Goal: Information Seeking & Learning: Learn about a topic

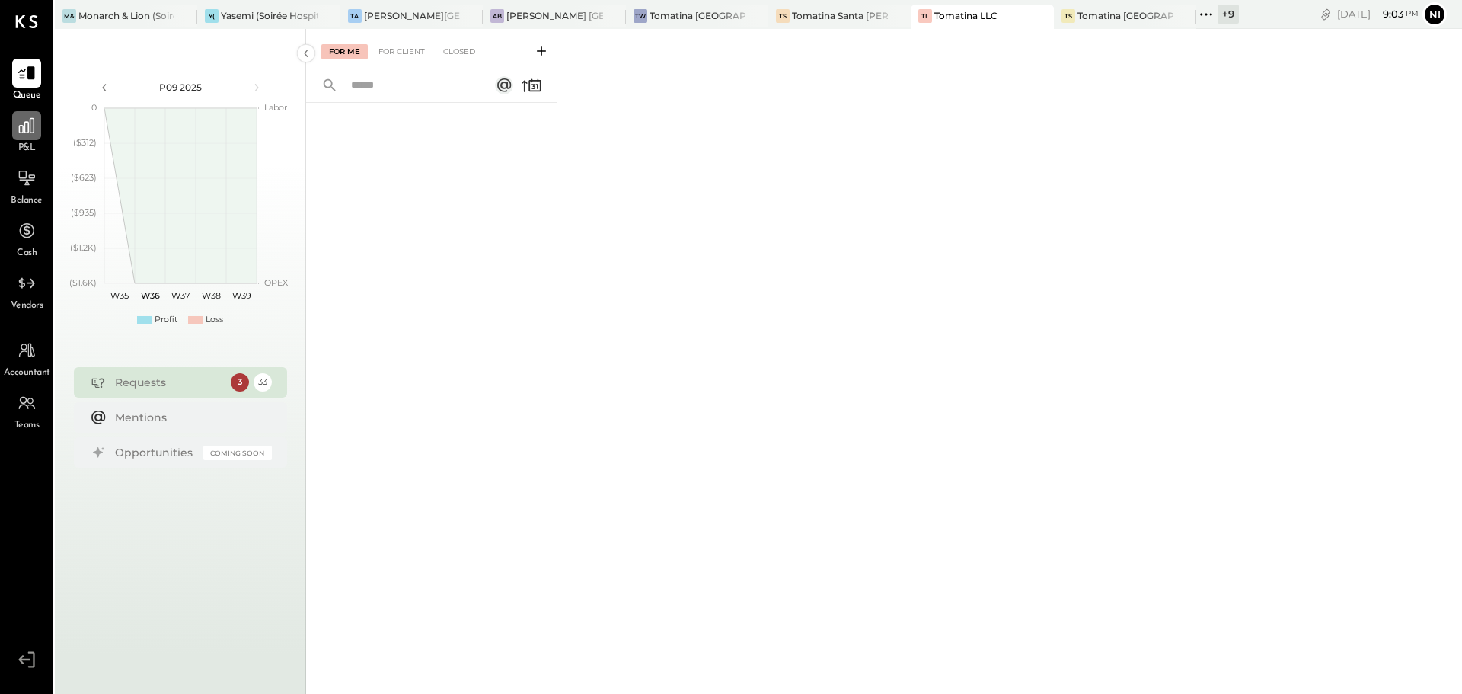
click at [36, 128] on icon at bounding box center [27, 126] width 20 height 20
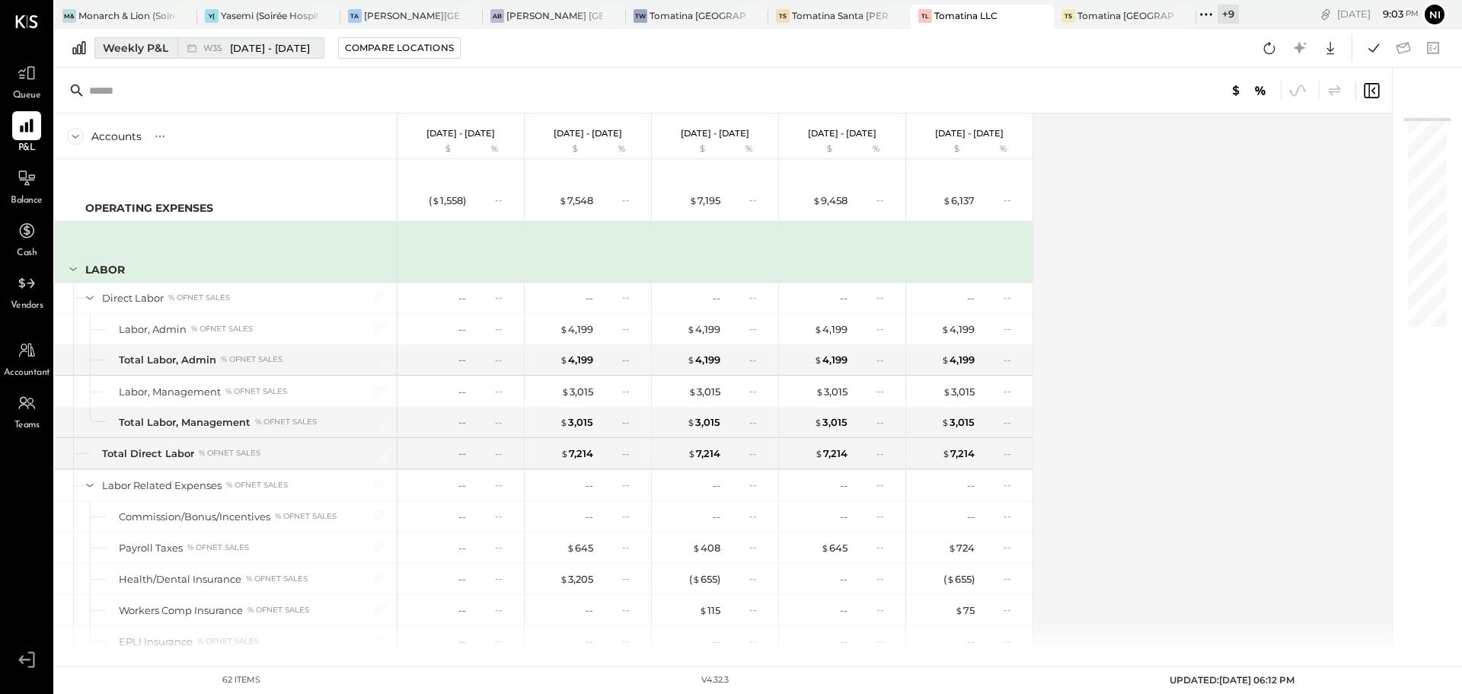
click at [247, 48] on span "[DATE] - [DATE]" at bounding box center [270, 48] width 80 height 14
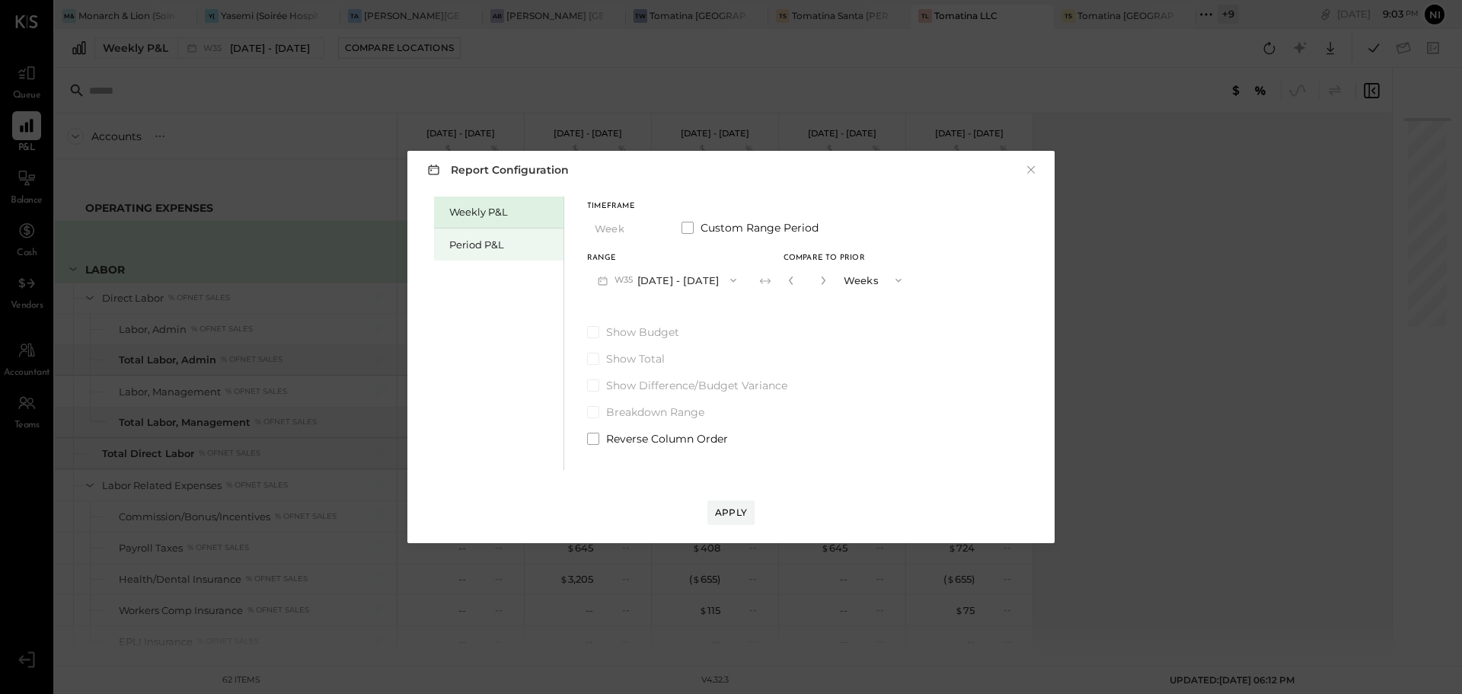
click at [463, 248] on div "Period P&L" at bounding box center [502, 245] width 107 height 14
click at [677, 277] on button "P09 [DATE] - [DATE]" at bounding box center [666, 280] width 158 height 28
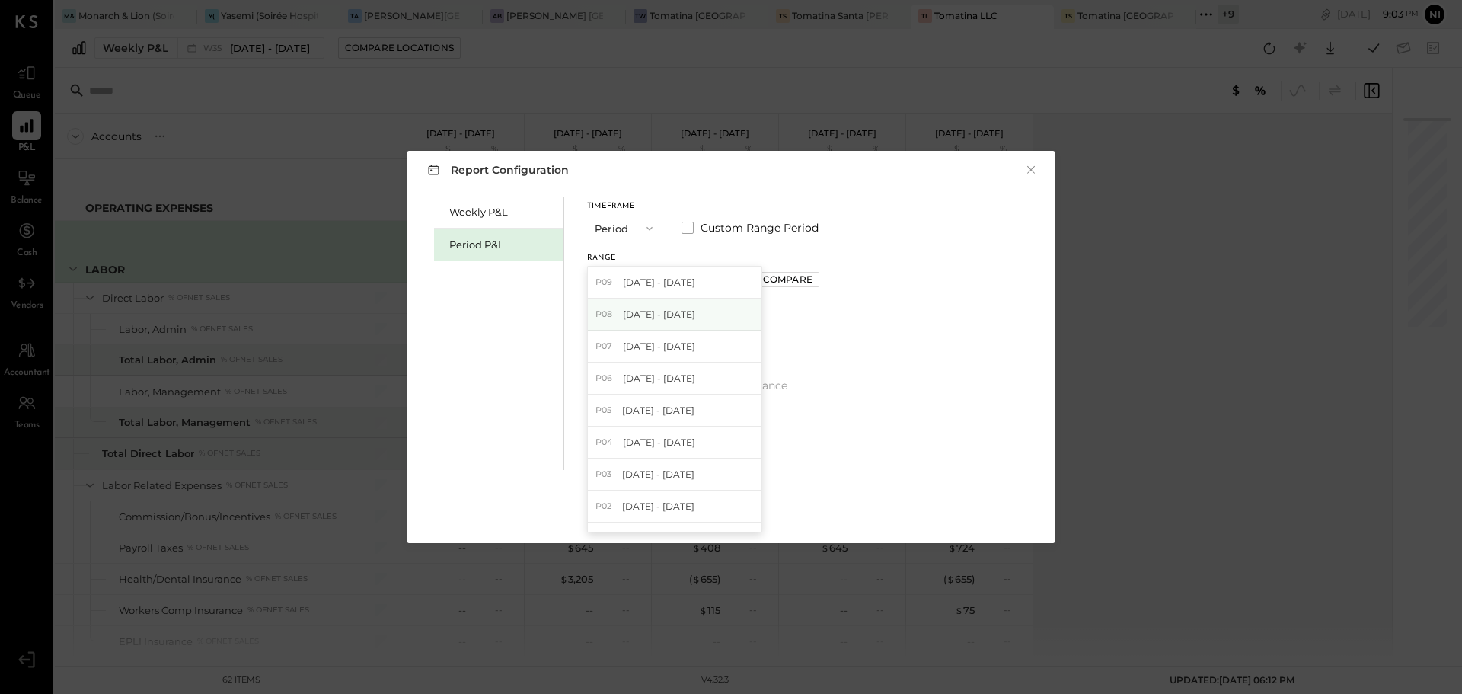
click at [669, 311] on span "[DATE] - [DATE]" at bounding box center [659, 314] width 72 height 13
click at [729, 514] on div "Apply" at bounding box center [731, 512] width 32 height 13
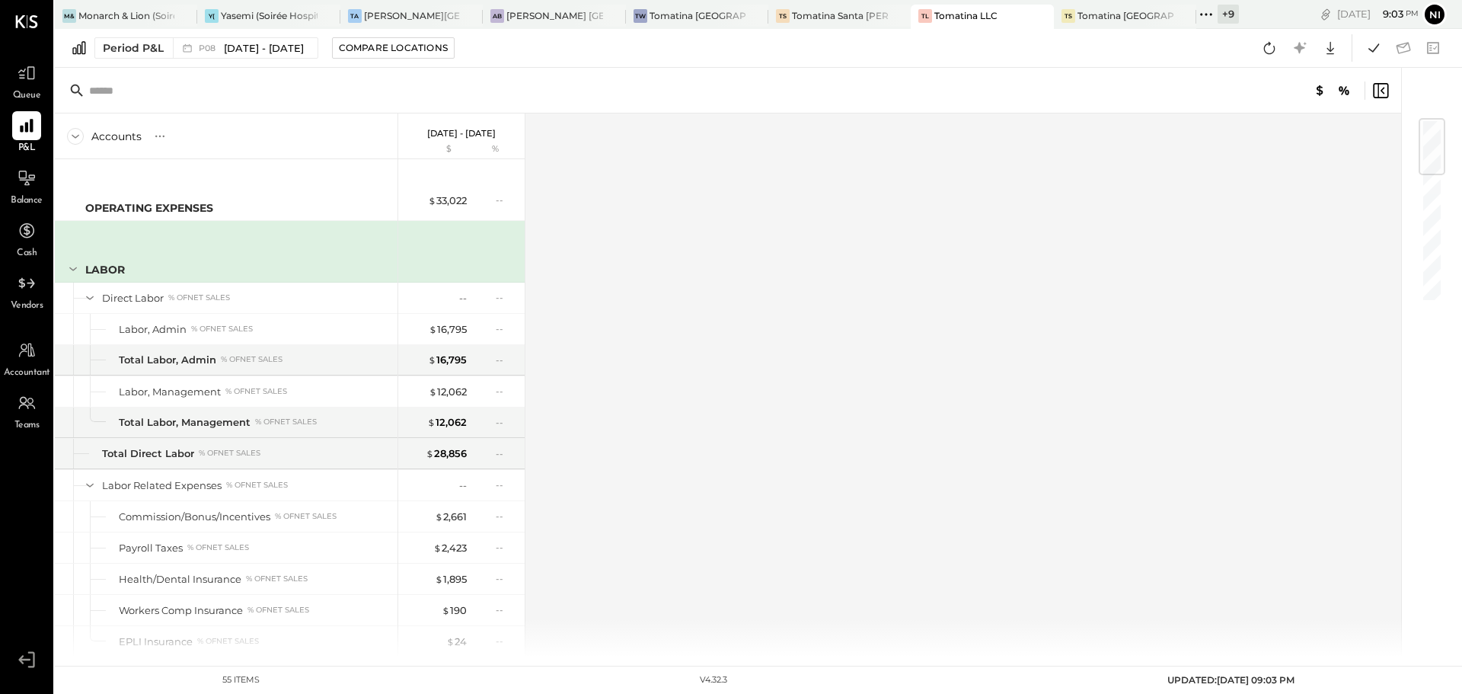
drag, startPoint x: 1275, startPoint y: 49, endPoint x: 1236, endPoint y: 186, distance: 142.7
click at [1275, 48] on icon at bounding box center [1269, 48] width 20 height 20
click at [1370, 47] on icon at bounding box center [1374, 48] width 20 height 20
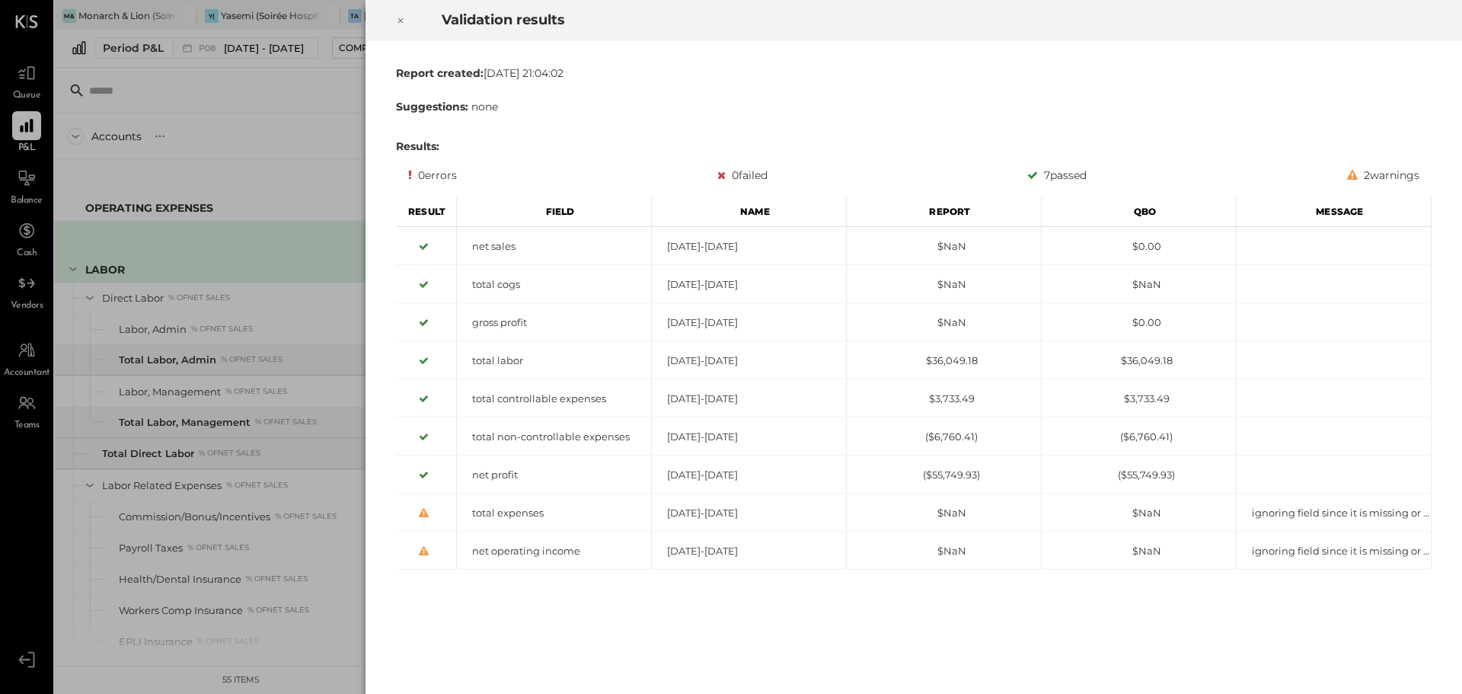
click at [400, 16] on icon at bounding box center [400, 20] width 9 height 18
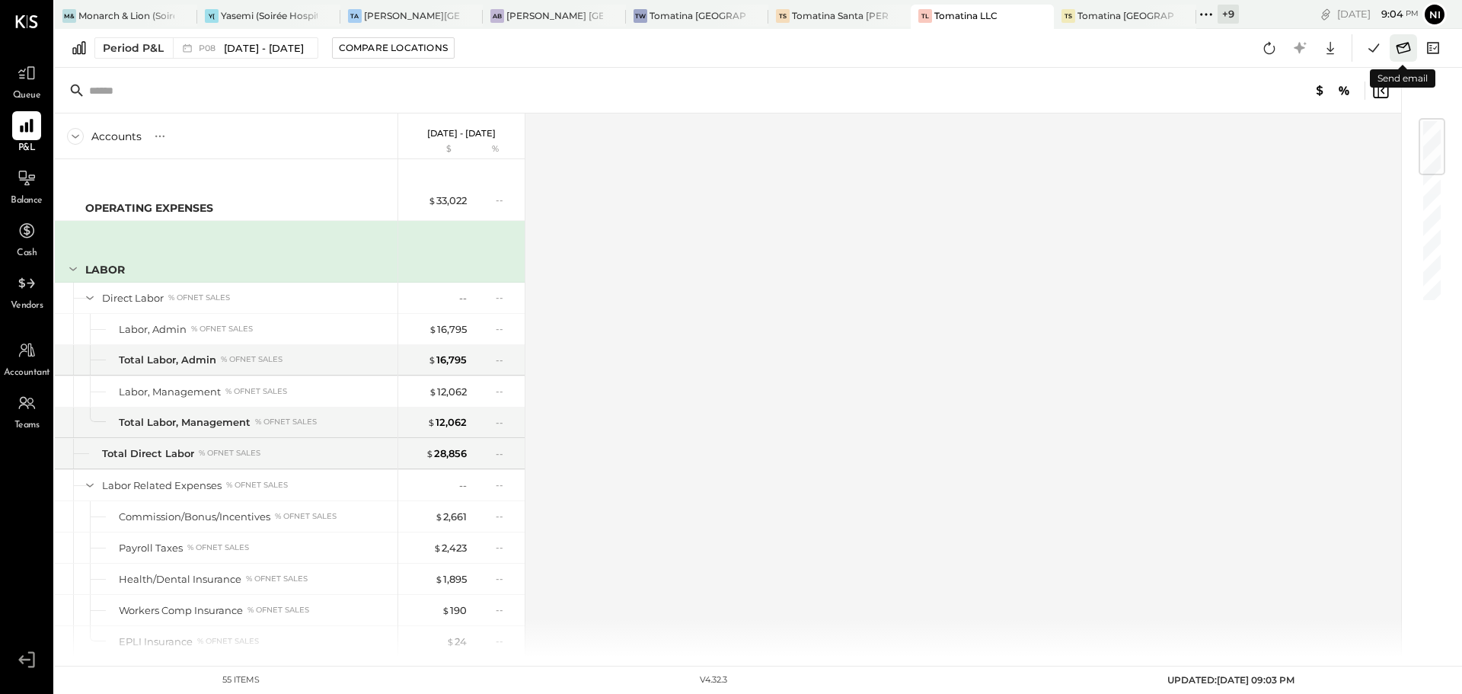
click at [1401, 42] on icon at bounding box center [1403, 48] width 20 height 20
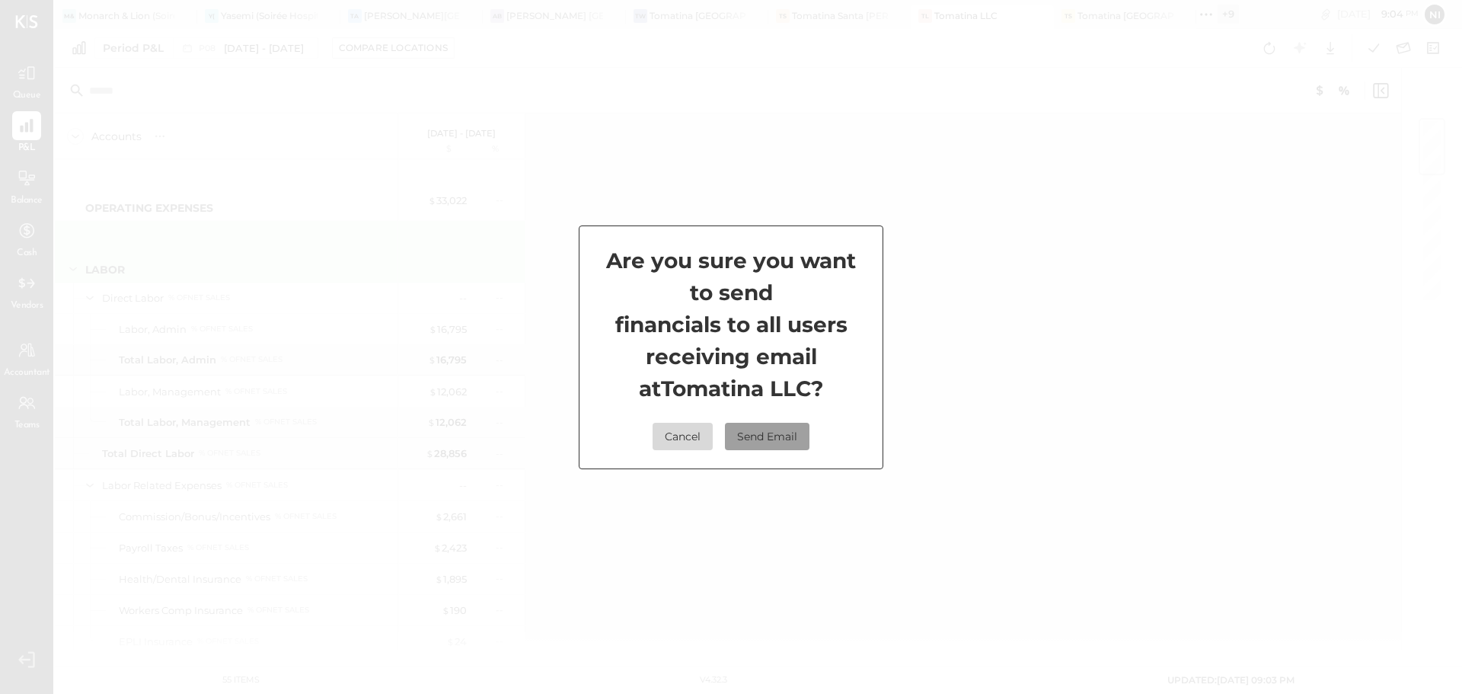
click at [768, 438] on button "Send Email" at bounding box center [767, 436] width 85 height 27
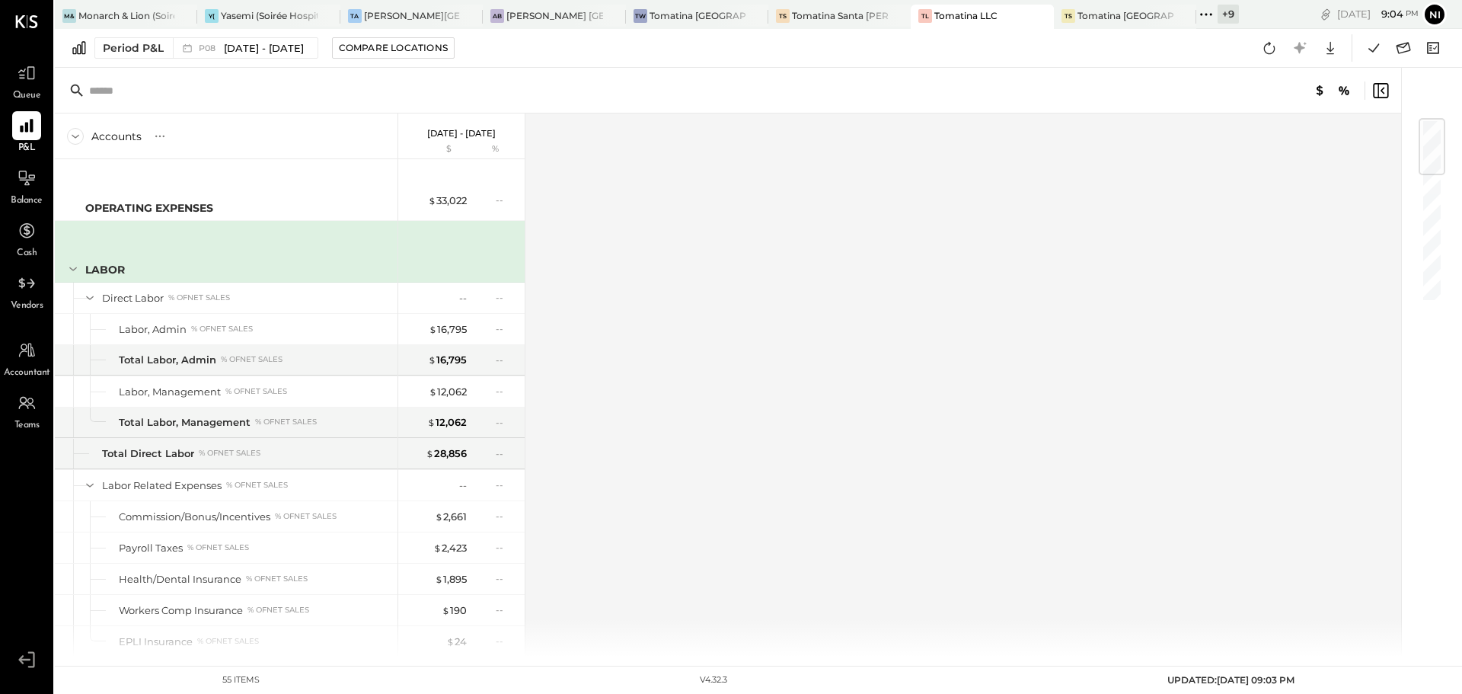
click at [1210, 14] on icon at bounding box center [1211, 14] width 2 height 2
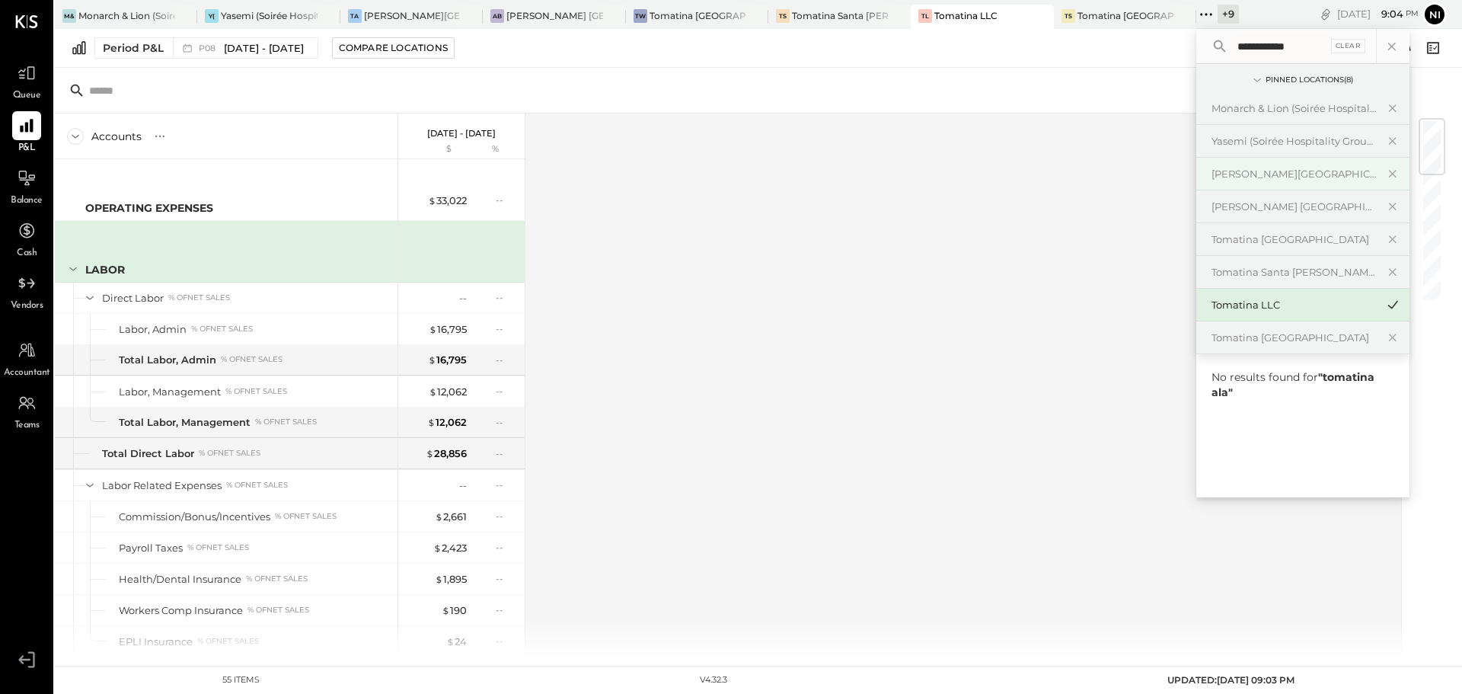
type input "**********"
click at [1259, 176] on div "[PERSON_NAME][GEOGRAPHIC_DATA]" at bounding box center [1293, 174] width 164 height 14
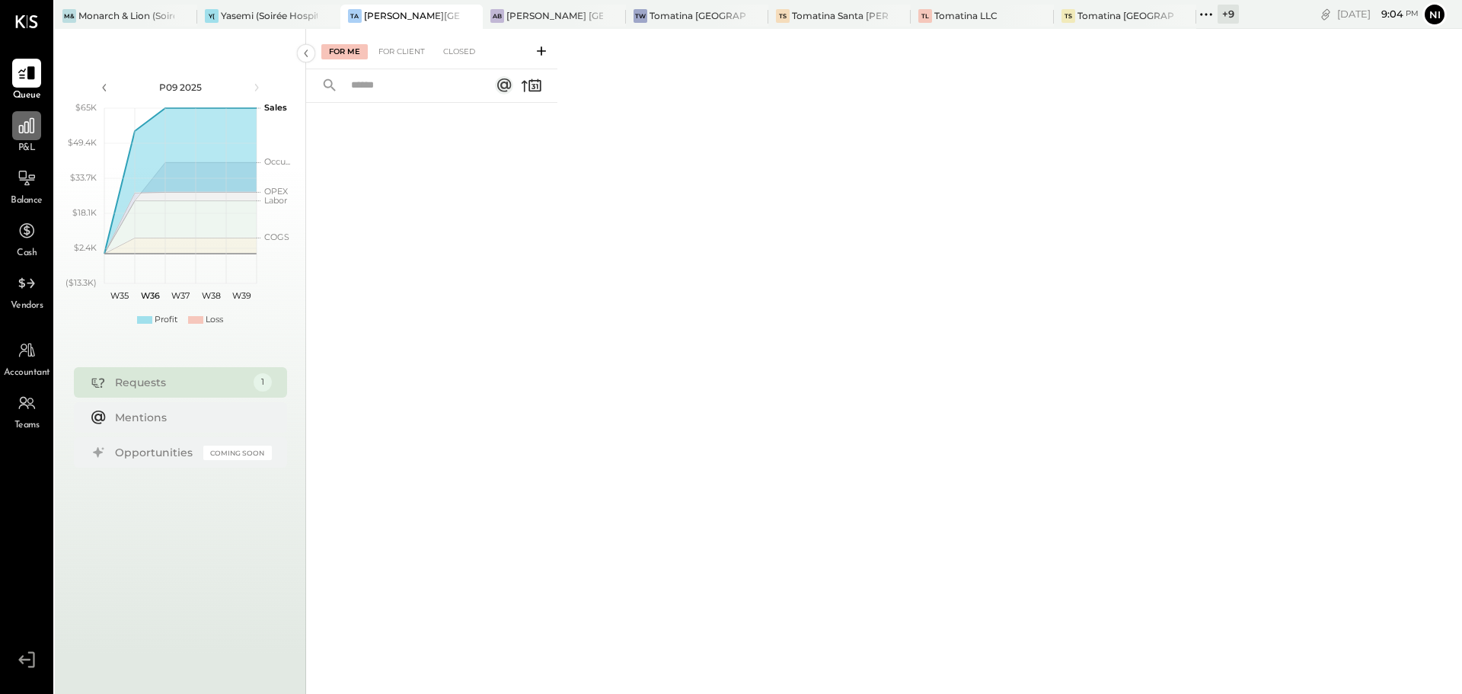
click at [37, 132] on icon at bounding box center [27, 126] width 20 height 20
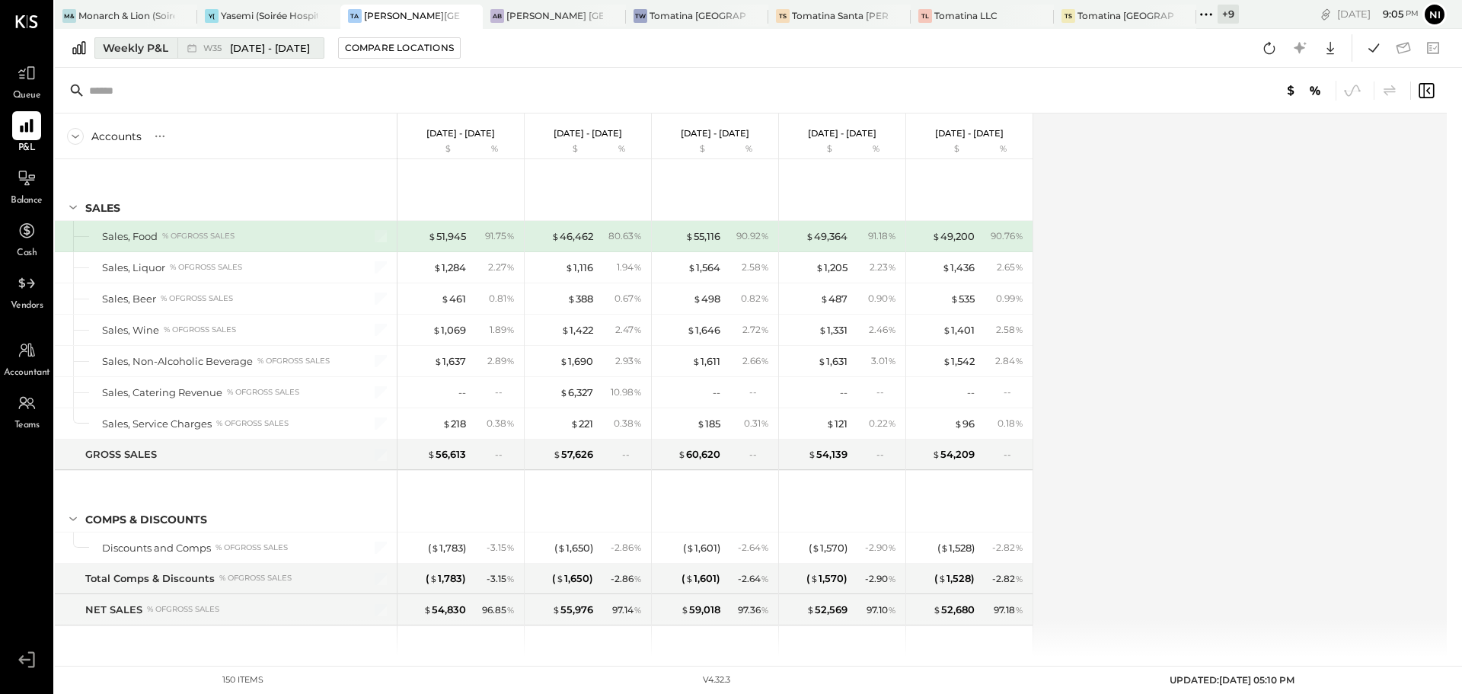
click at [256, 46] on span "[DATE] - [DATE]" at bounding box center [270, 48] width 80 height 14
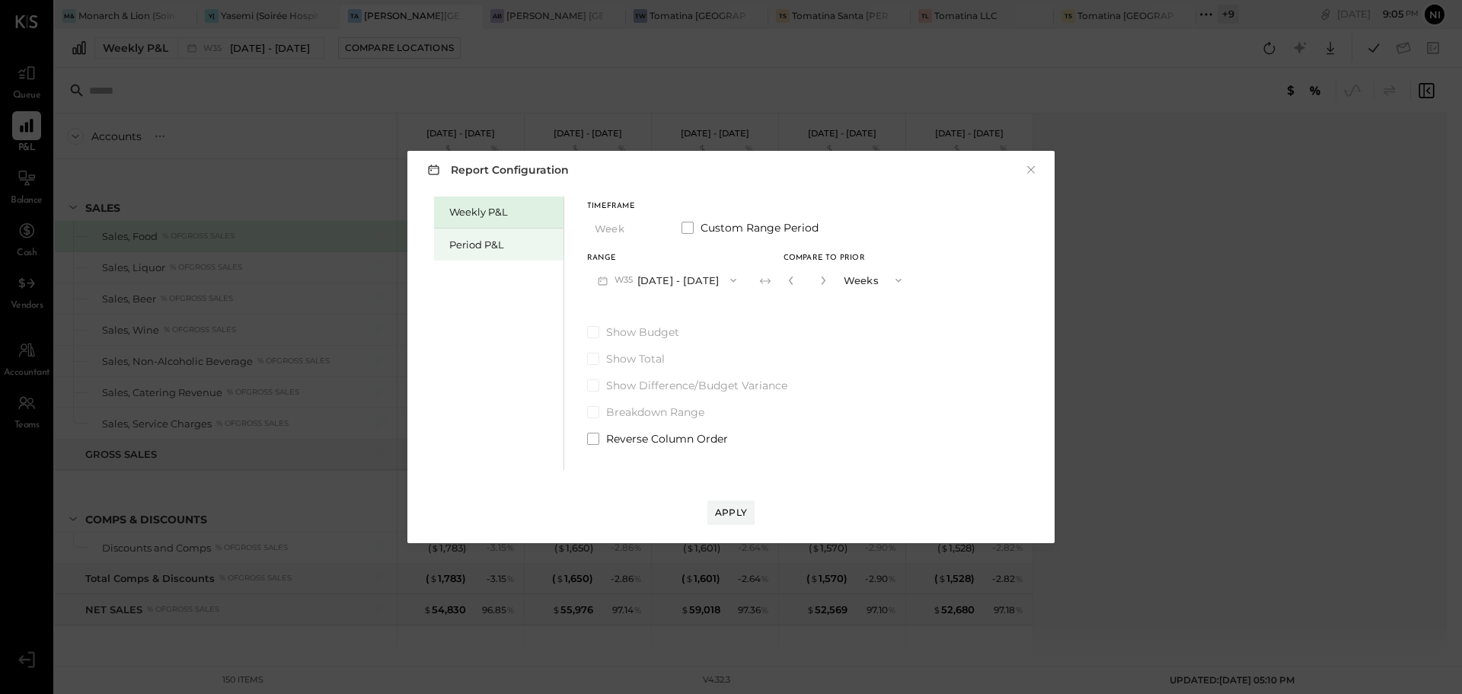
click at [468, 252] on div "Period P&L" at bounding box center [498, 244] width 129 height 32
click at [670, 286] on button "P09 [DATE] - [DATE]" at bounding box center [666, 280] width 158 height 28
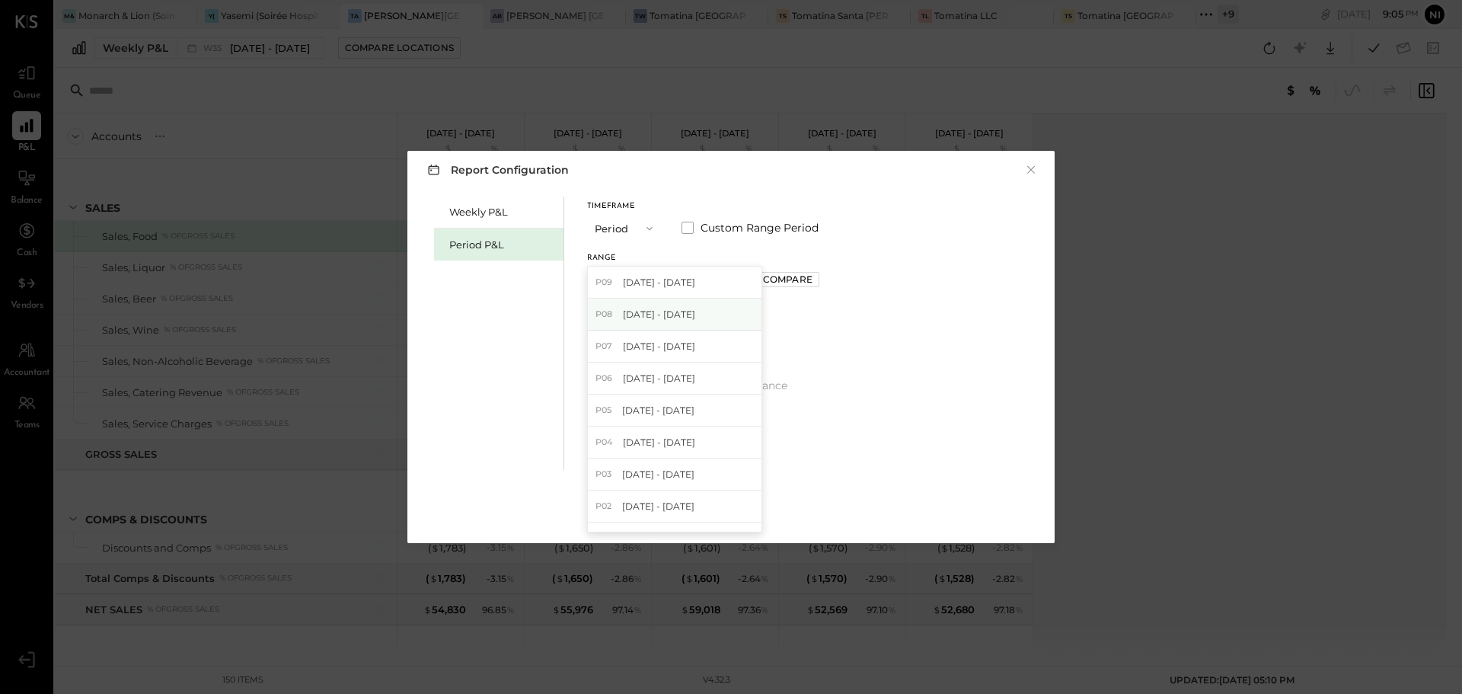
click at [659, 322] on div "P08 [DATE] - [DATE]" at bounding box center [675, 314] width 174 height 32
click at [738, 512] on div "Apply" at bounding box center [731, 512] width 32 height 13
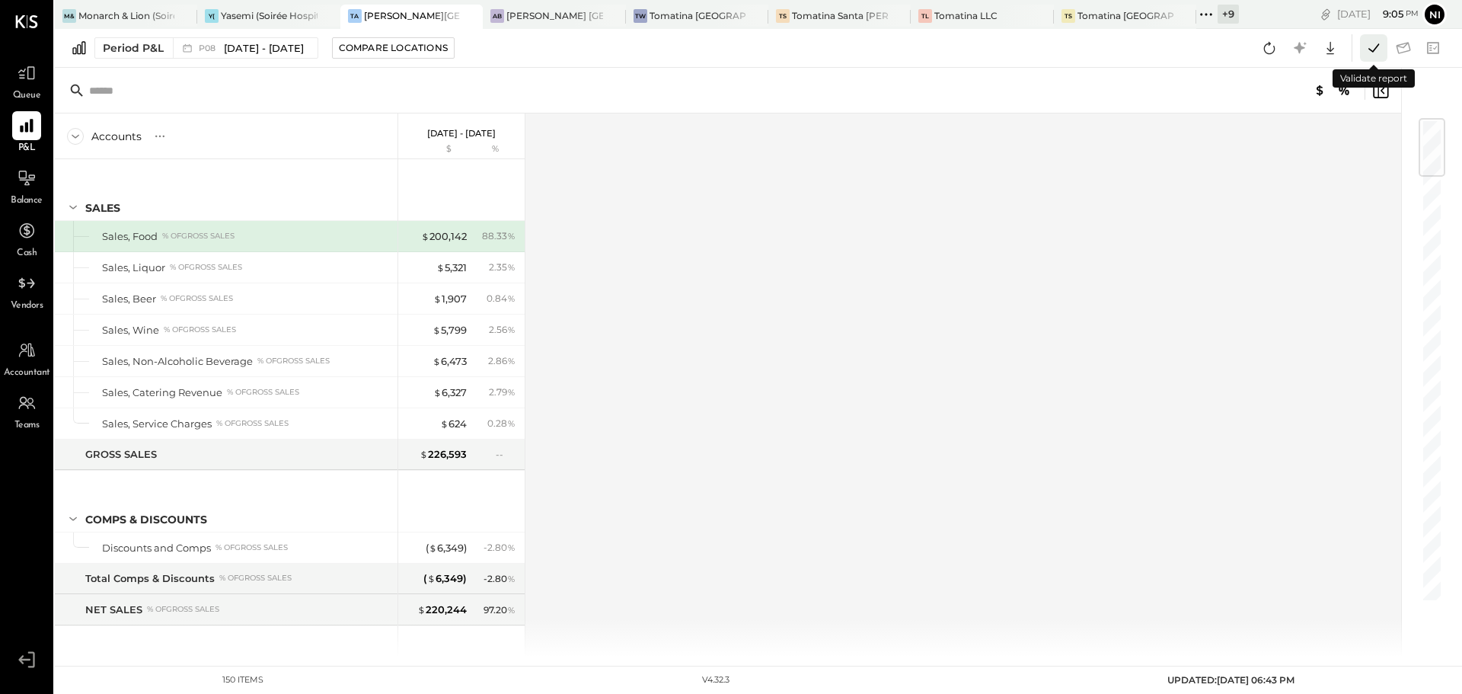
click at [1379, 51] on icon at bounding box center [1374, 48] width 20 height 20
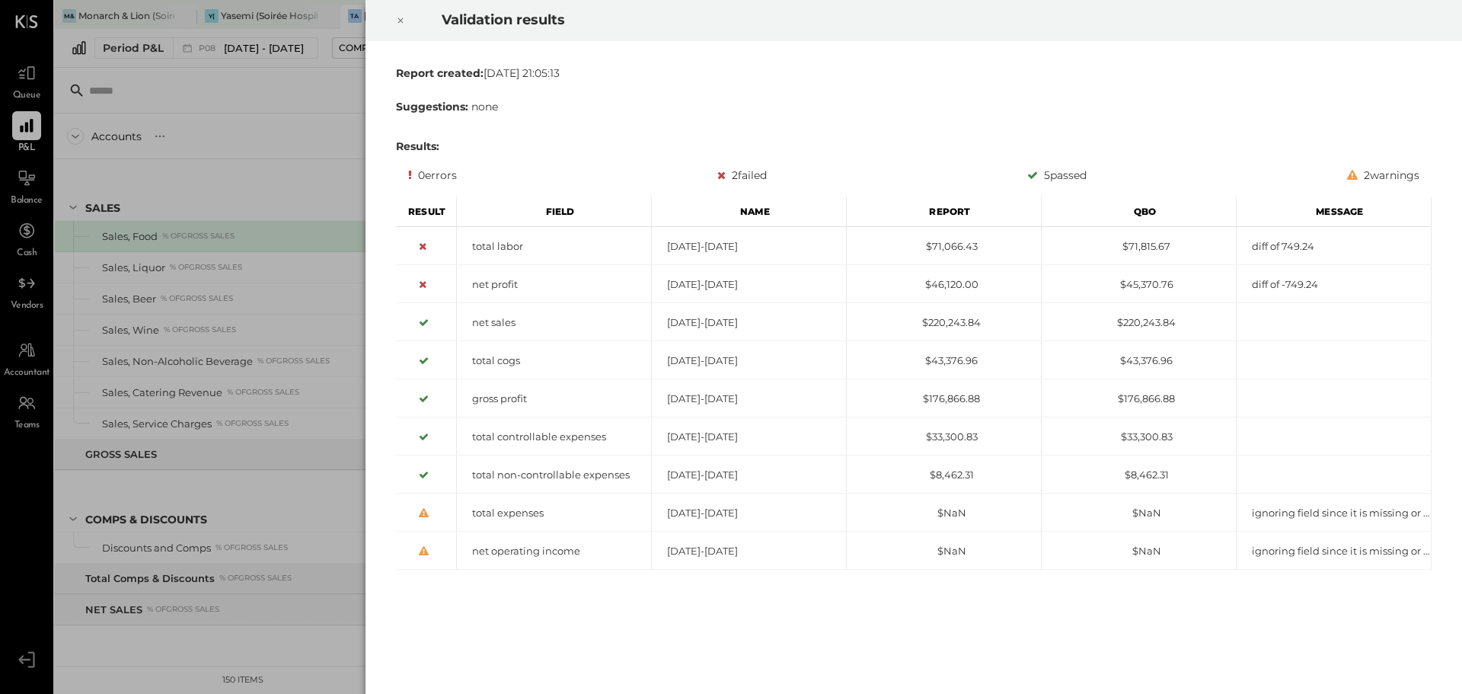
click at [400, 23] on icon at bounding box center [400, 20] width 9 height 18
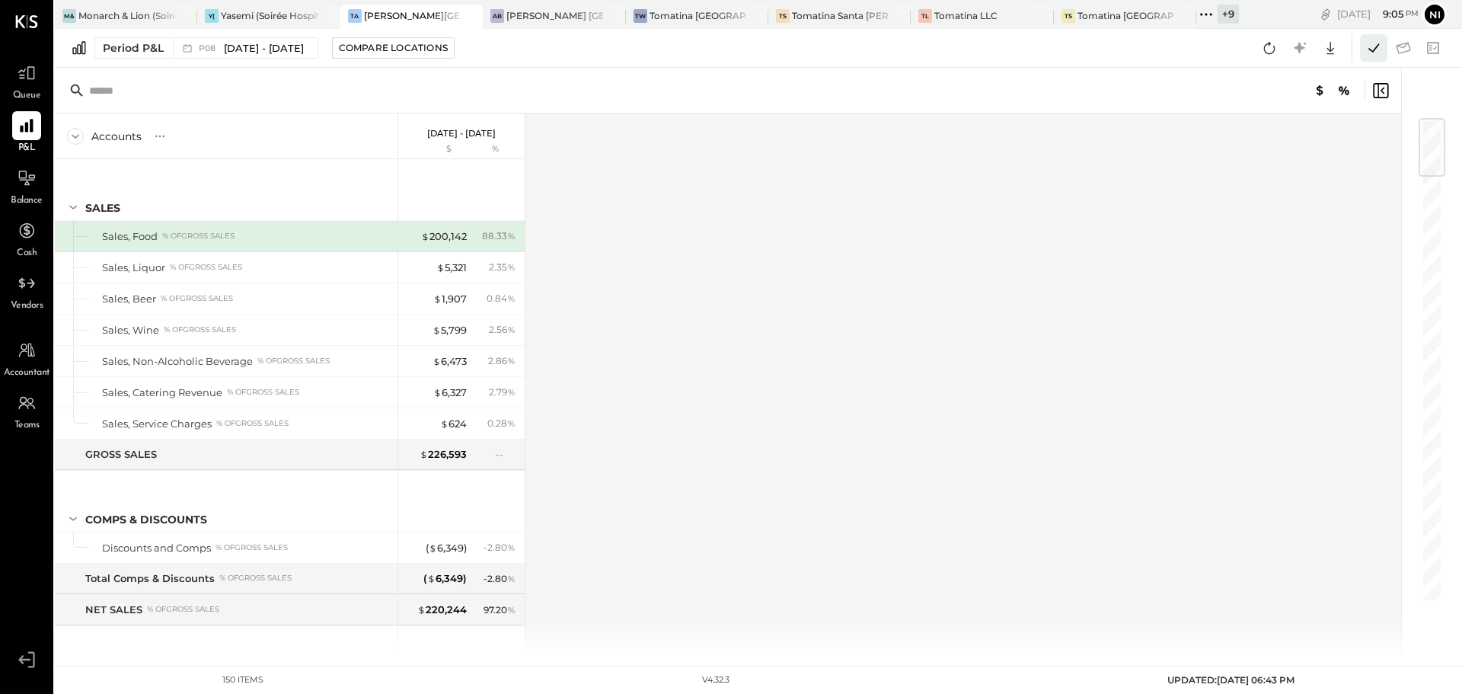
click at [1369, 45] on icon at bounding box center [1374, 48] width 20 height 20
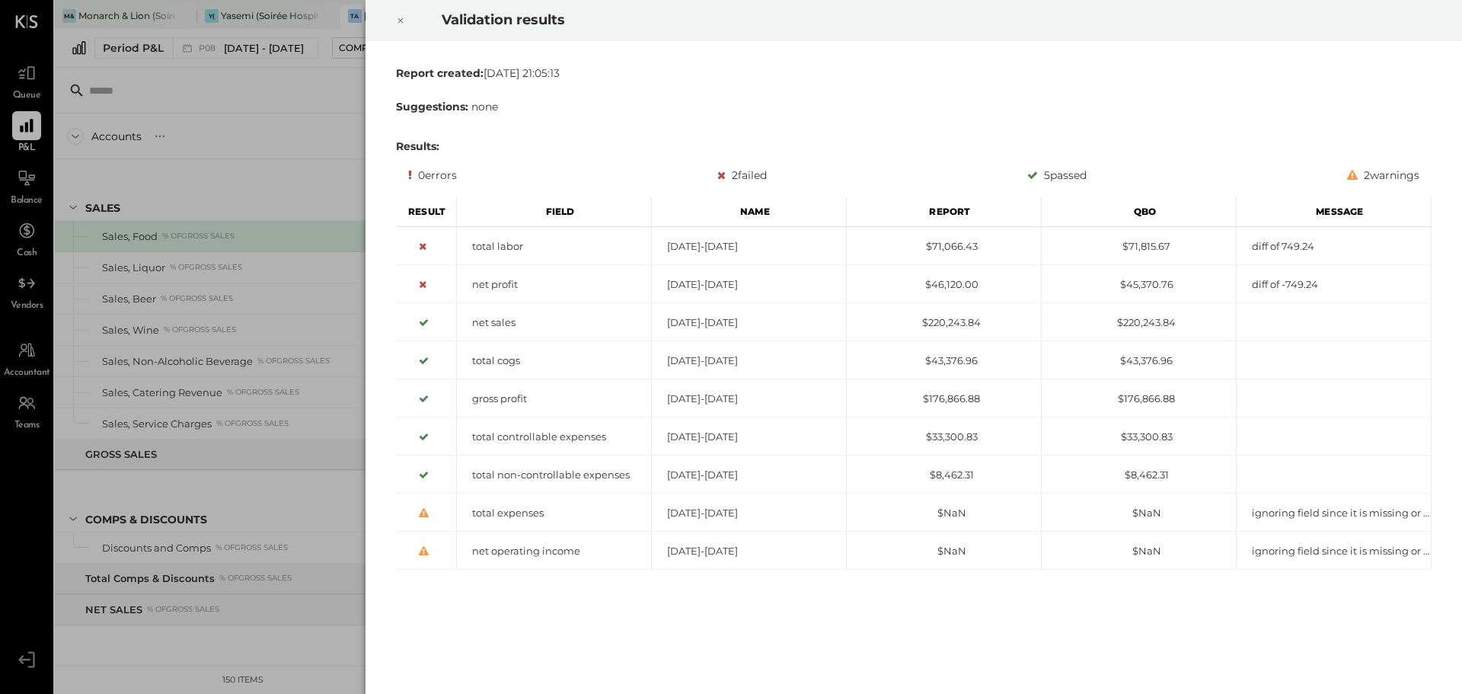
click at [405, 20] on div at bounding box center [401, 20] width 34 height 43
click at [401, 20] on icon at bounding box center [400, 20] width 5 height 5
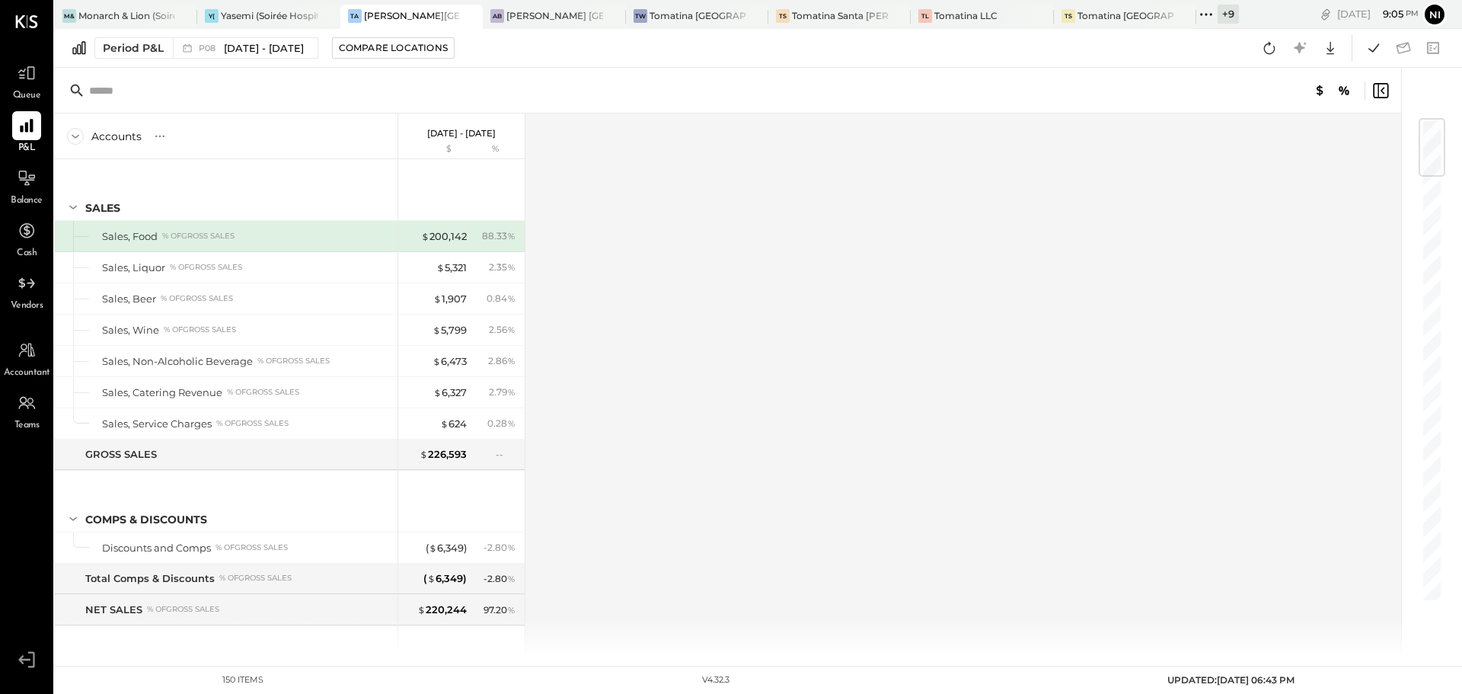
click at [1253, 679] on span "UPDATED: [DATE] 06:43 PM" at bounding box center [1230, 679] width 127 height 11
click at [847, 416] on div "Accounts S % GL [DATE] - [DATE] $ % SALES Sales, Food % of GROSS SALES Sales, L…" at bounding box center [729, 384] width 1348 height 543
click at [1266, 51] on icon at bounding box center [1269, 48] width 20 height 20
click at [1370, 43] on icon at bounding box center [1374, 48] width 20 height 20
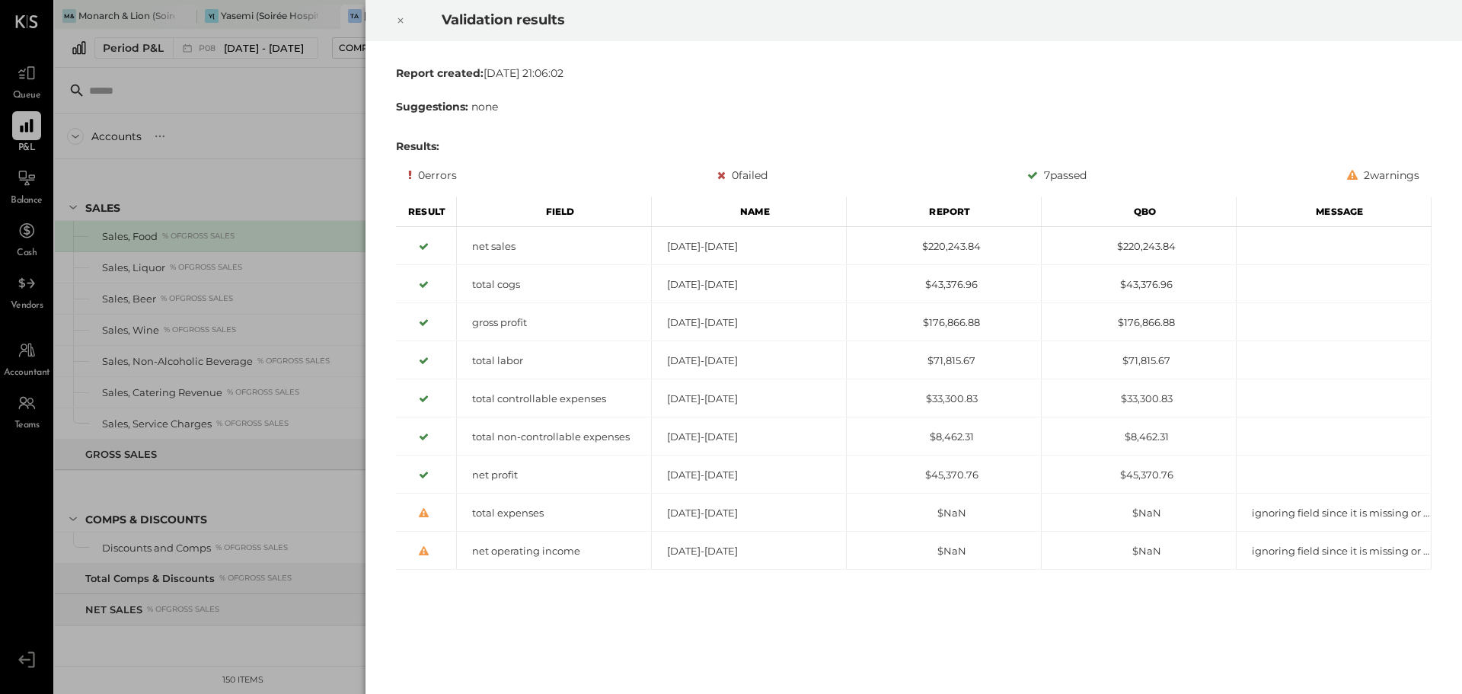
click at [400, 18] on icon at bounding box center [400, 20] width 9 height 18
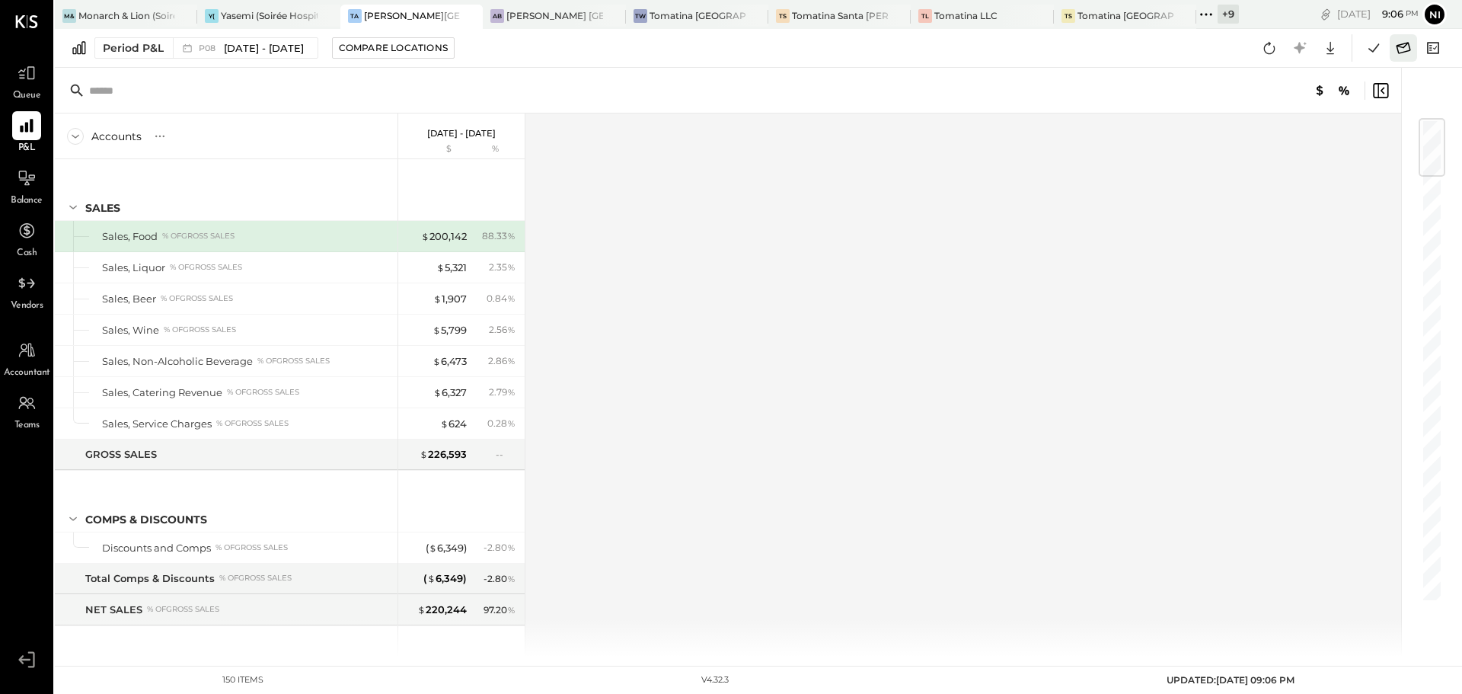
click at [1407, 49] on icon at bounding box center [1403, 48] width 20 height 20
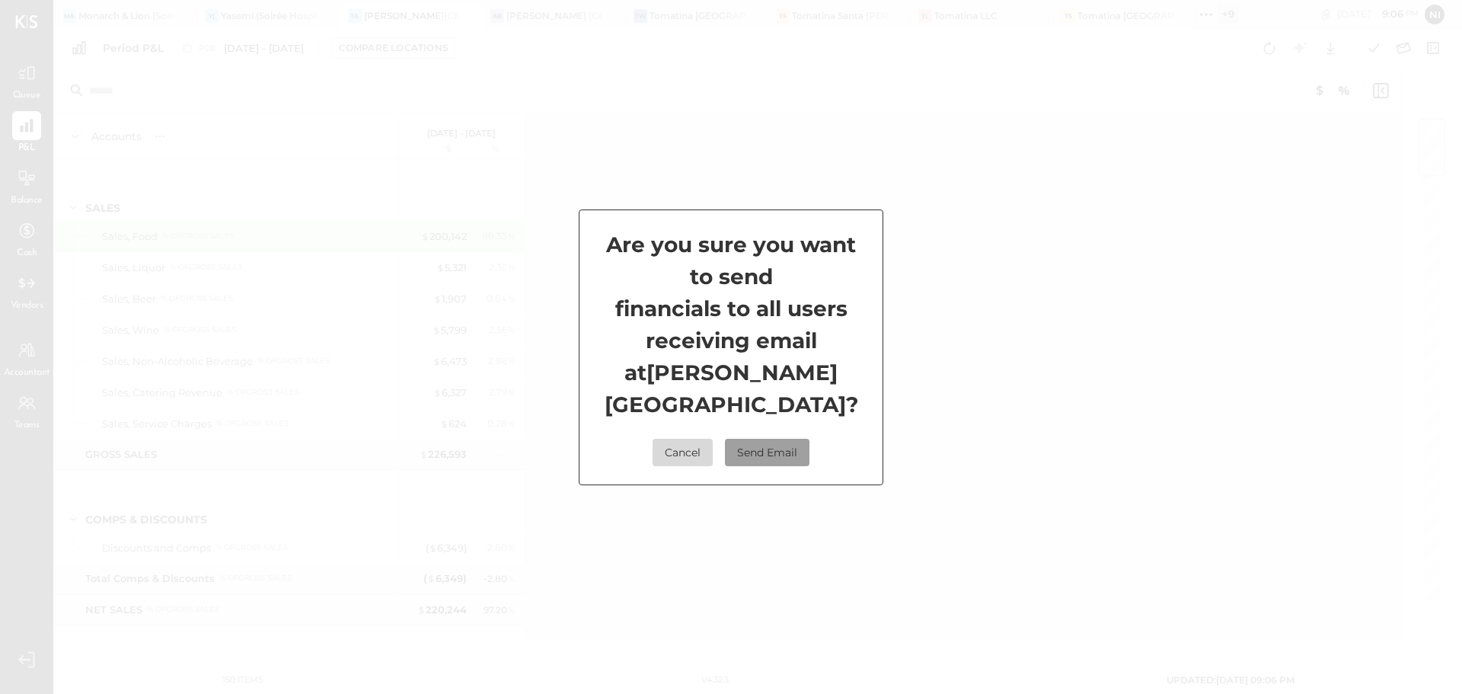
click at [764, 439] on button "Send Email" at bounding box center [767, 452] width 85 height 27
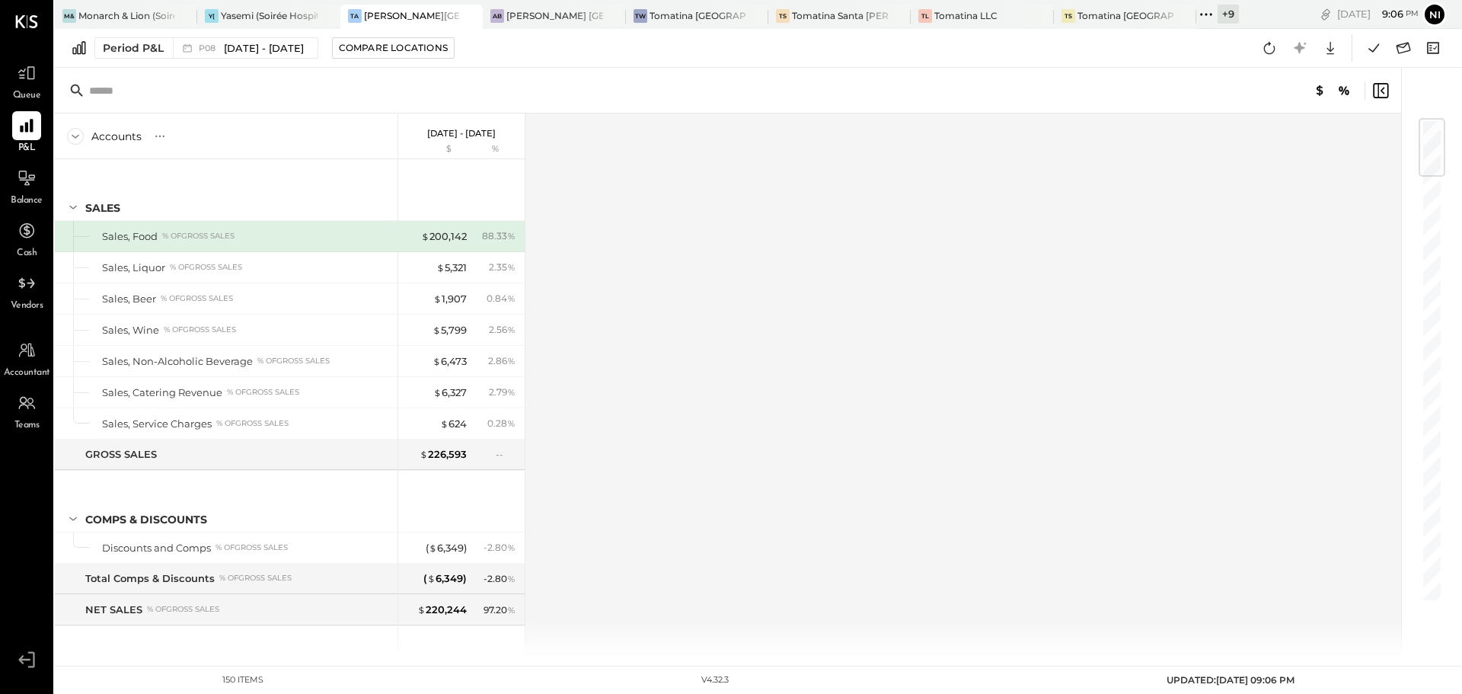
click at [1209, 16] on icon at bounding box center [1206, 15] width 20 height 20
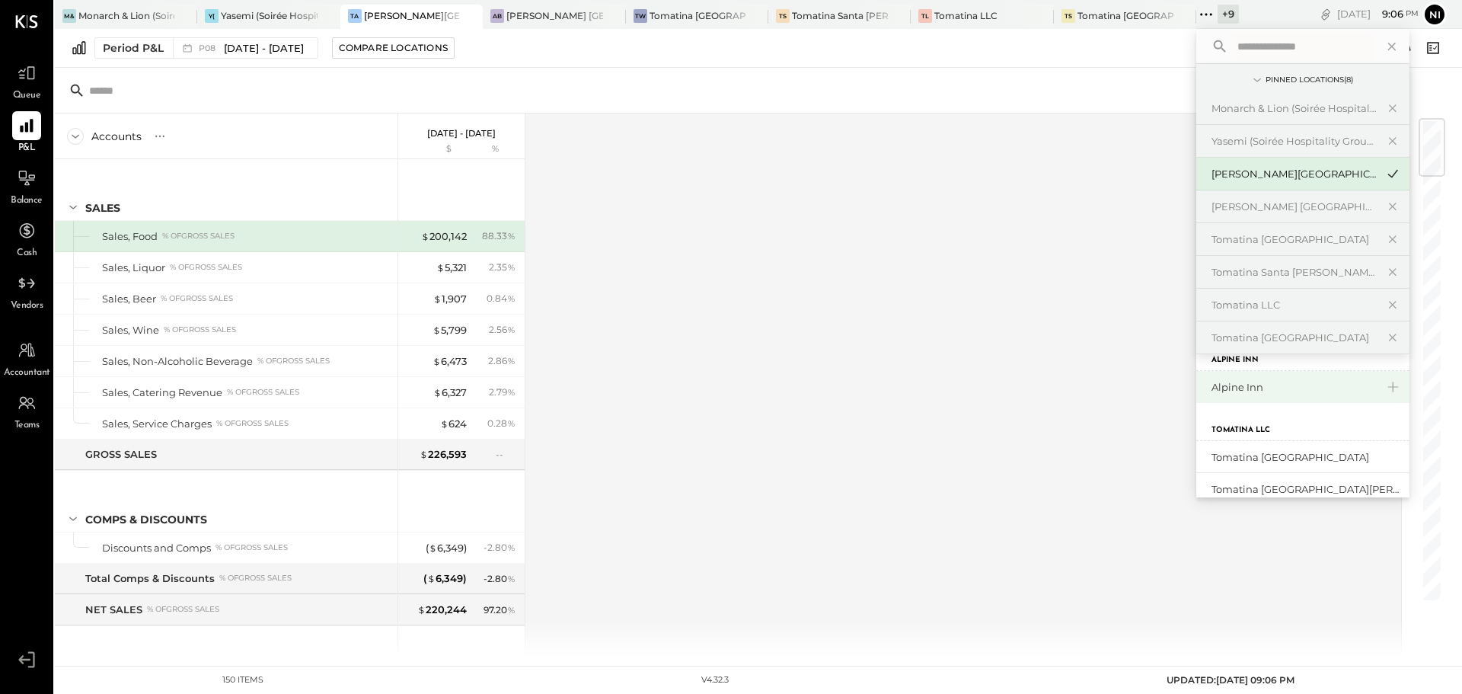
scroll to position [76, 0]
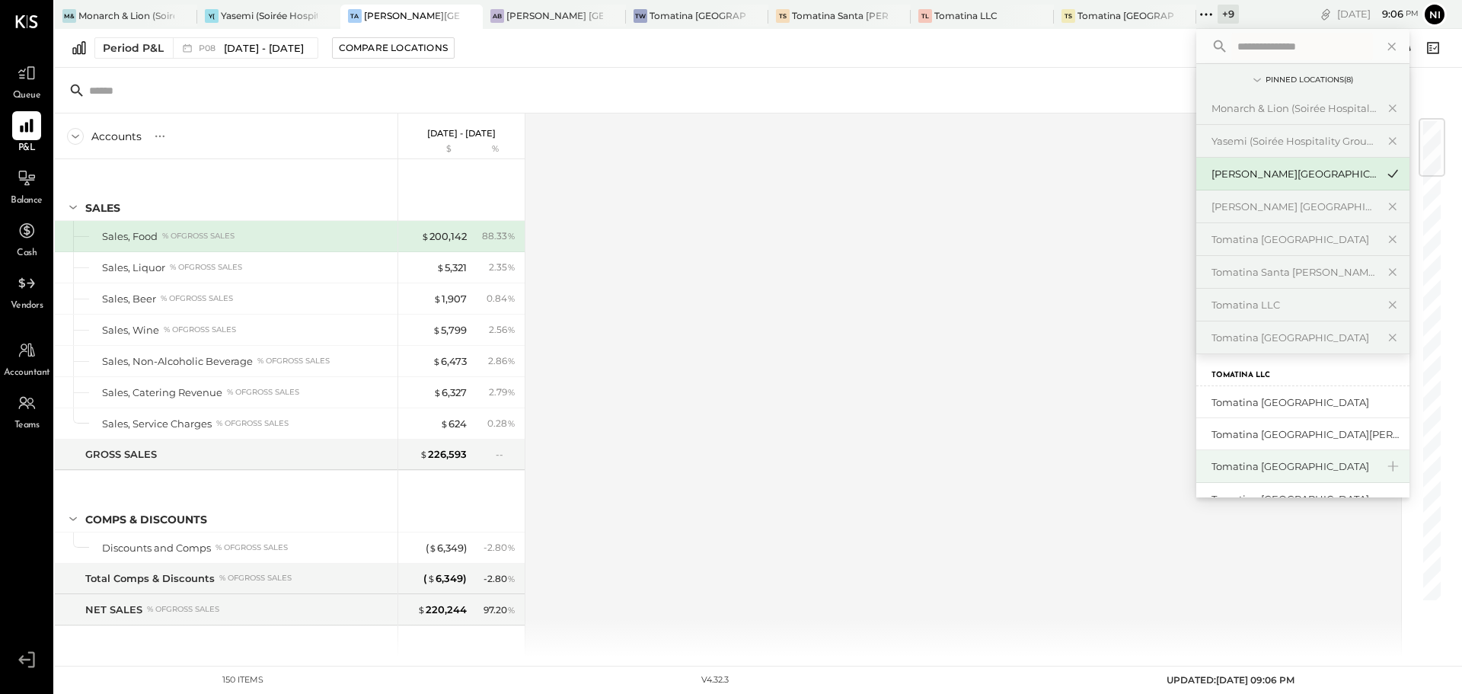
click at [1298, 464] on div "Tomatina [GEOGRAPHIC_DATA]" at bounding box center [1293, 466] width 164 height 14
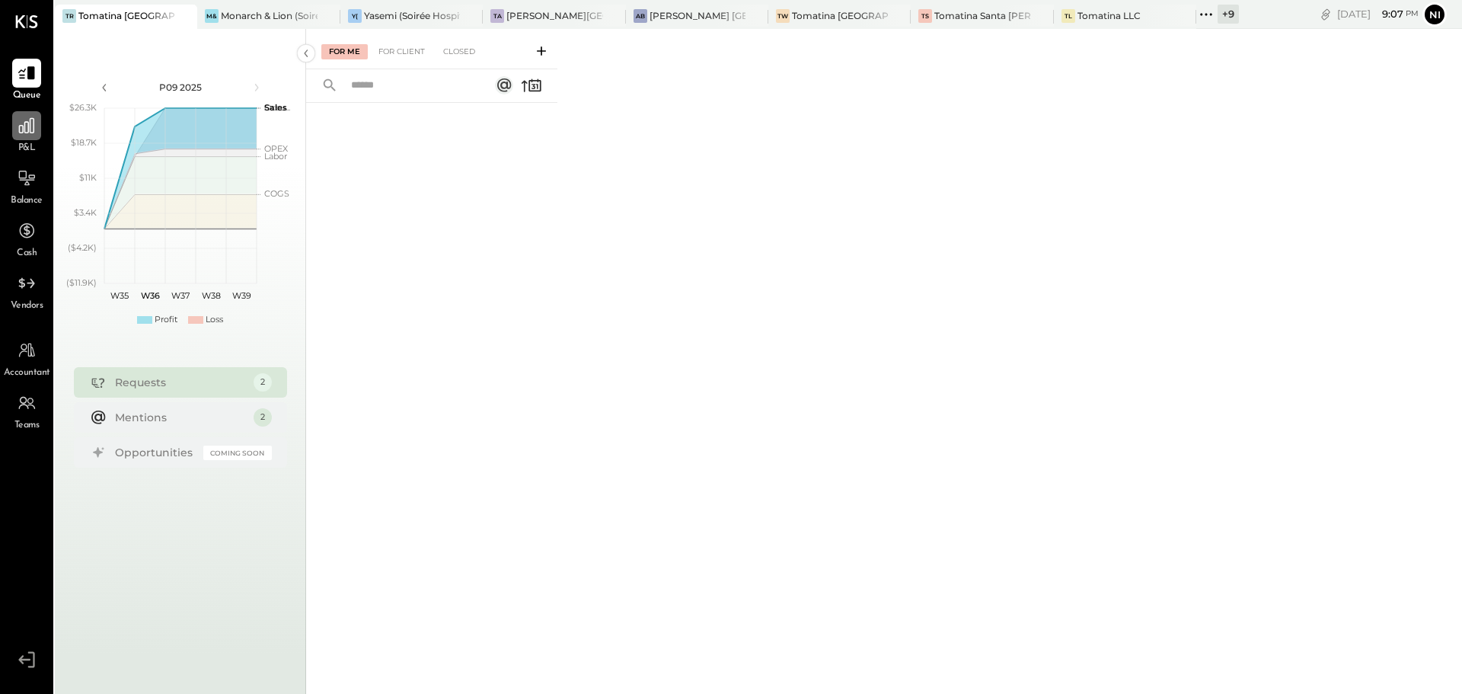
click at [21, 131] on icon at bounding box center [27, 126] width 20 height 20
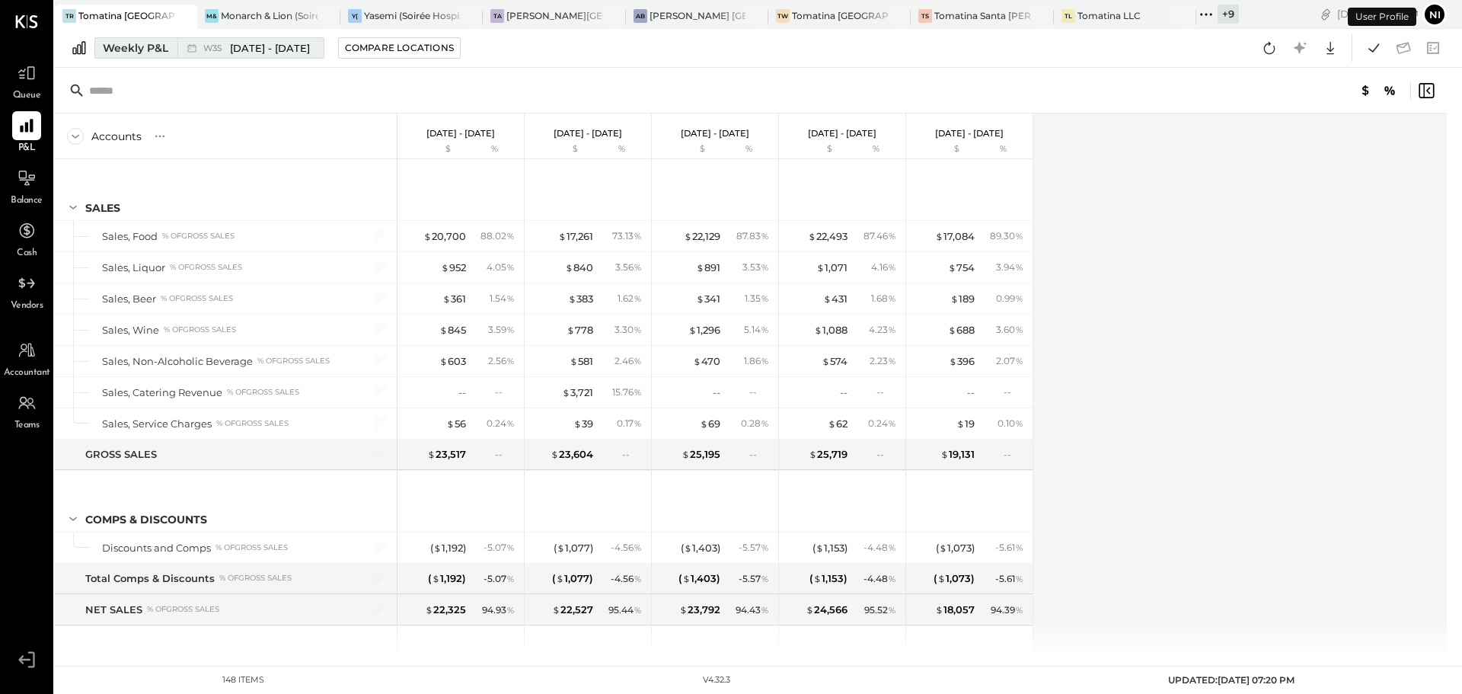
click at [250, 54] on span "[DATE] - [DATE]" at bounding box center [270, 48] width 80 height 14
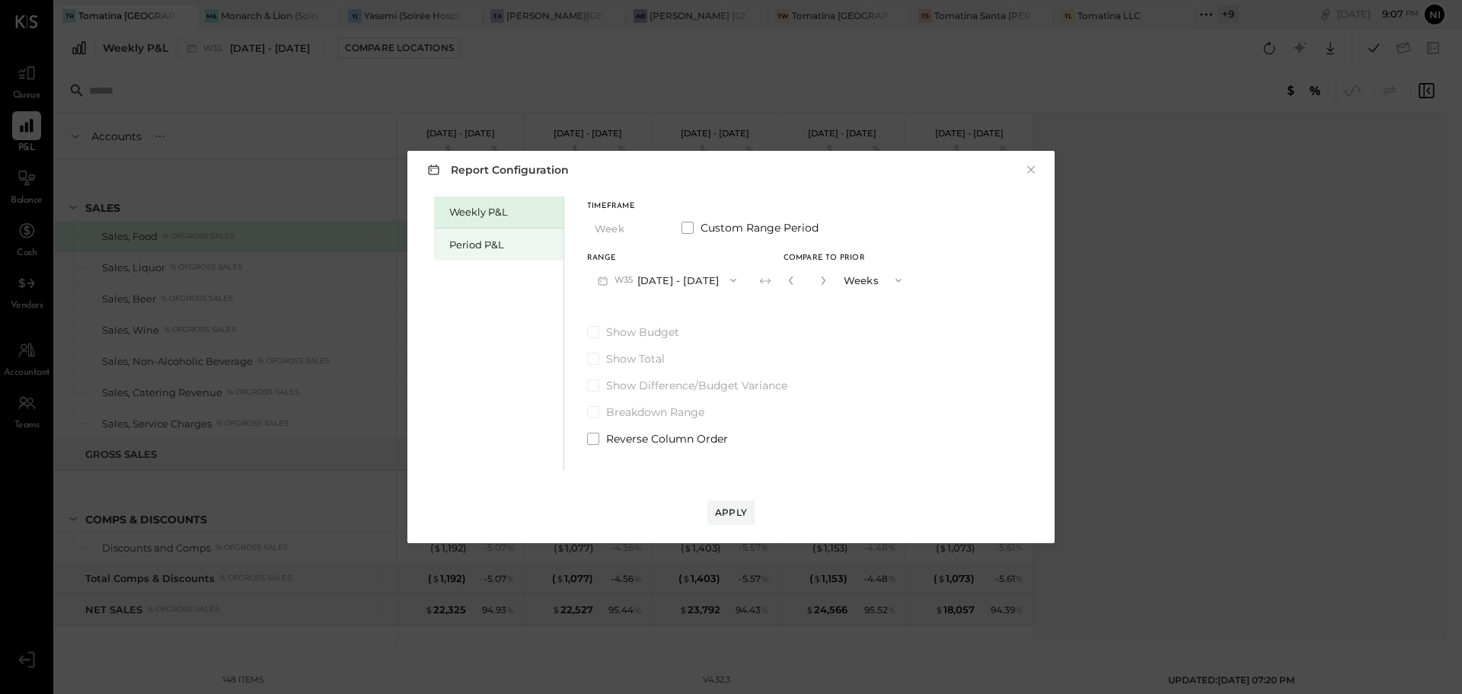
click at [488, 242] on div "Period P&L" at bounding box center [502, 245] width 107 height 14
click at [653, 285] on button "P09 [DATE] - [DATE]" at bounding box center [666, 280] width 158 height 28
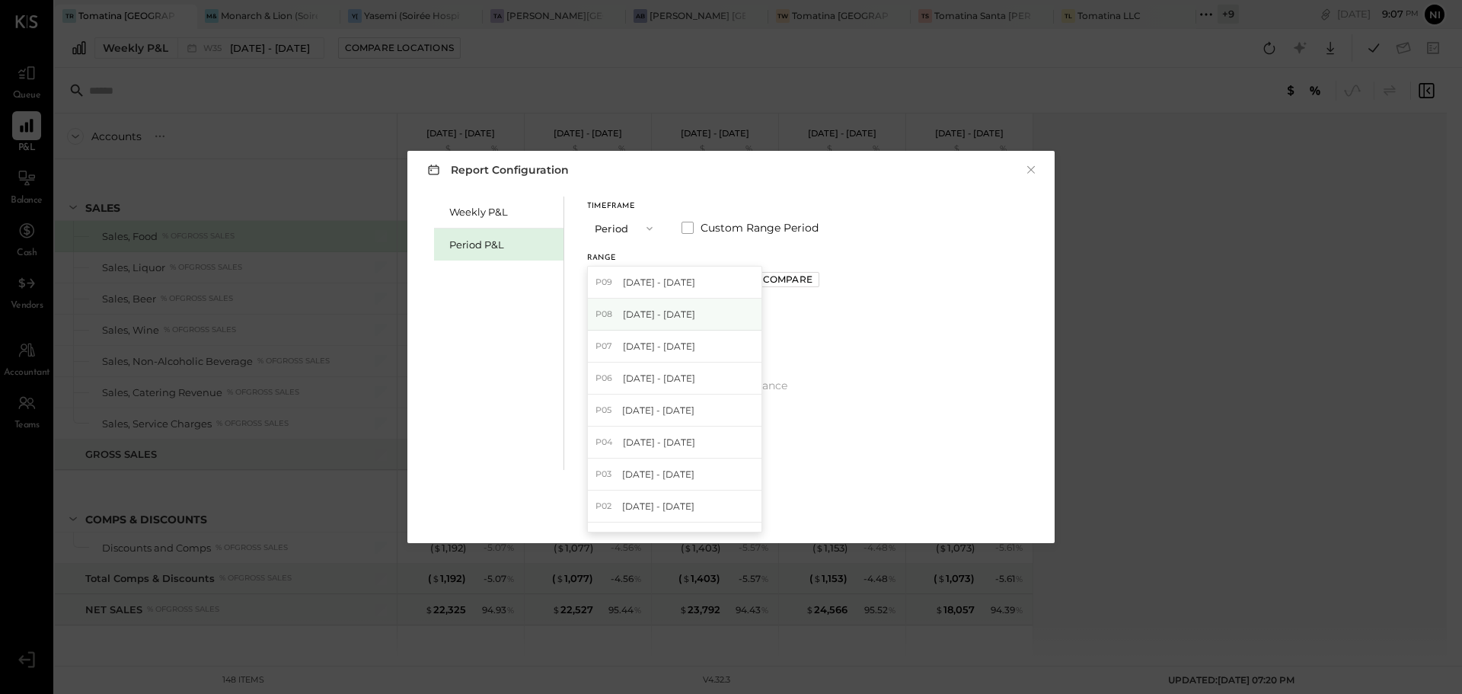
click at [649, 317] on span "[DATE] - [DATE]" at bounding box center [659, 314] width 72 height 13
click at [733, 519] on div "Apply" at bounding box center [731, 512] width 32 height 13
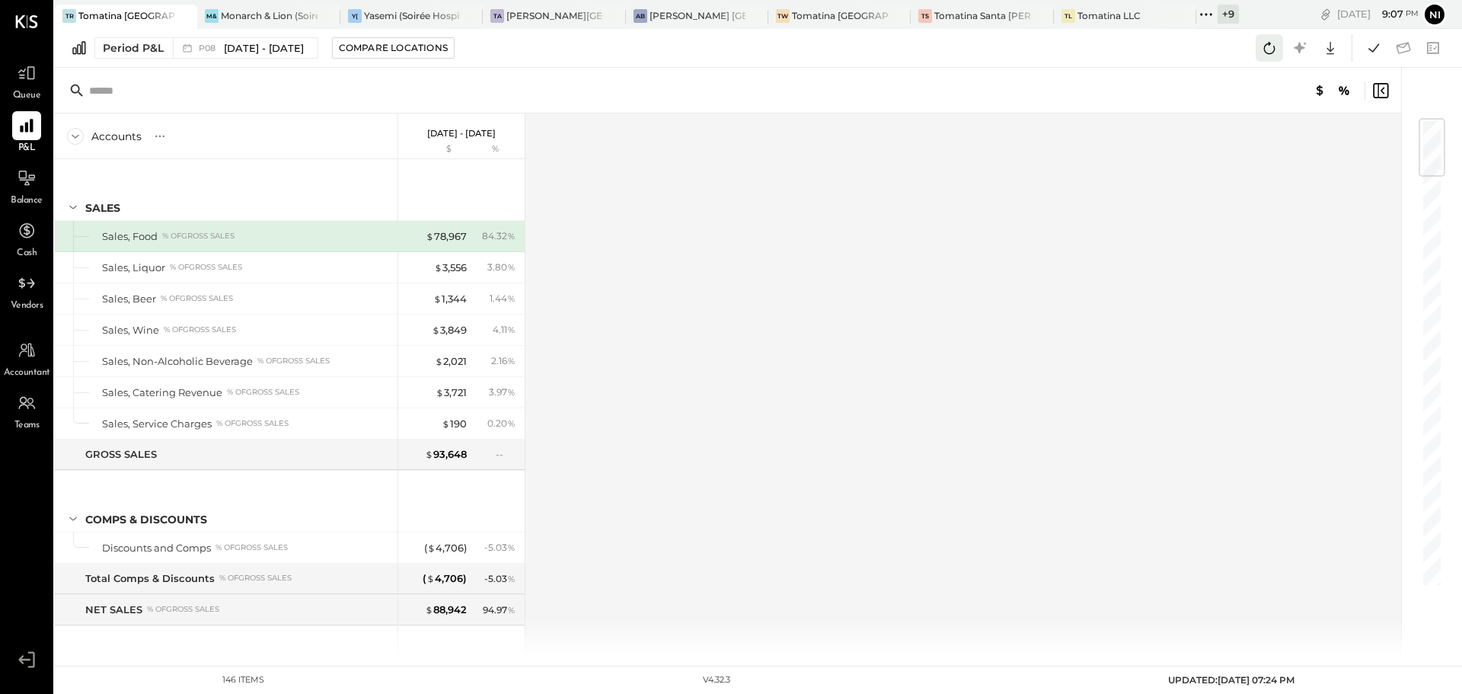
click at [1268, 49] on icon at bounding box center [1269, 48] width 20 height 20
click at [1371, 53] on icon at bounding box center [1374, 48] width 20 height 20
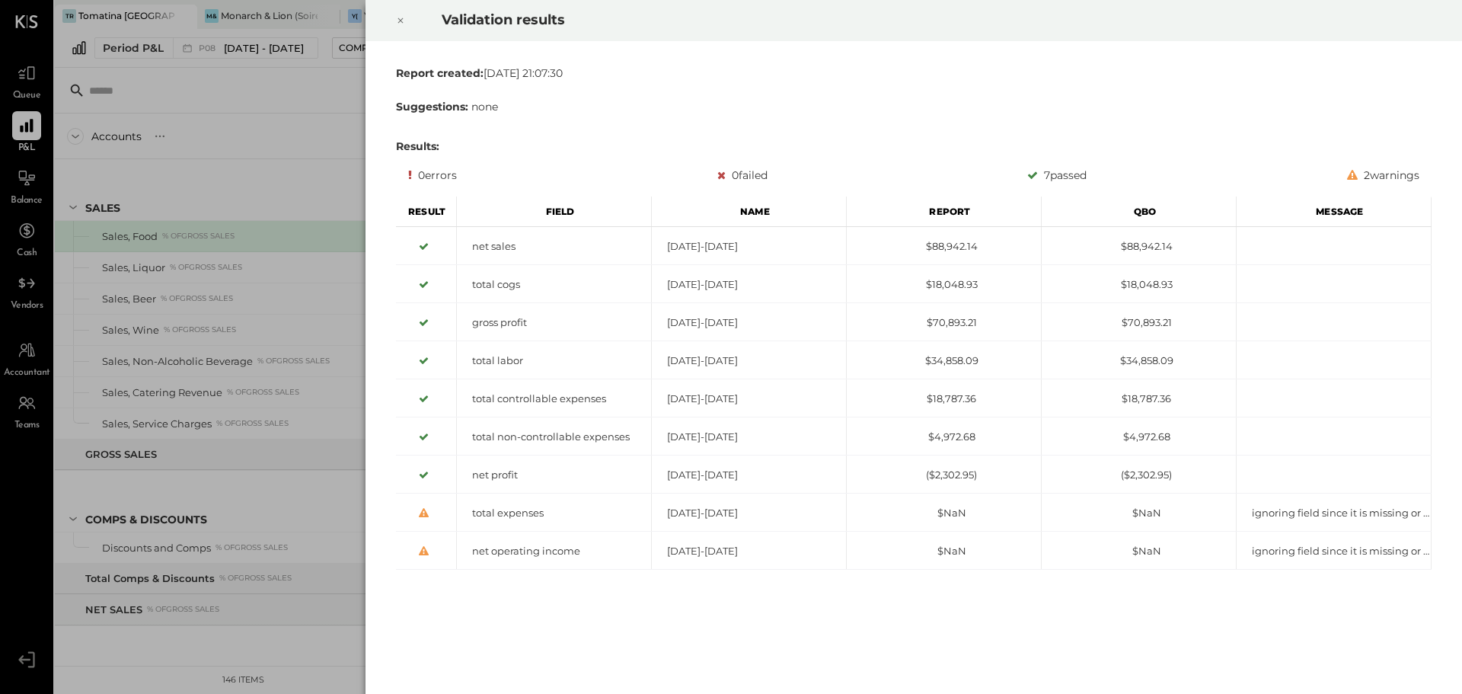
click at [400, 16] on icon at bounding box center [400, 20] width 9 height 18
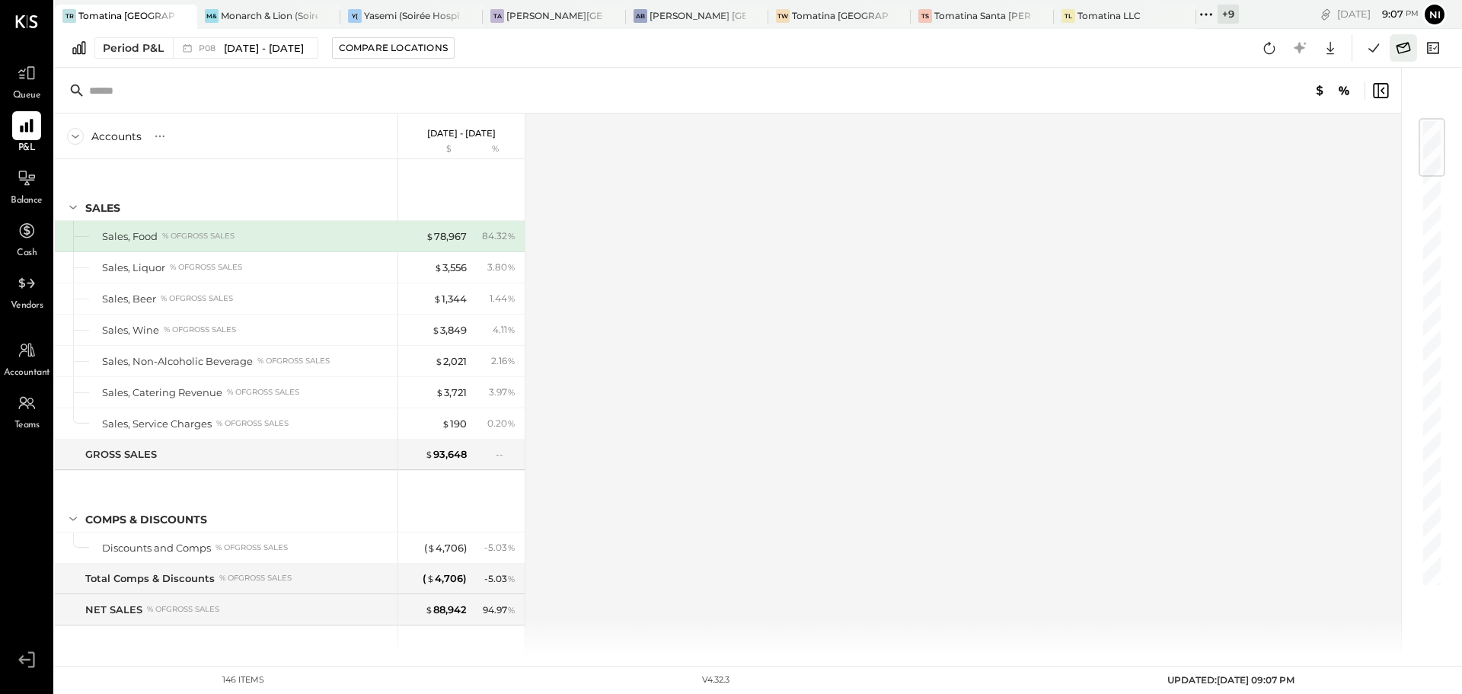
click at [1408, 49] on icon at bounding box center [1403, 48] width 20 height 20
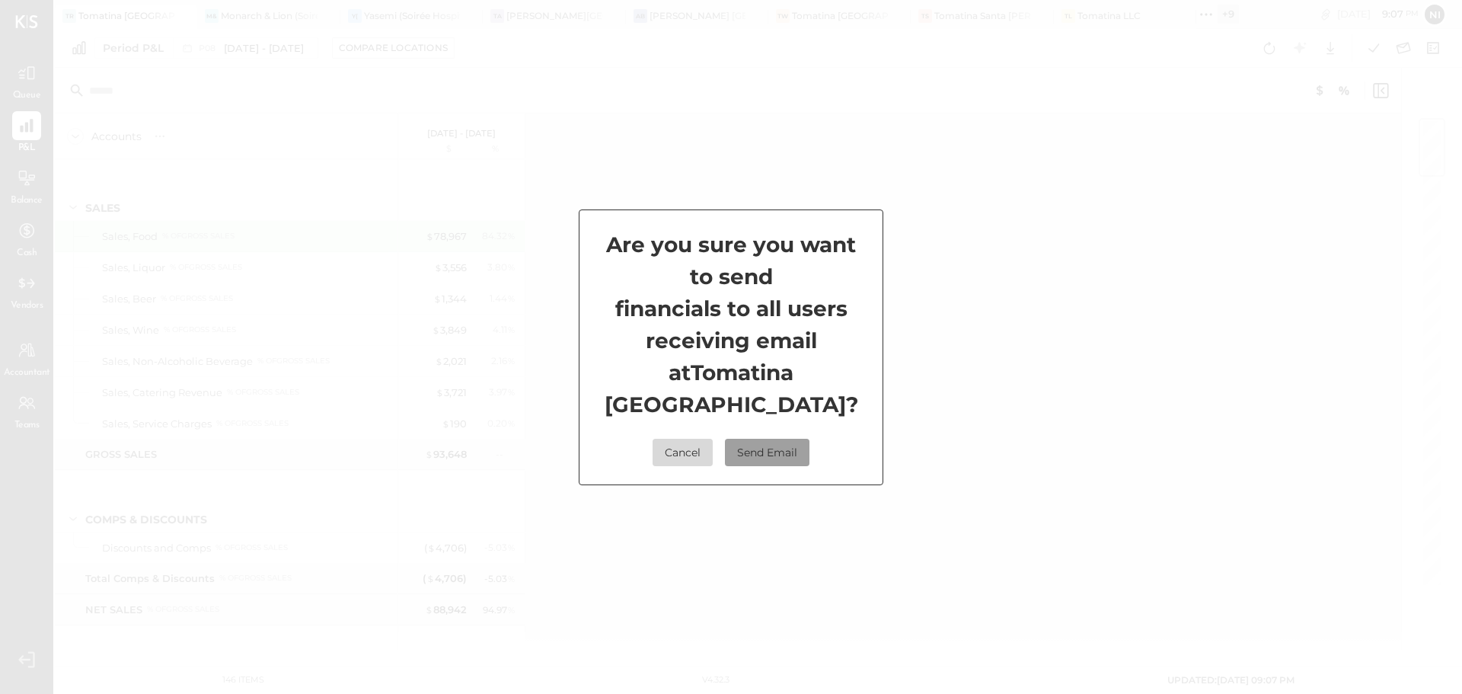
click at [770, 439] on button "Send Email" at bounding box center [767, 452] width 85 height 27
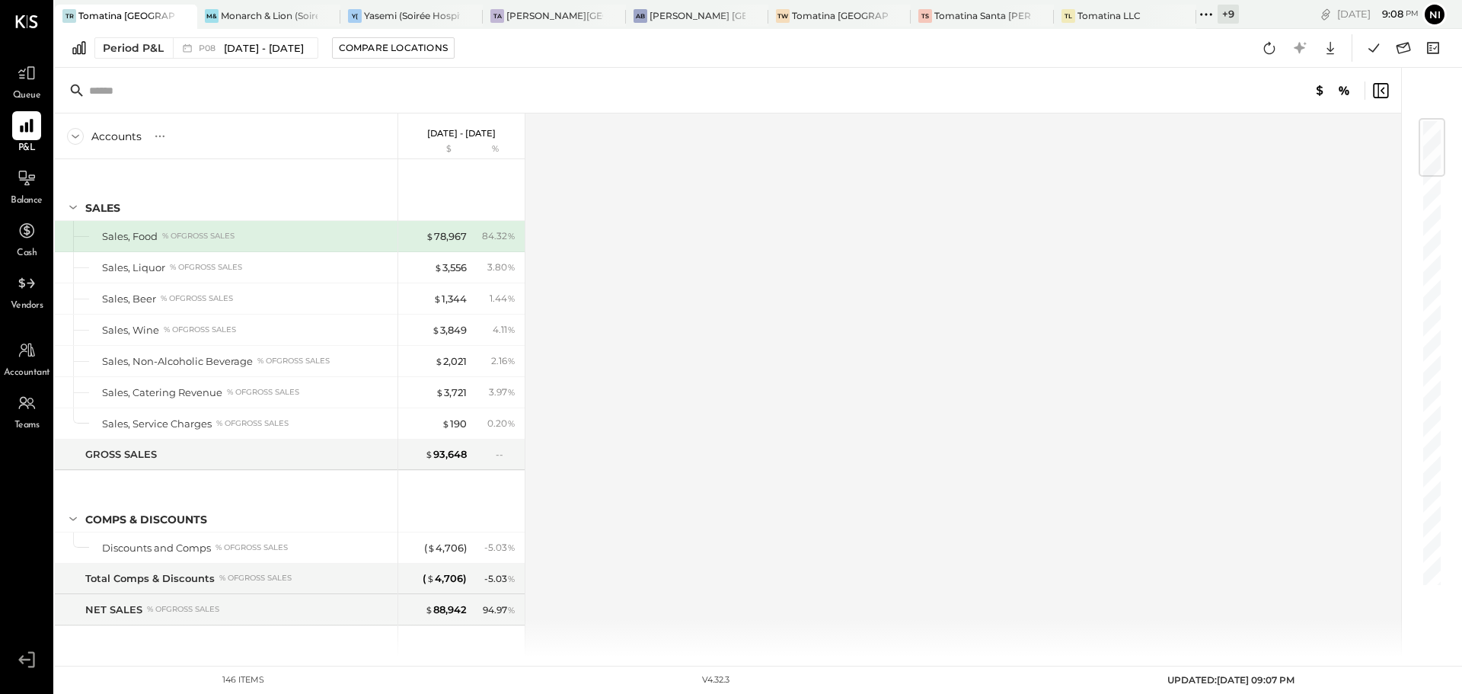
click at [1211, 16] on icon at bounding box center [1206, 15] width 20 height 20
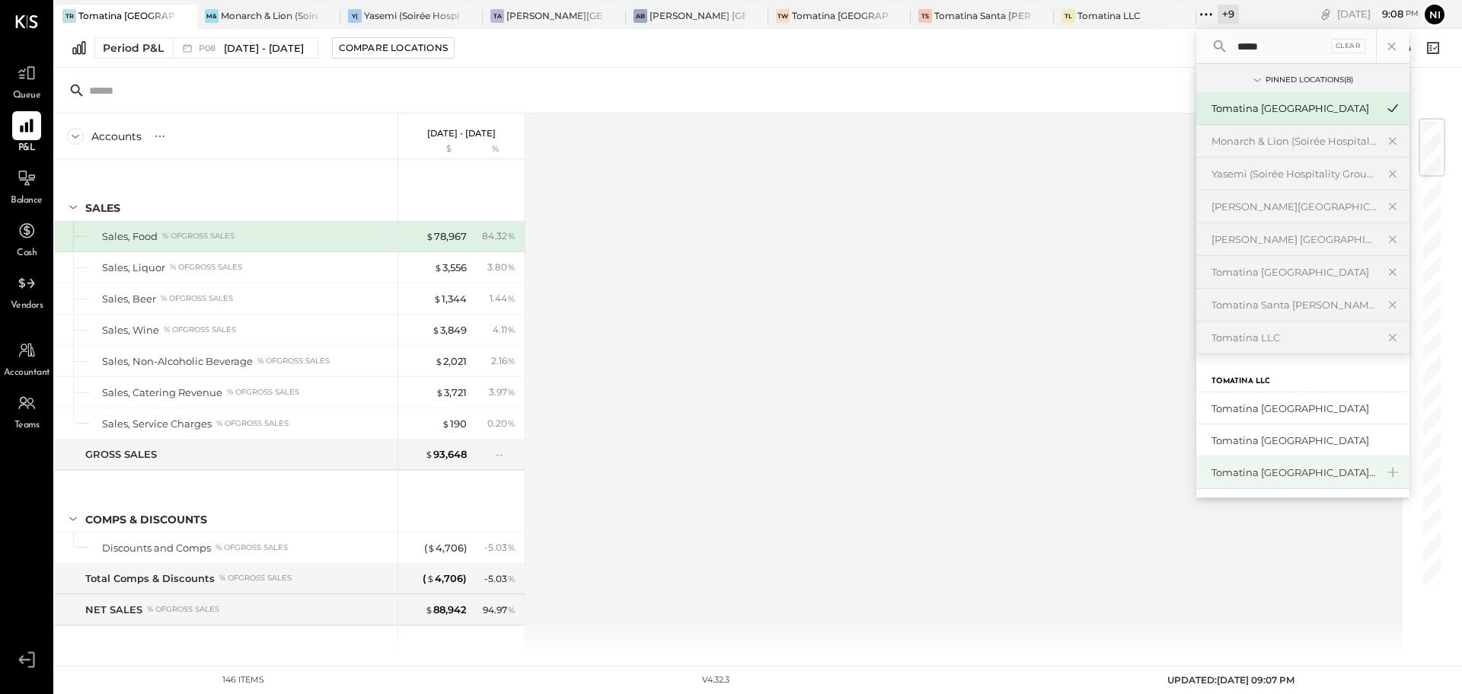
type input "*****"
click at [1298, 474] on div "Tomatina [GEOGRAPHIC_DATA][PERSON_NAME]" at bounding box center [1293, 472] width 164 height 14
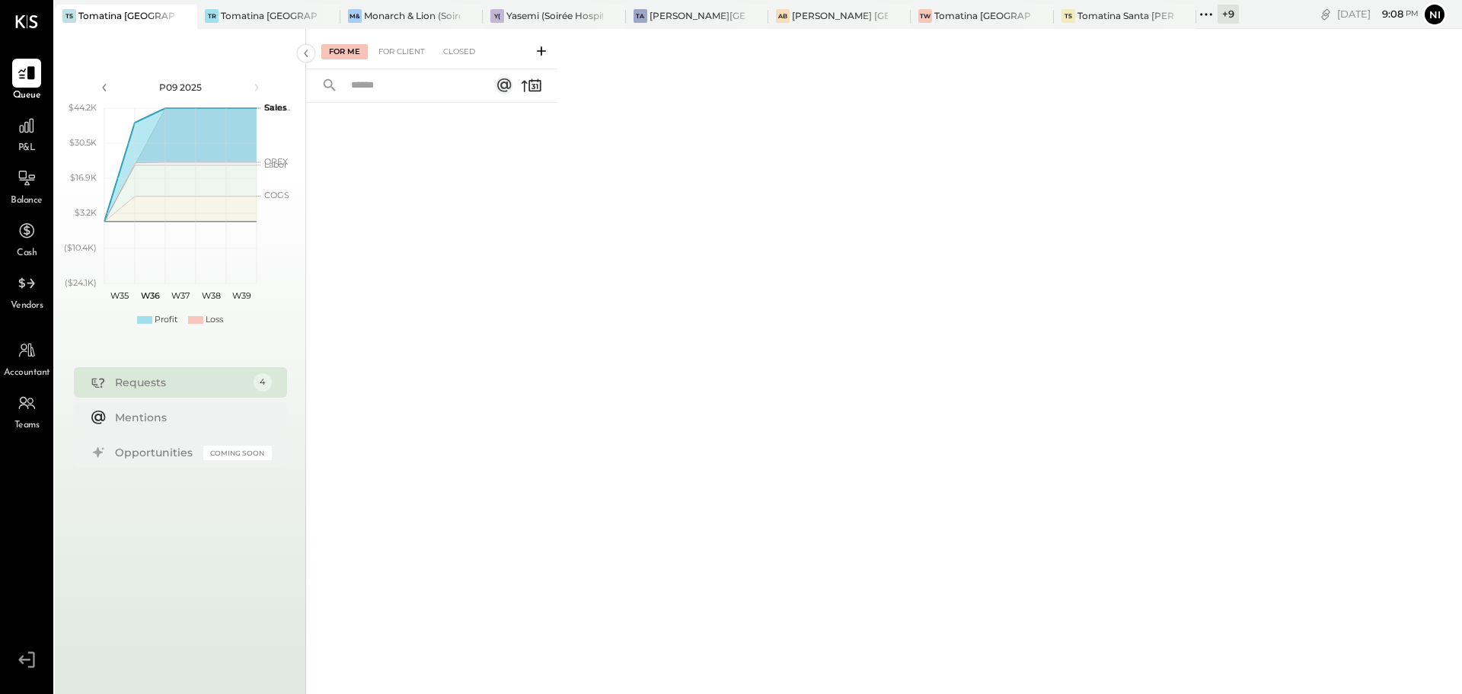
click at [30, 141] on div "P&L" at bounding box center [26, 133] width 29 height 44
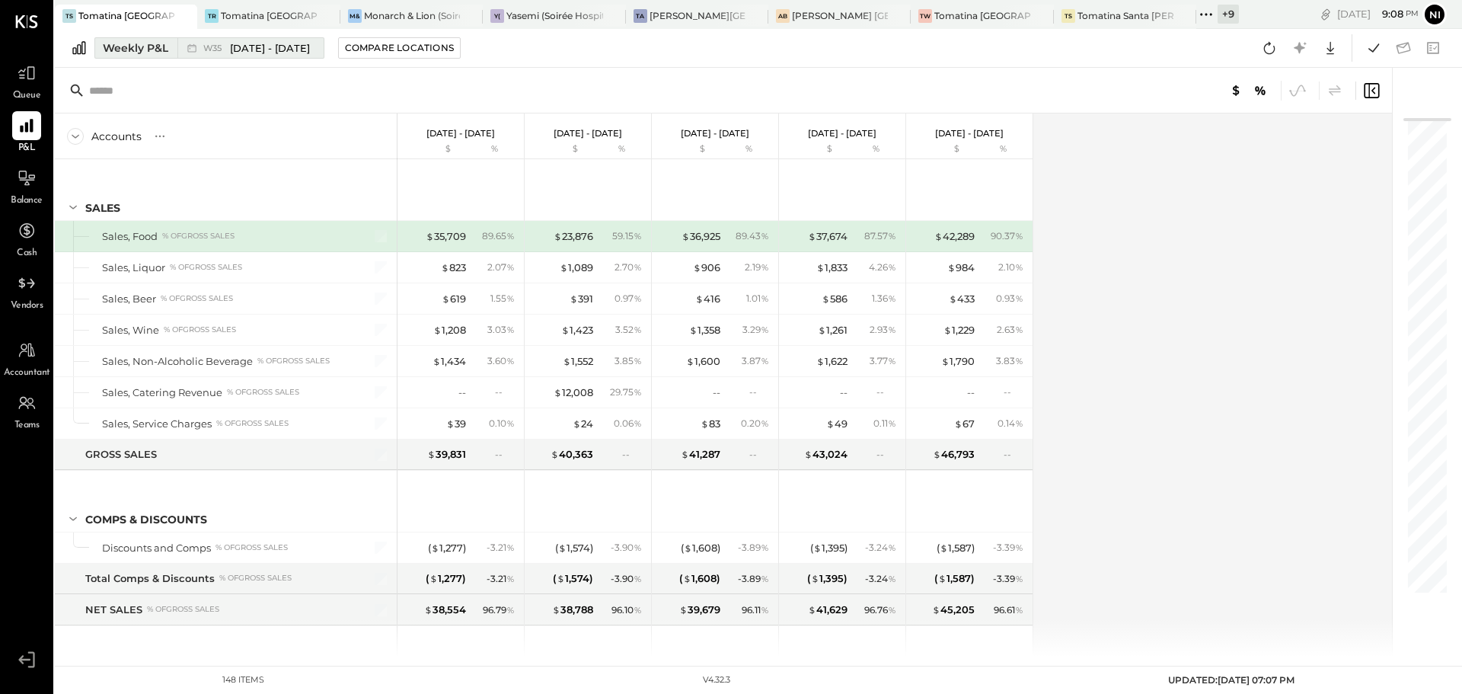
click at [252, 55] on span "[DATE] - [DATE]" at bounding box center [270, 48] width 80 height 14
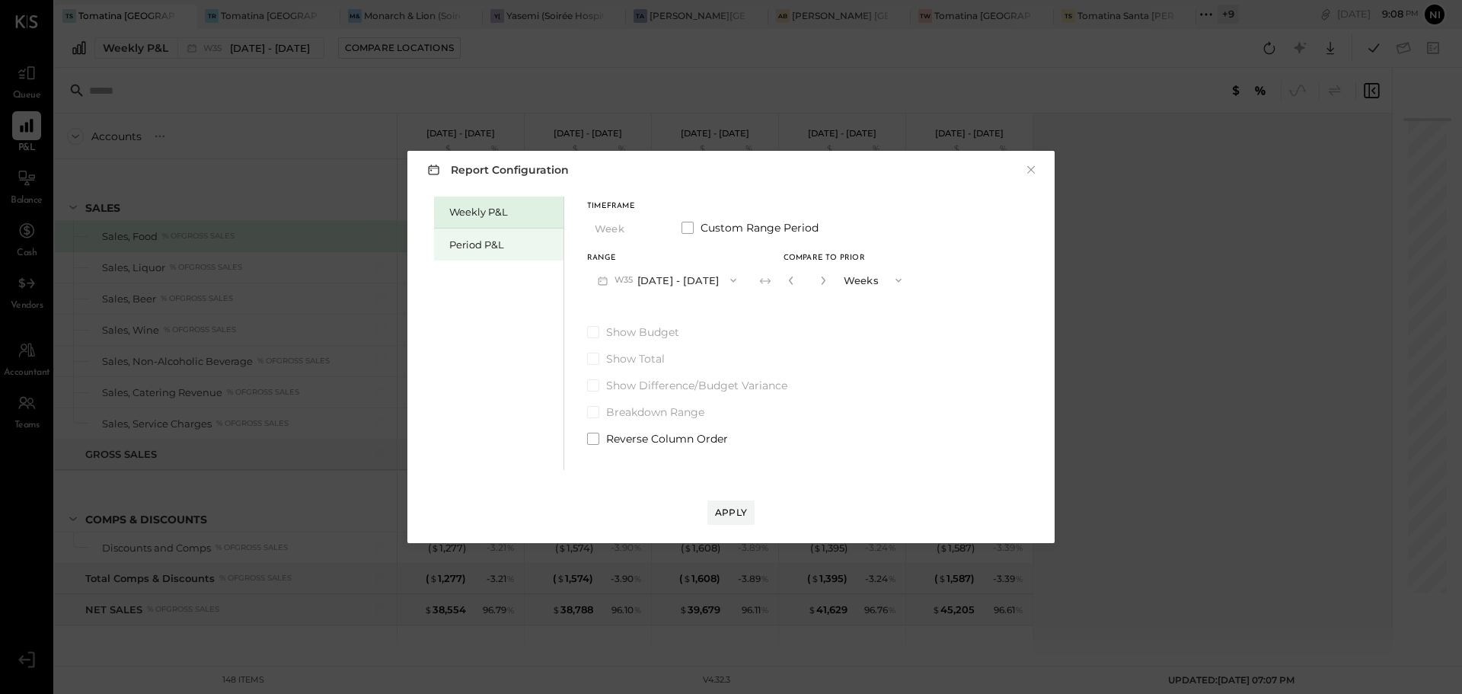
click at [471, 245] on div "Period P&L" at bounding box center [502, 245] width 107 height 14
click at [683, 281] on button "P09 [DATE] - [DATE]" at bounding box center [666, 280] width 158 height 28
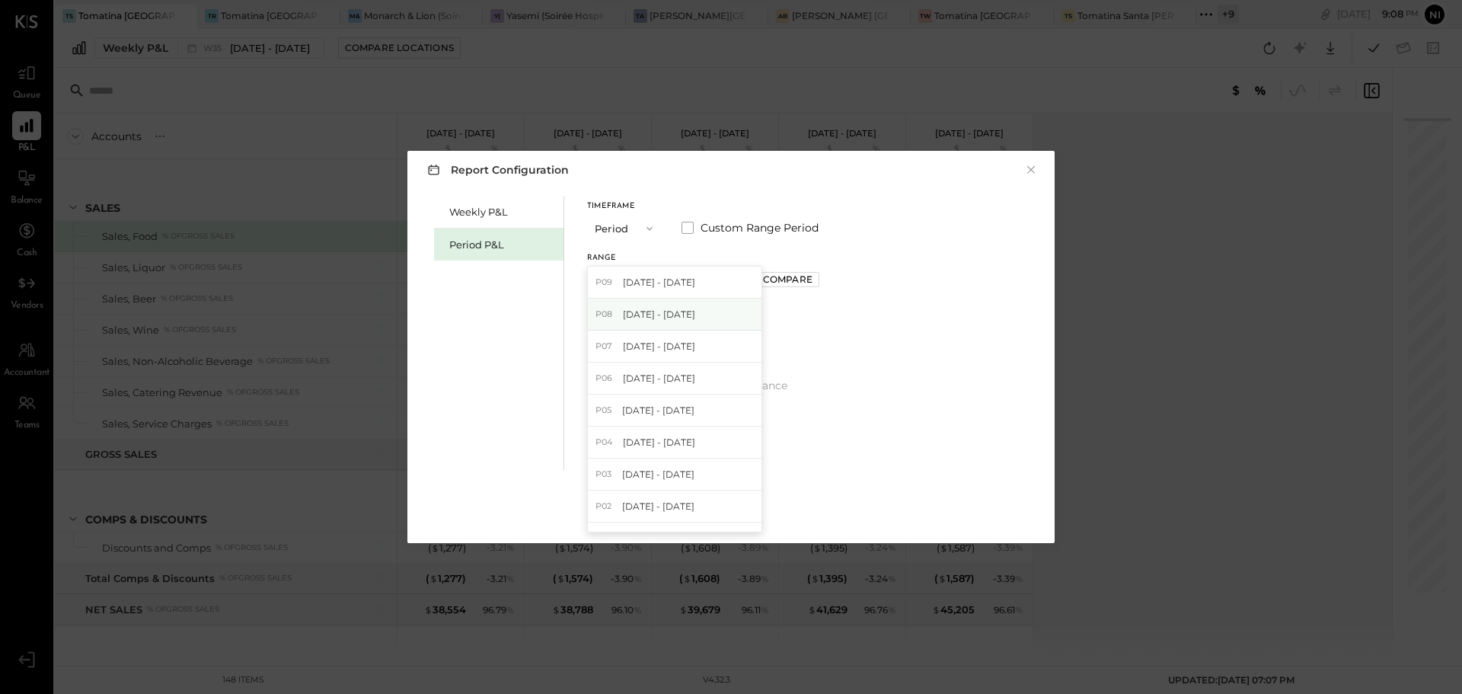
click at [629, 317] on span "[DATE] - [DATE]" at bounding box center [659, 314] width 72 height 13
click at [726, 517] on div "Apply" at bounding box center [731, 512] width 32 height 13
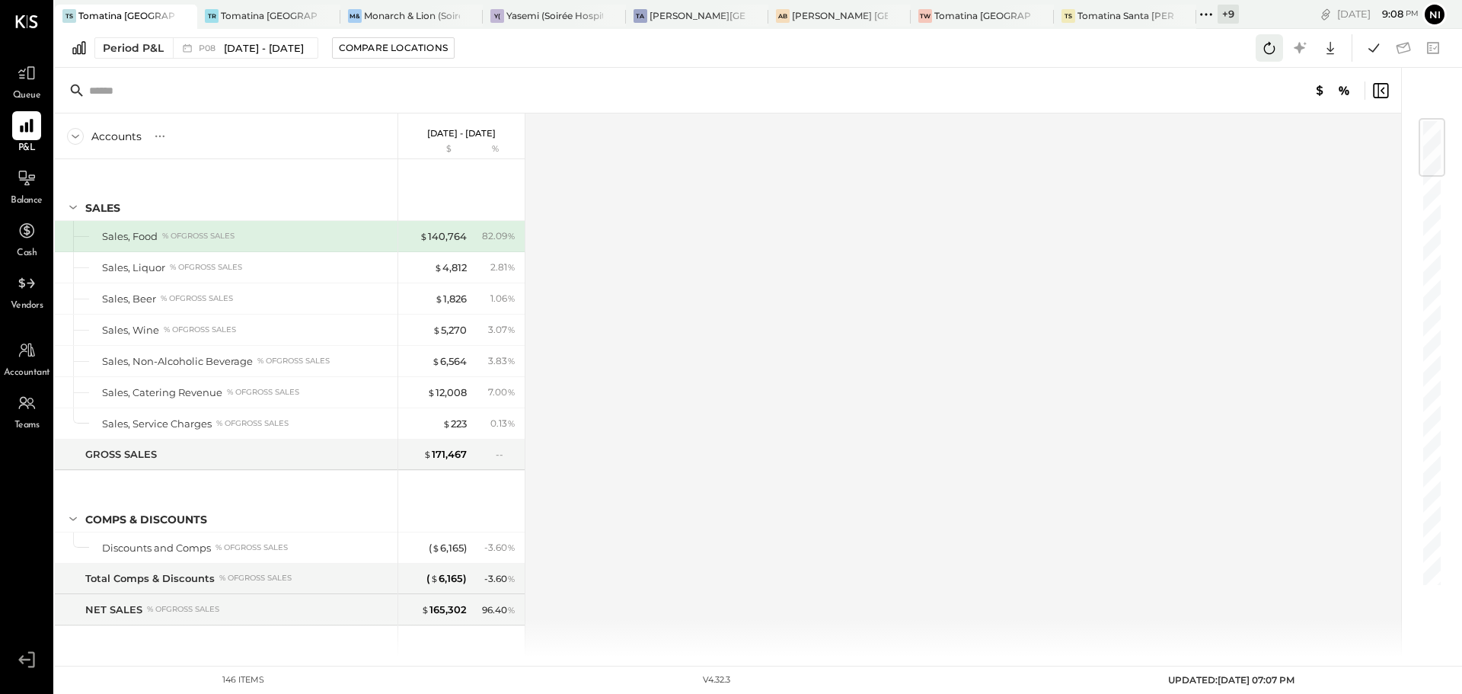
click at [1272, 49] on icon at bounding box center [1269, 48] width 20 height 20
click at [1374, 47] on icon at bounding box center [1374, 48] width 20 height 20
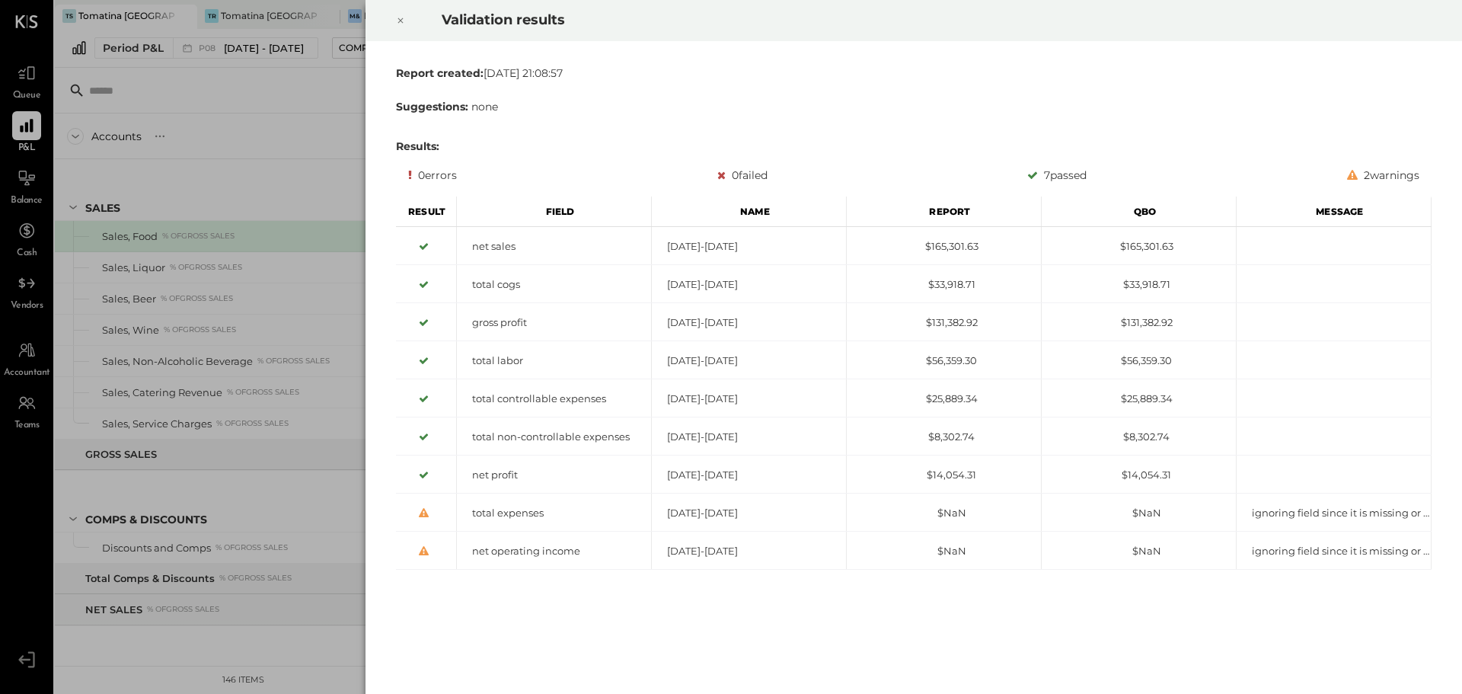
click at [397, 18] on icon at bounding box center [400, 20] width 9 height 18
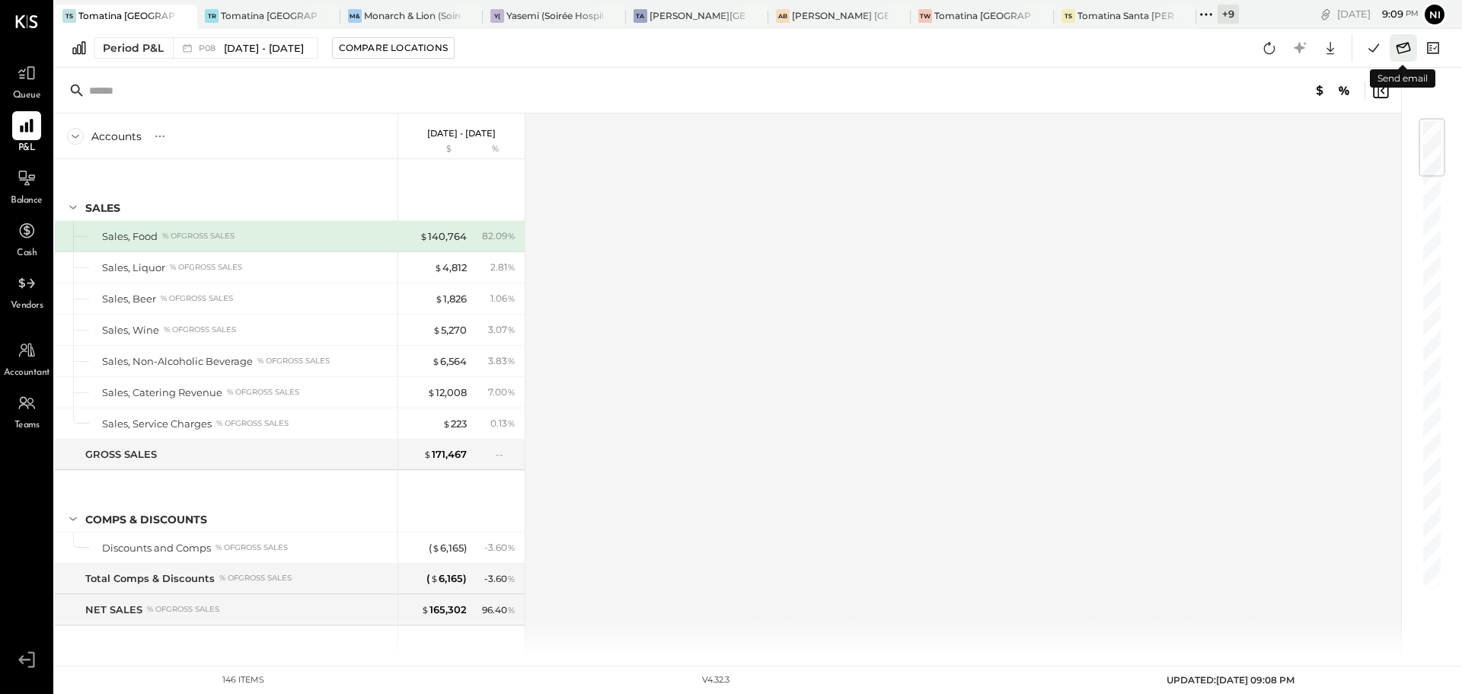
click at [1405, 44] on icon at bounding box center [1403, 48] width 20 height 20
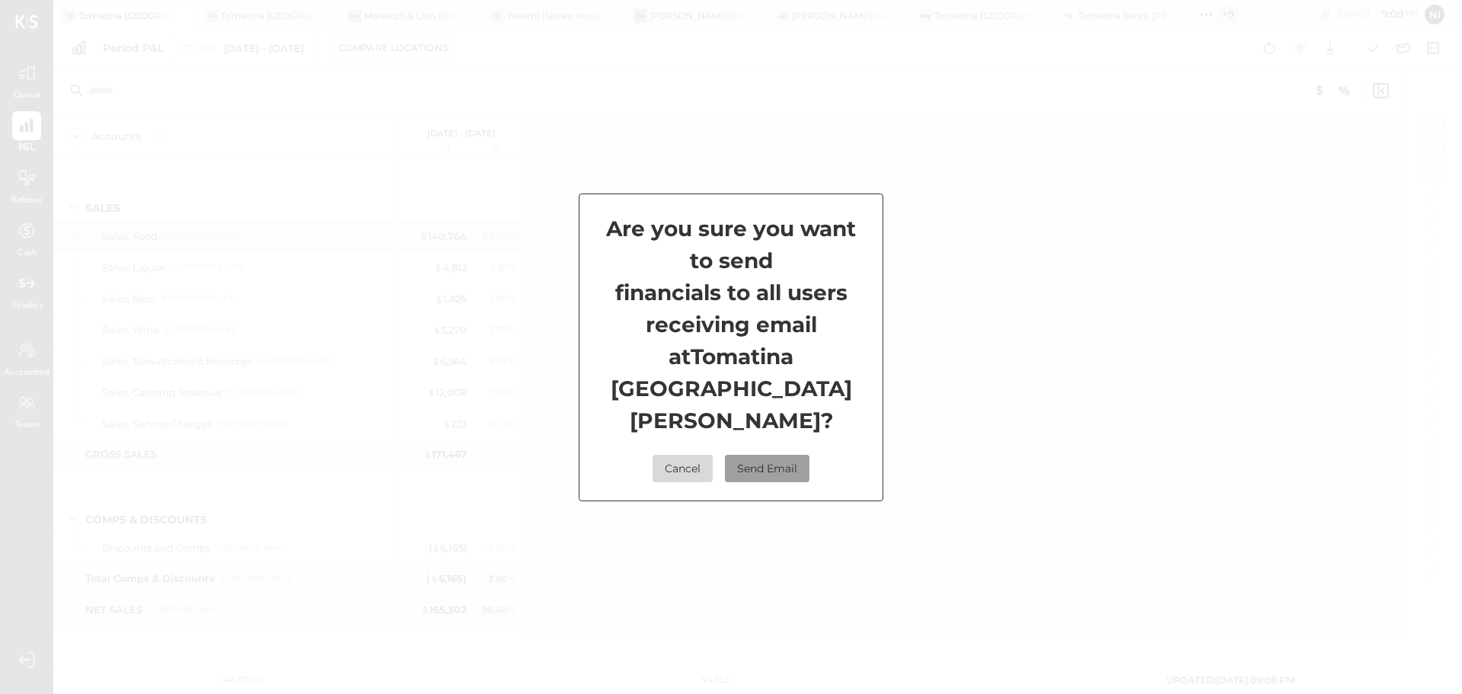
click at [768, 455] on button "Send Email" at bounding box center [767, 468] width 85 height 27
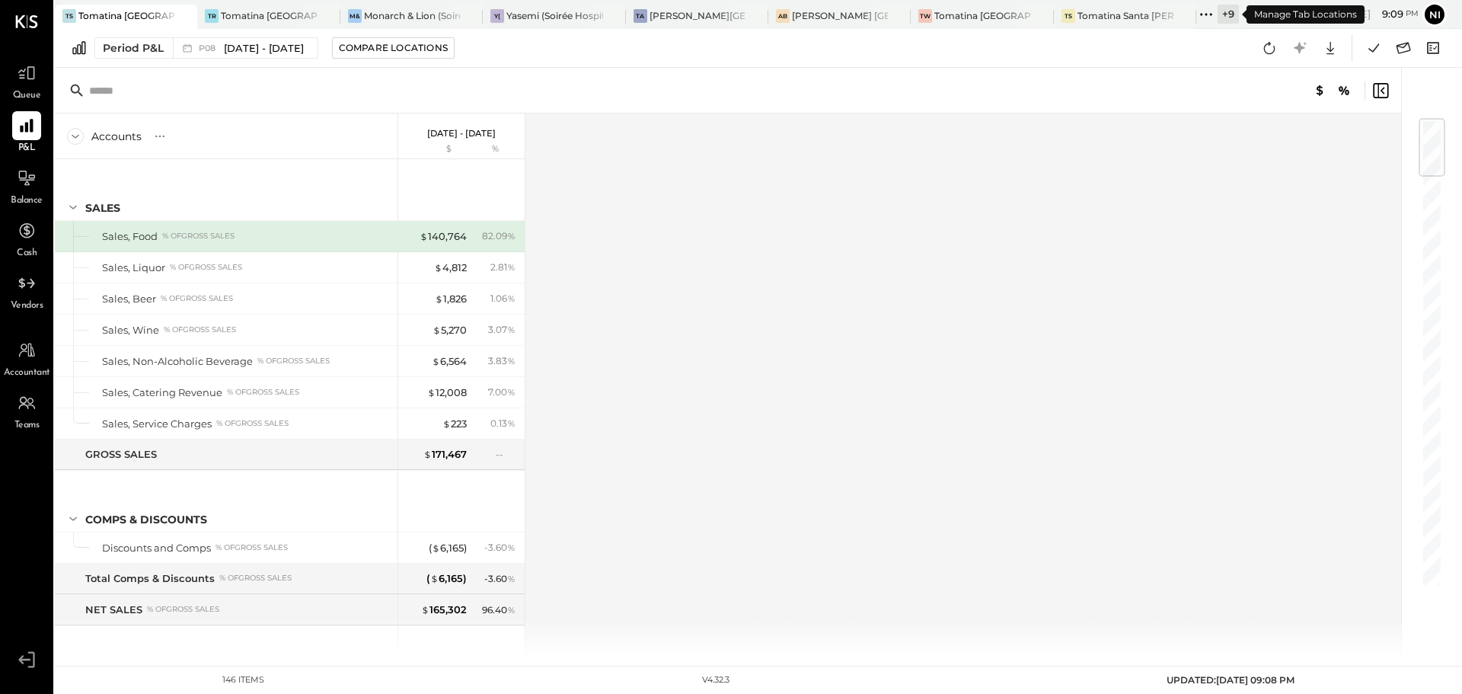
click at [1208, 14] on icon at bounding box center [1206, 15] width 20 height 20
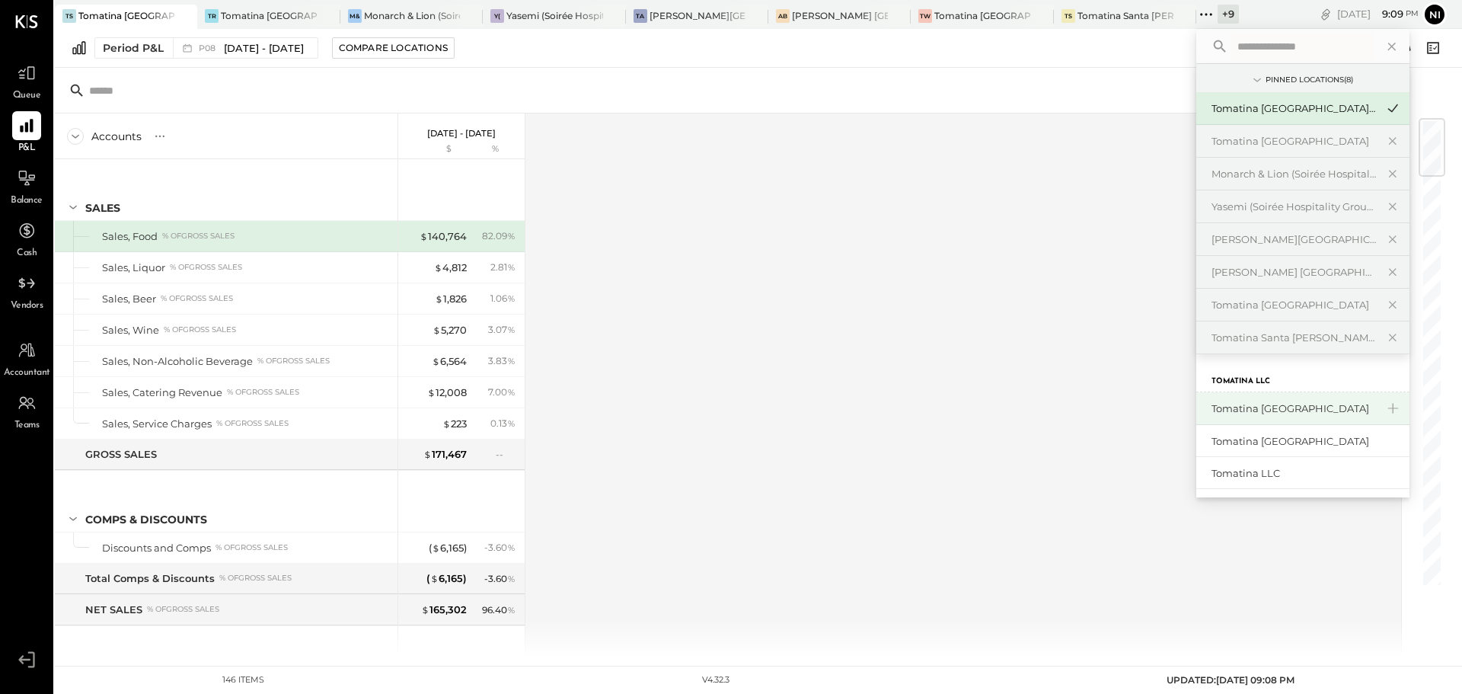
click at [1262, 410] on div "Tomatina [GEOGRAPHIC_DATA]" at bounding box center [1293, 408] width 164 height 14
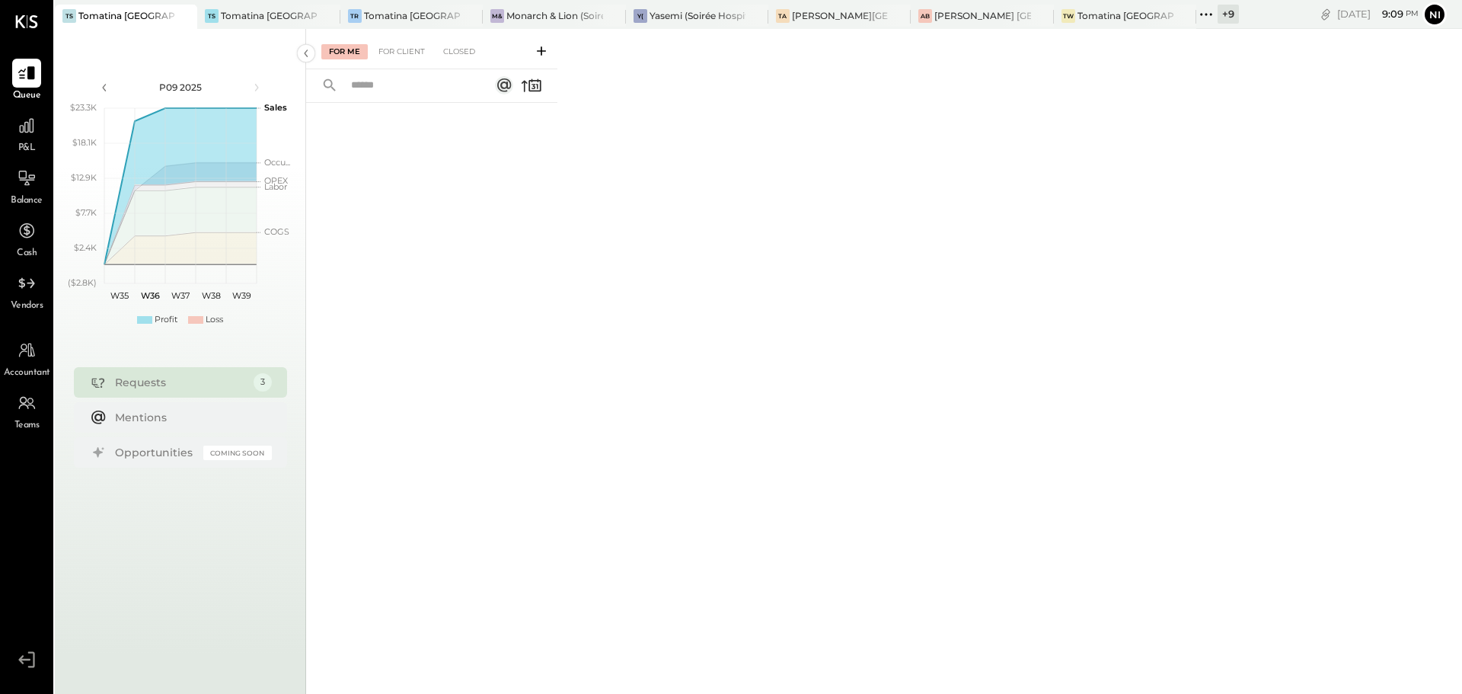
click at [41, 138] on div "P&L" at bounding box center [27, 133] width 44 height 44
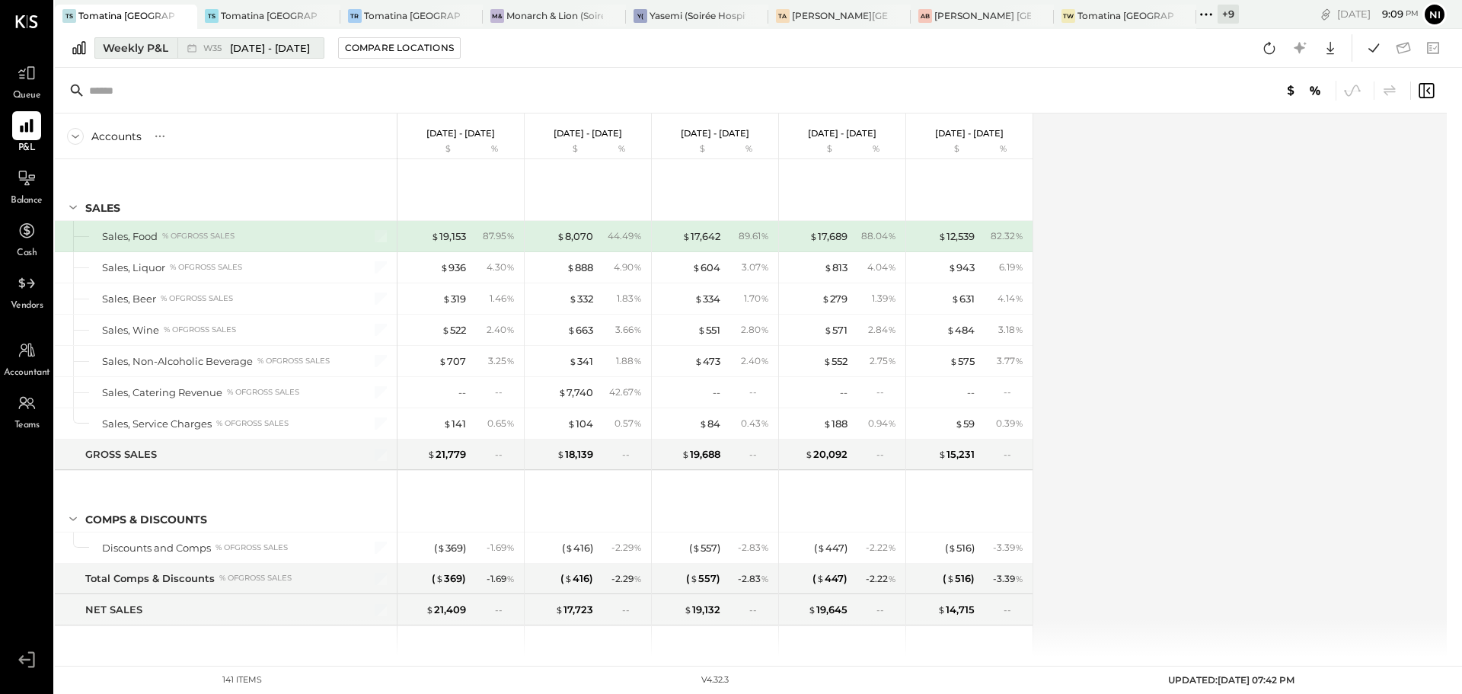
click at [148, 51] on div "Weekly P&L" at bounding box center [135, 47] width 65 height 15
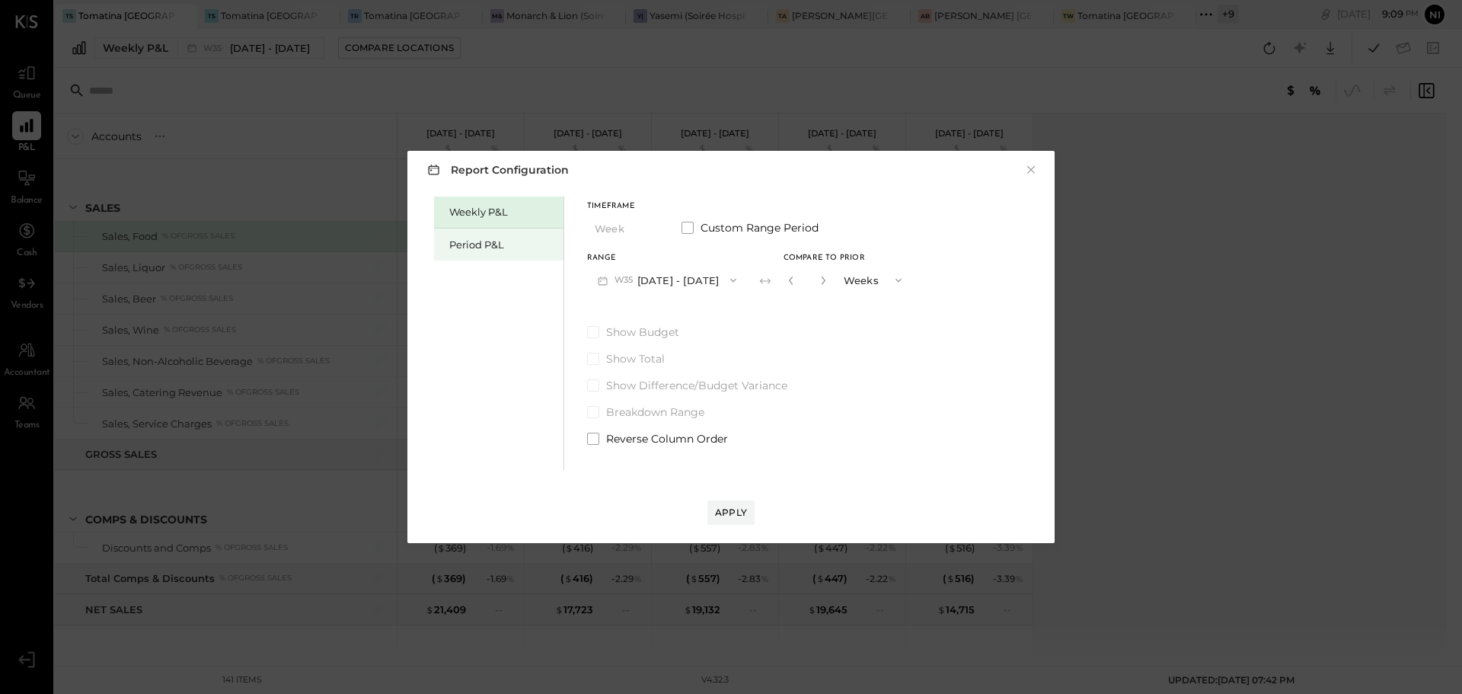
click at [480, 245] on div "Period P&L" at bounding box center [502, 245] width 107 height 14
click at [664, 277] on button "P09 [DATE] - [DATE]" at bounding box center [666, 280] width 158 height 28
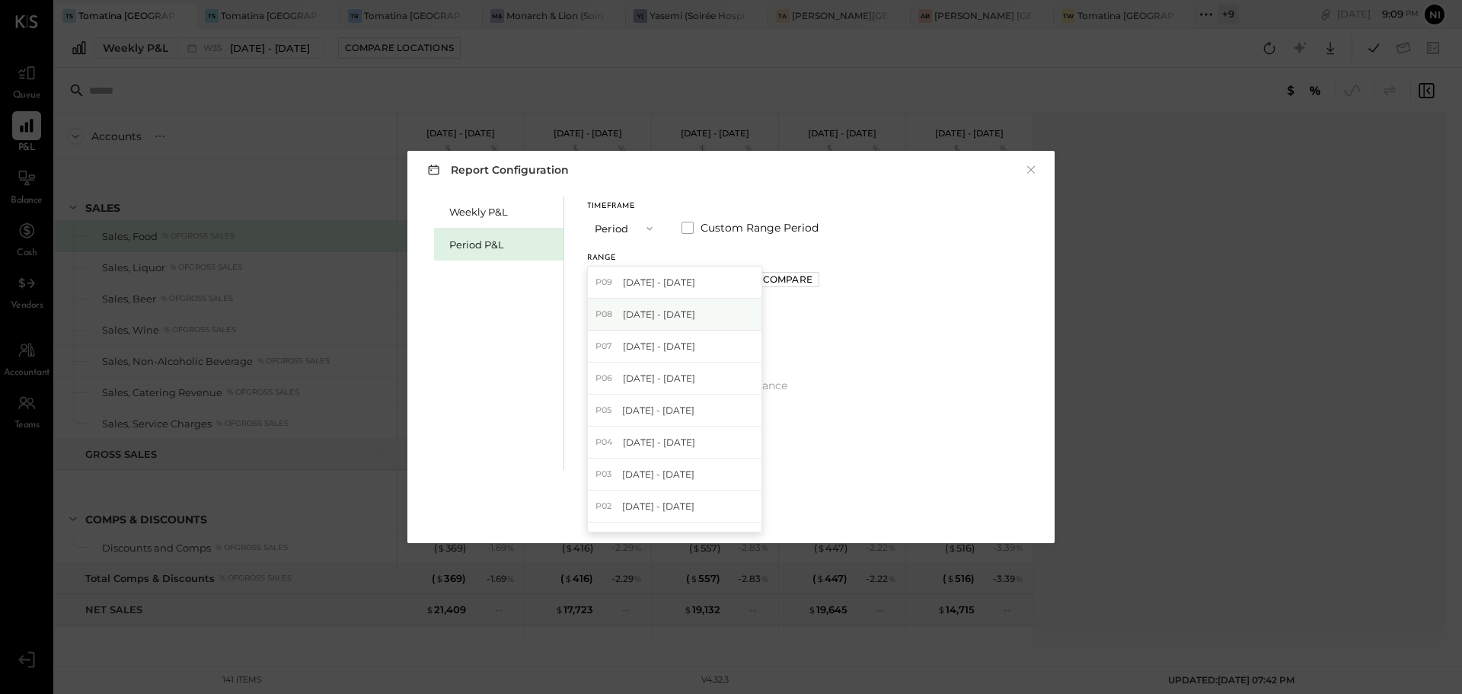
click at [644, 316] on span "[DATE] - [DATE]" at bounding box center [659, 314] width 72 height 13
click at [732, 515] on div "Apply" at bounding box center [731, 512] width 32 height 13
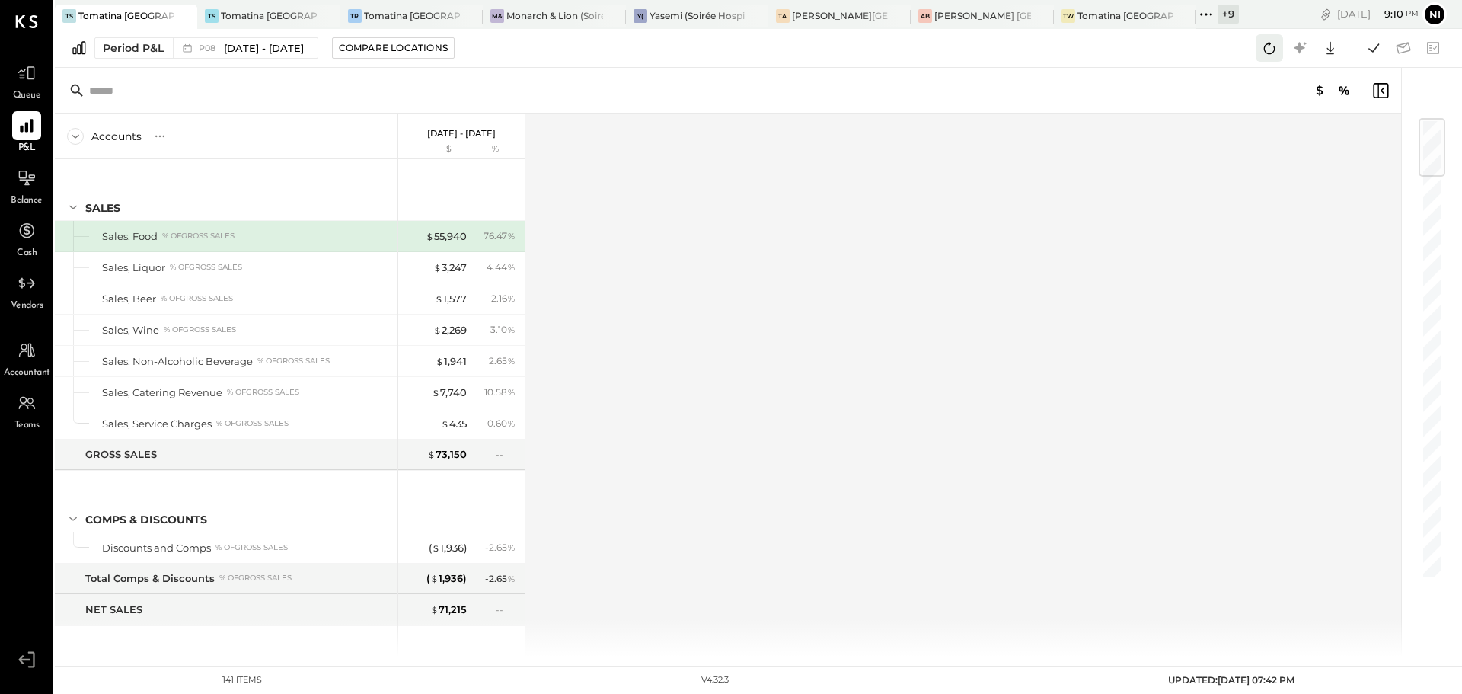
click at [1272, 50] on icon at bounding box center [1269, 48] width 20 height 20
click at [1369, 50] on icon at bounding box center [1374, 48] width 20 height 20
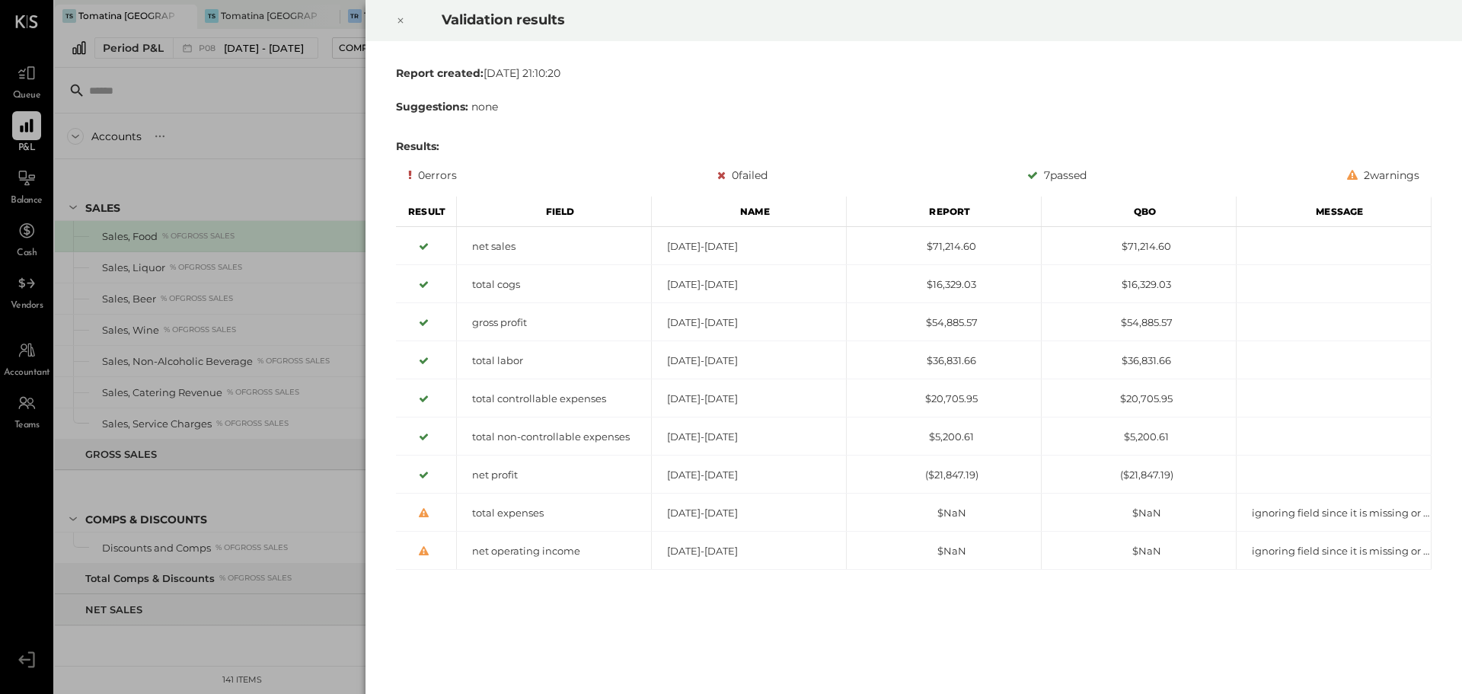
click at [397, 17] on icon at bounding box center [400, 20] width 9 height 18
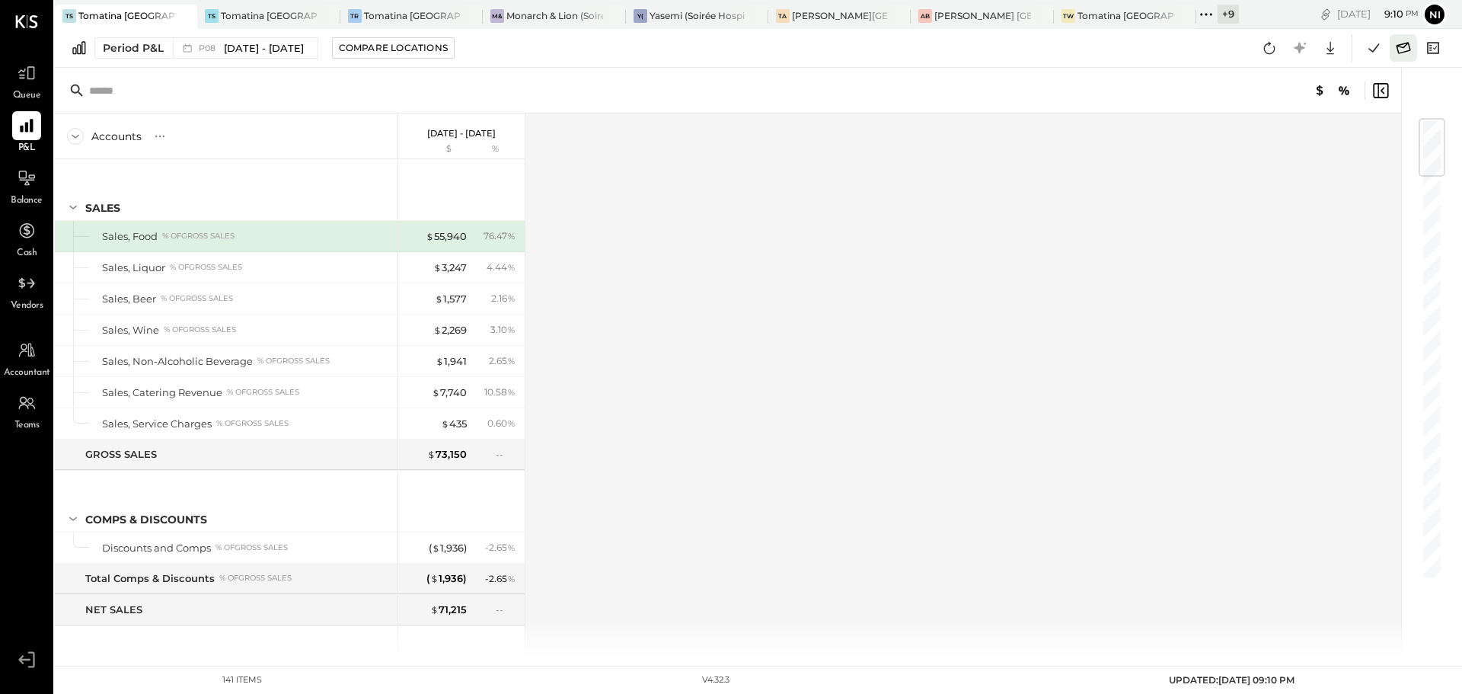
click at [1398, 49] on icon at bounding box center [1403, 47] width 14 height 11
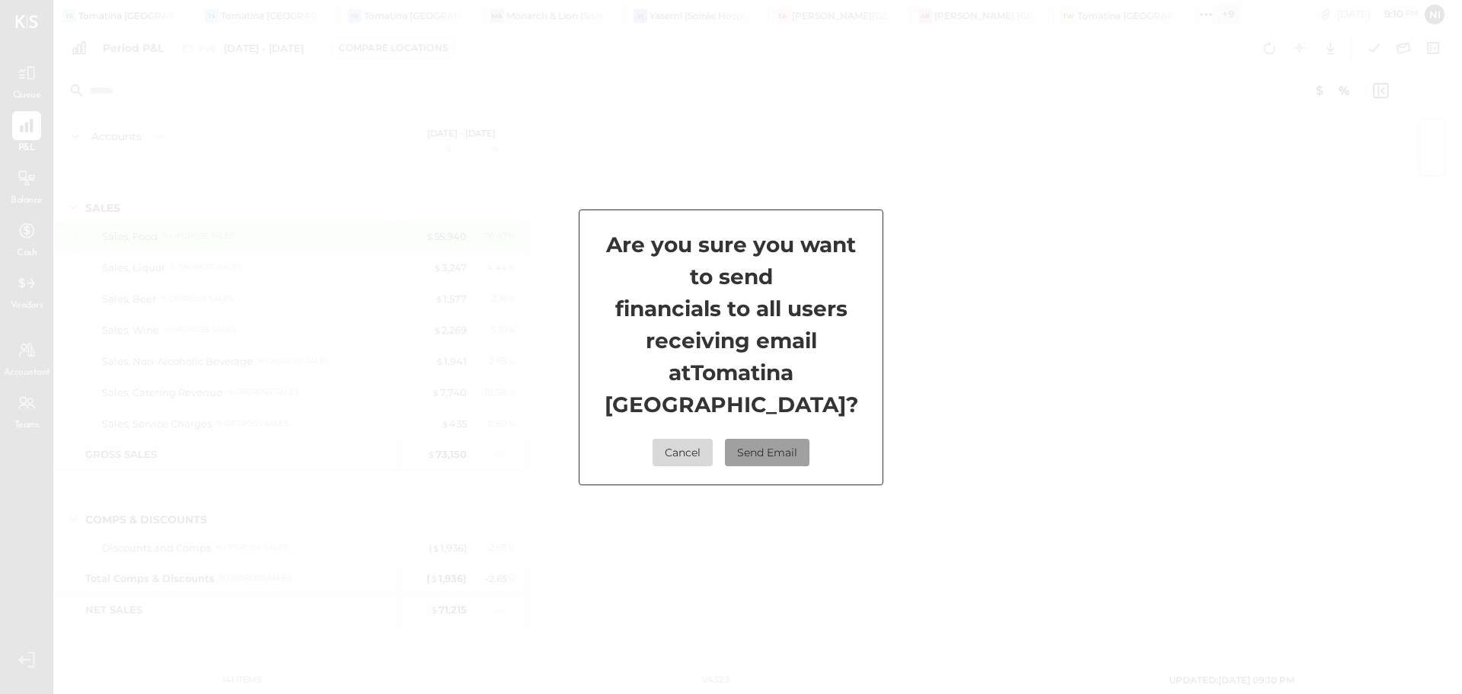
click at [745, 439] on button "Send Email" at bounding box center [767, 452] width 85 height 27
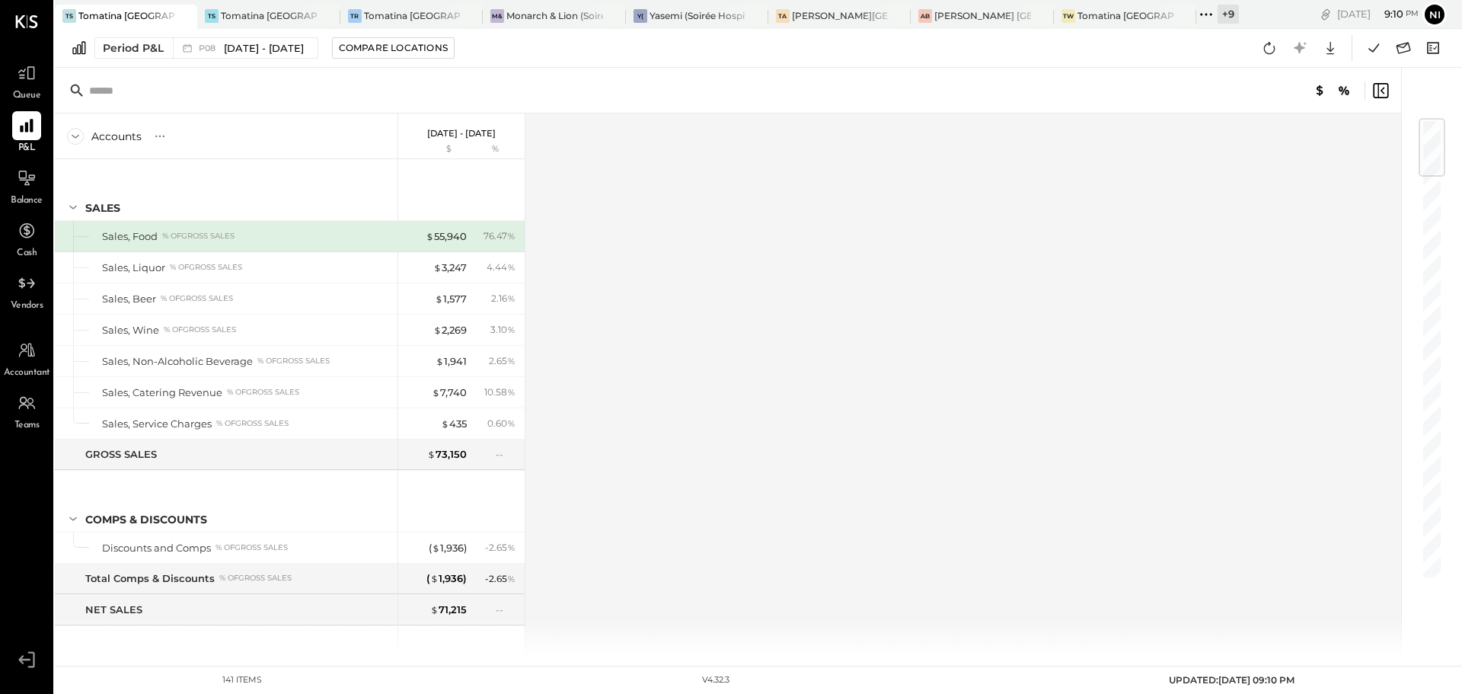
click at [1211, 16] on icon at bounding box center [1206, 15] width 20 height 20
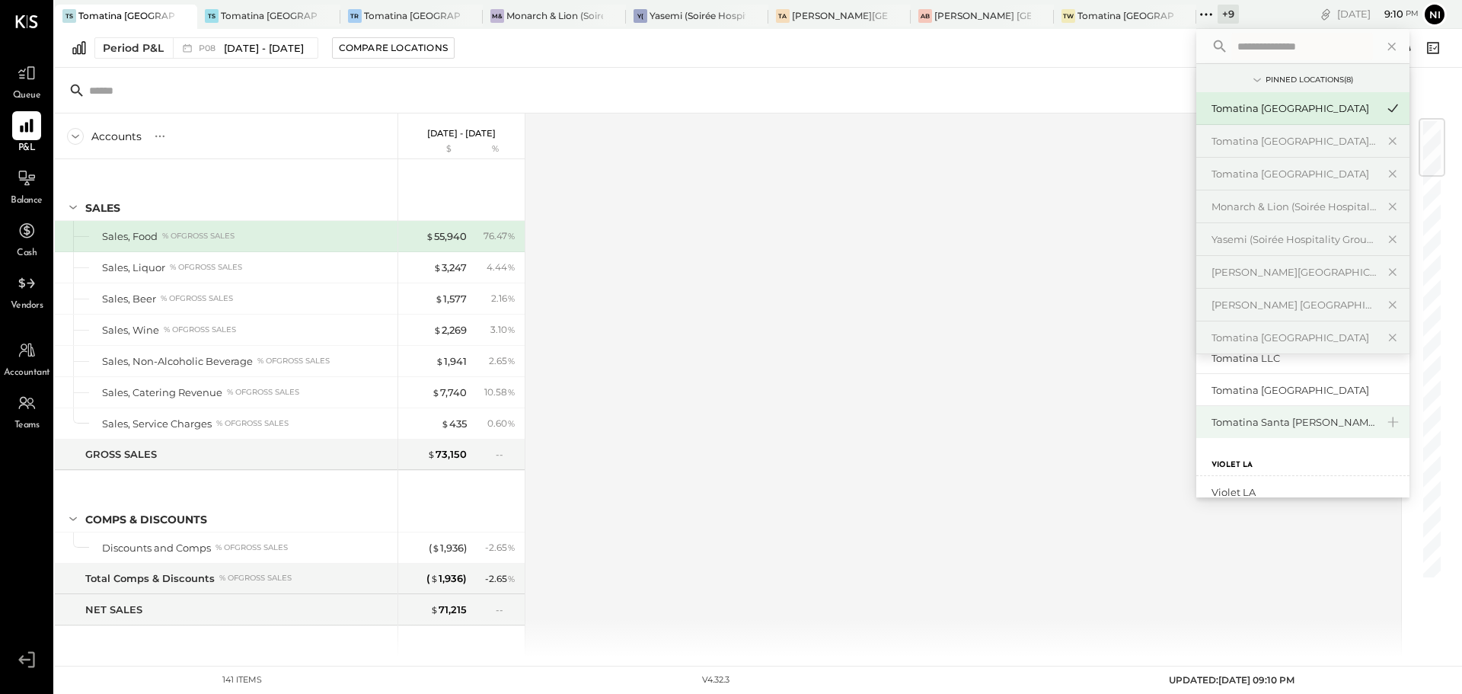
scroll to position [152, 0]
click at [1284, 422] on div "Tomatina Santa [PERSON_NAME]" at bounding box center [1293, 423] width 164 height 14
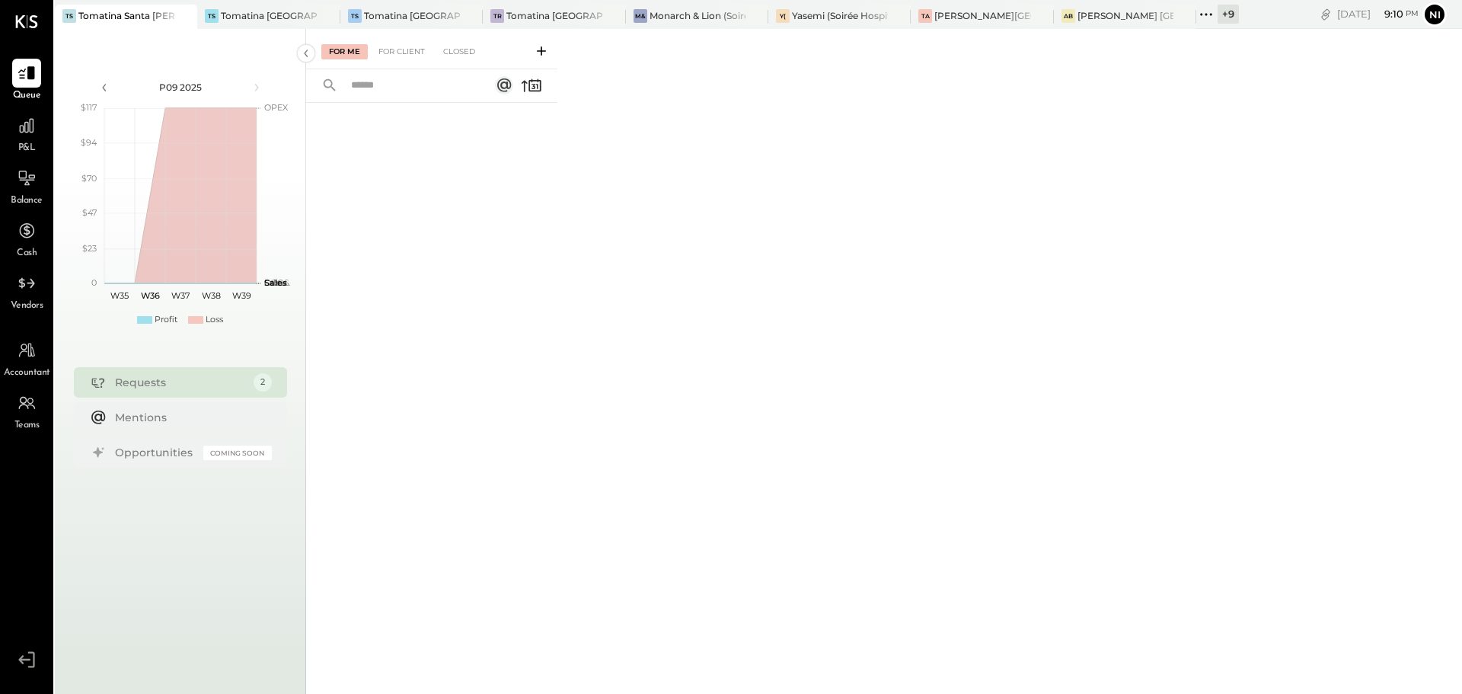
click at [14, 149] on div "P&L" at bounding box center [26, 133] width 29 height 44
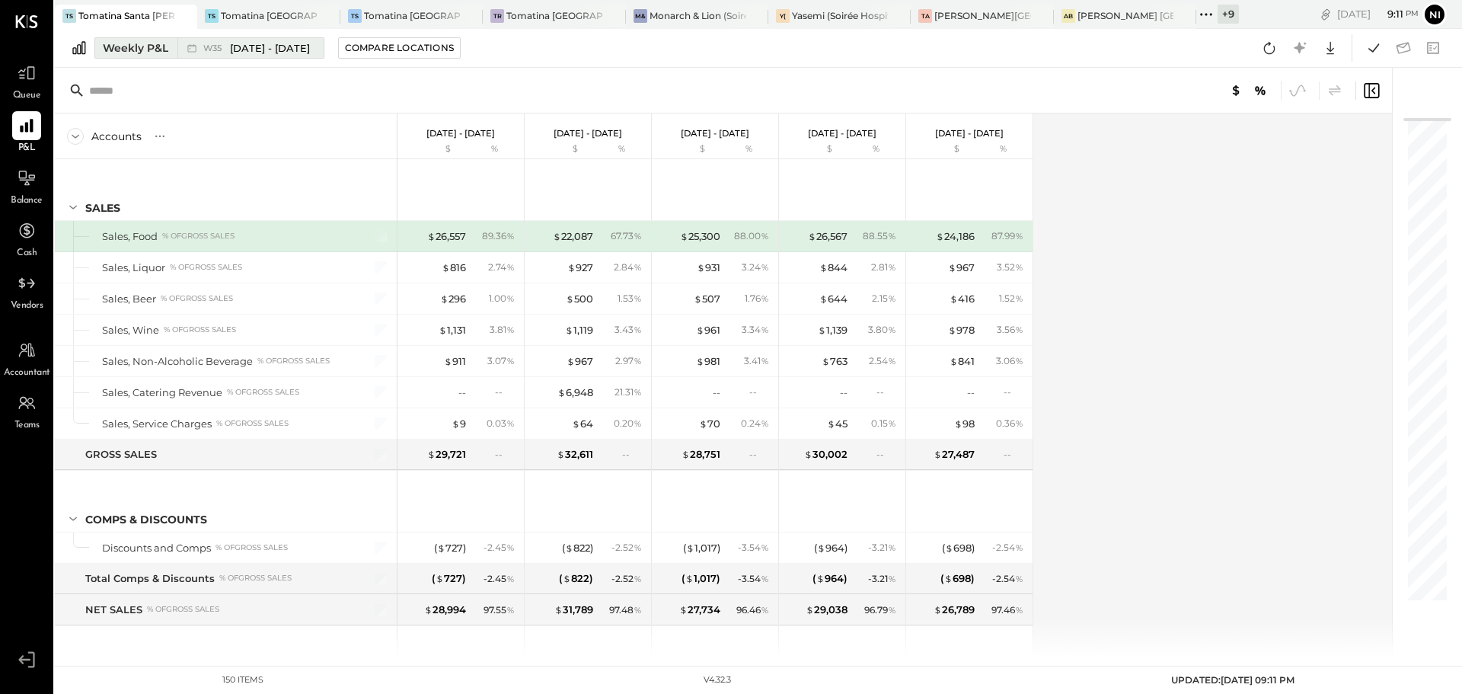
click at [117, 51] on div "Weekly P&L" at bounding box center [135, 47] width 65 height 15
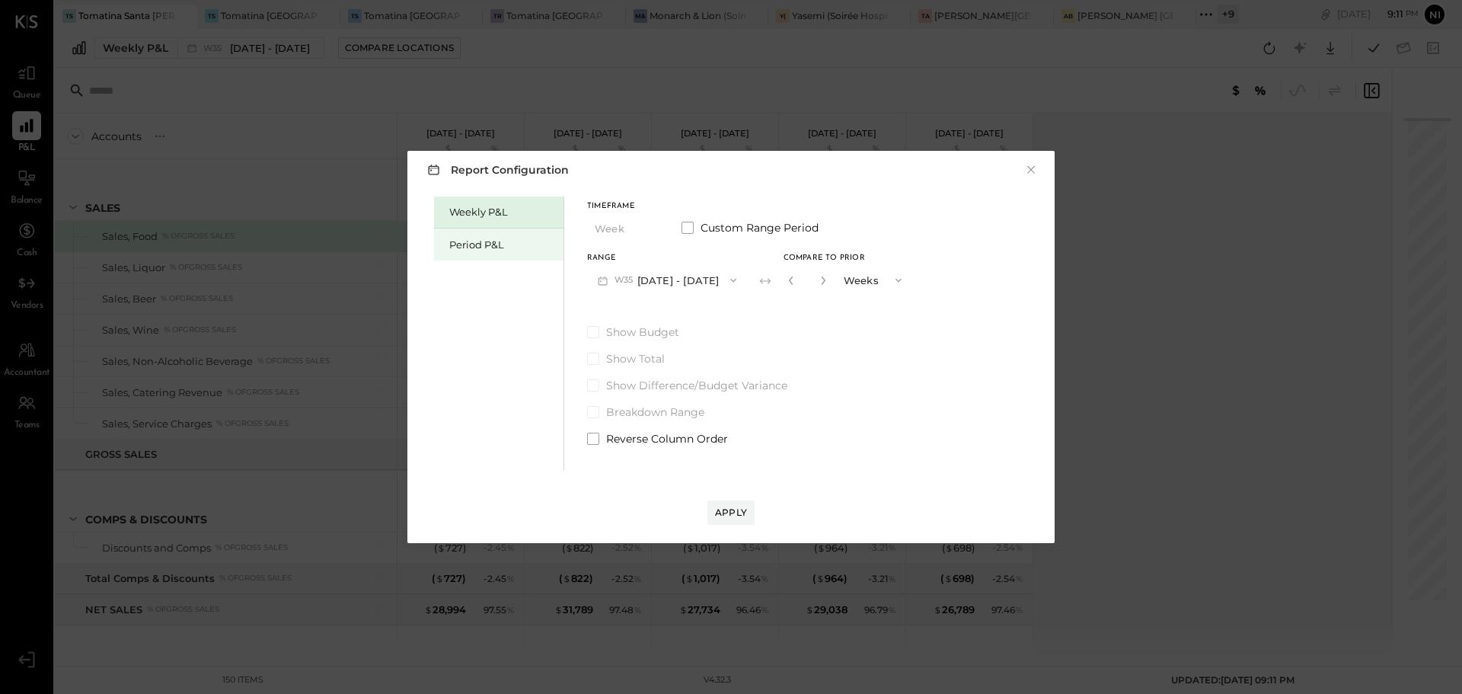
click at [451, 238] on div "Period P&L" at bounding box center [502, 245] width 107 height 14
click at [655, 279] on button "P09 [DATE] - [DATE]" at bounding box center [666, 280] width 158 height 28
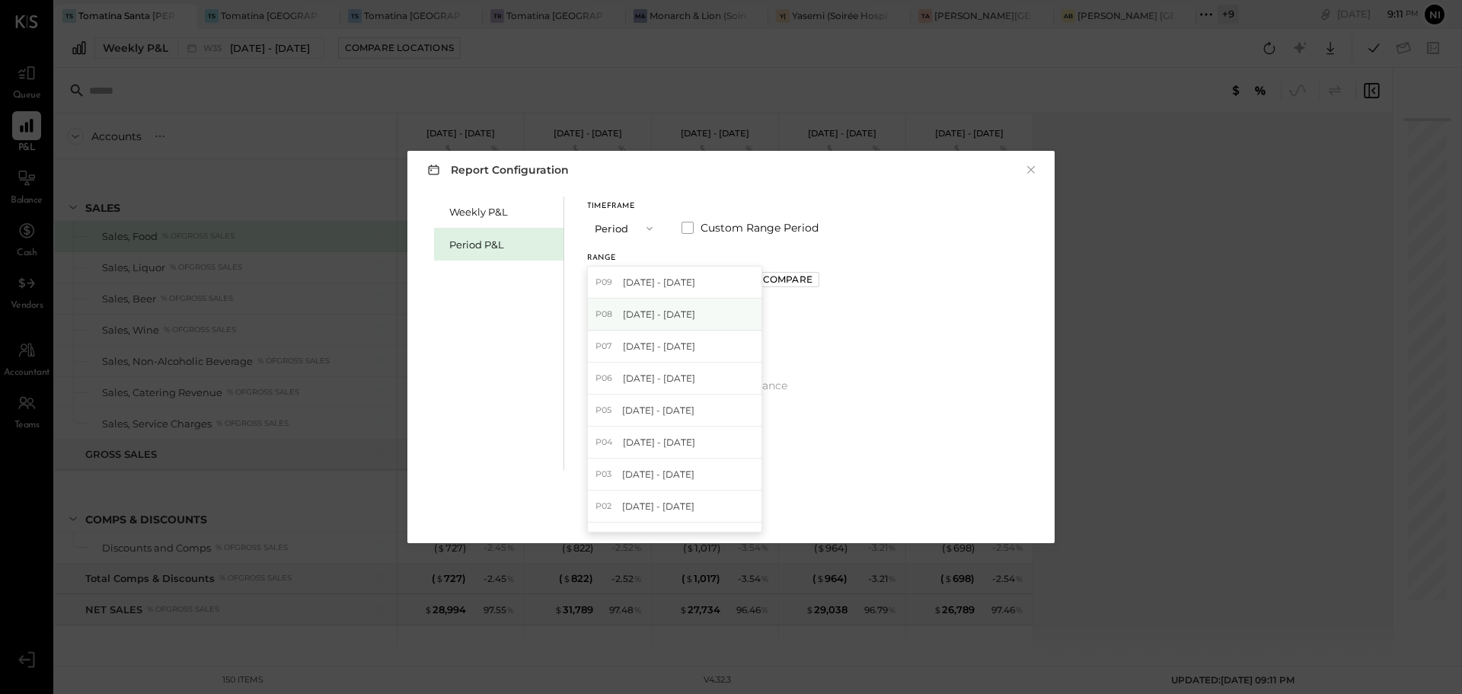
click at [649, 317] on span "[DATE] - [DATE]" at bounding box center [659, 314] width 72 height 13
click at [736, 511] on div "Apply" at bounding box center [731, 512] width 32 height 13
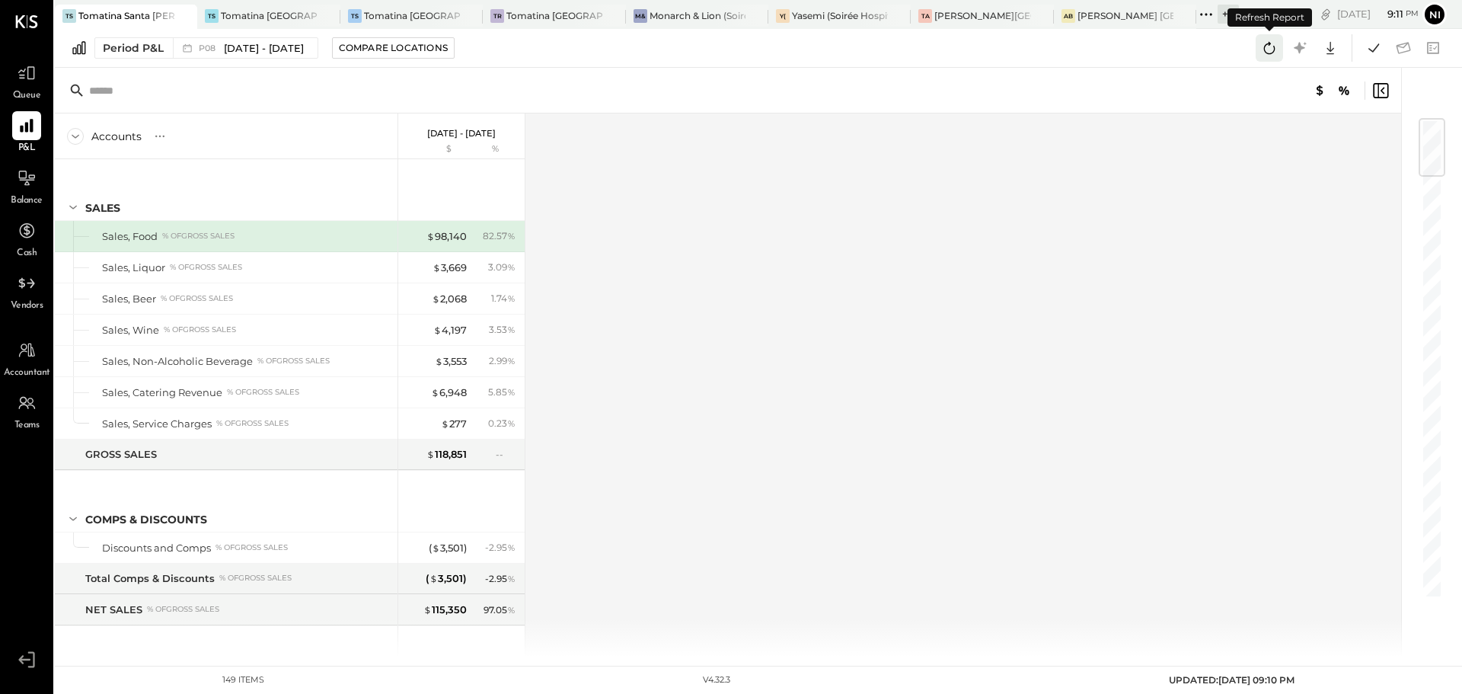
click at [1263, 50] on icon at bounding box center [1269, 48] width 20 height 20
click at [1374, 53] on icon at bounding box center [1374, 48] width 20 height 20
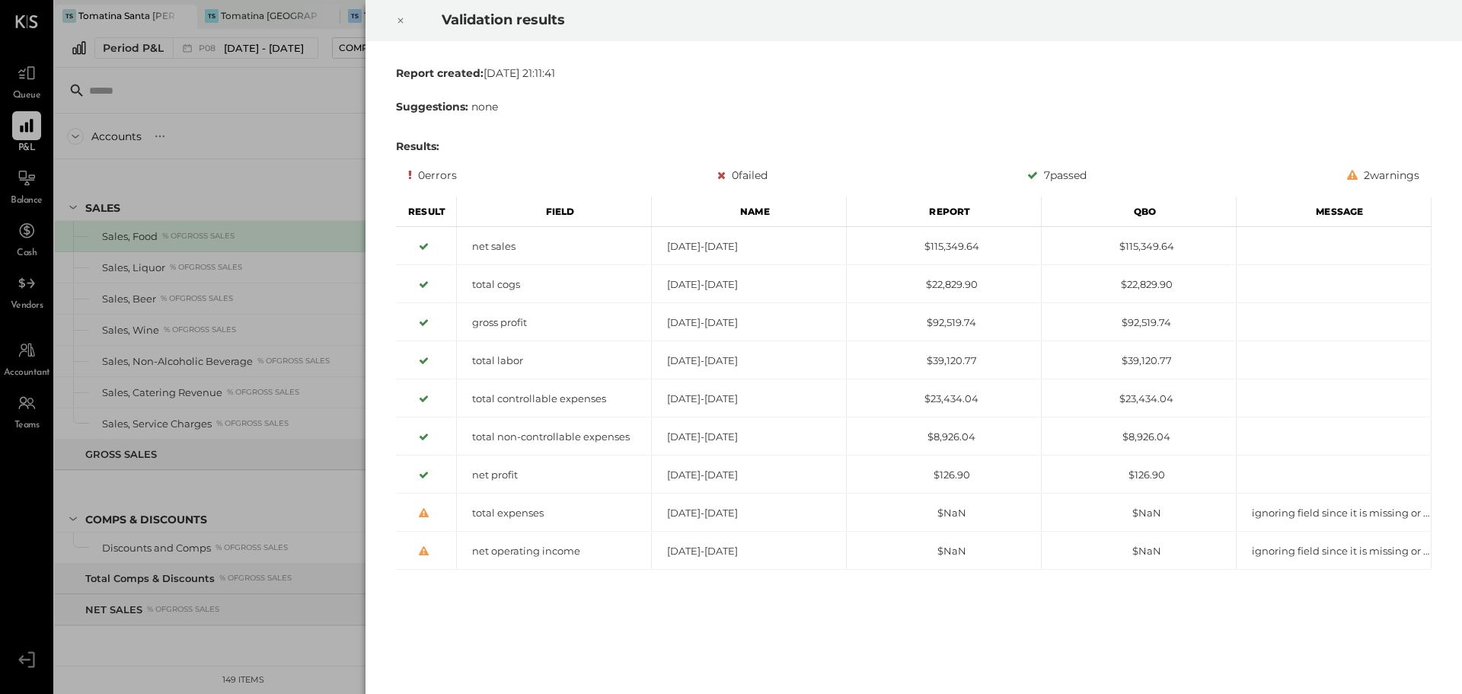
click at [403, 21] on icon at bounding box center [400, 20] width 9 height 18
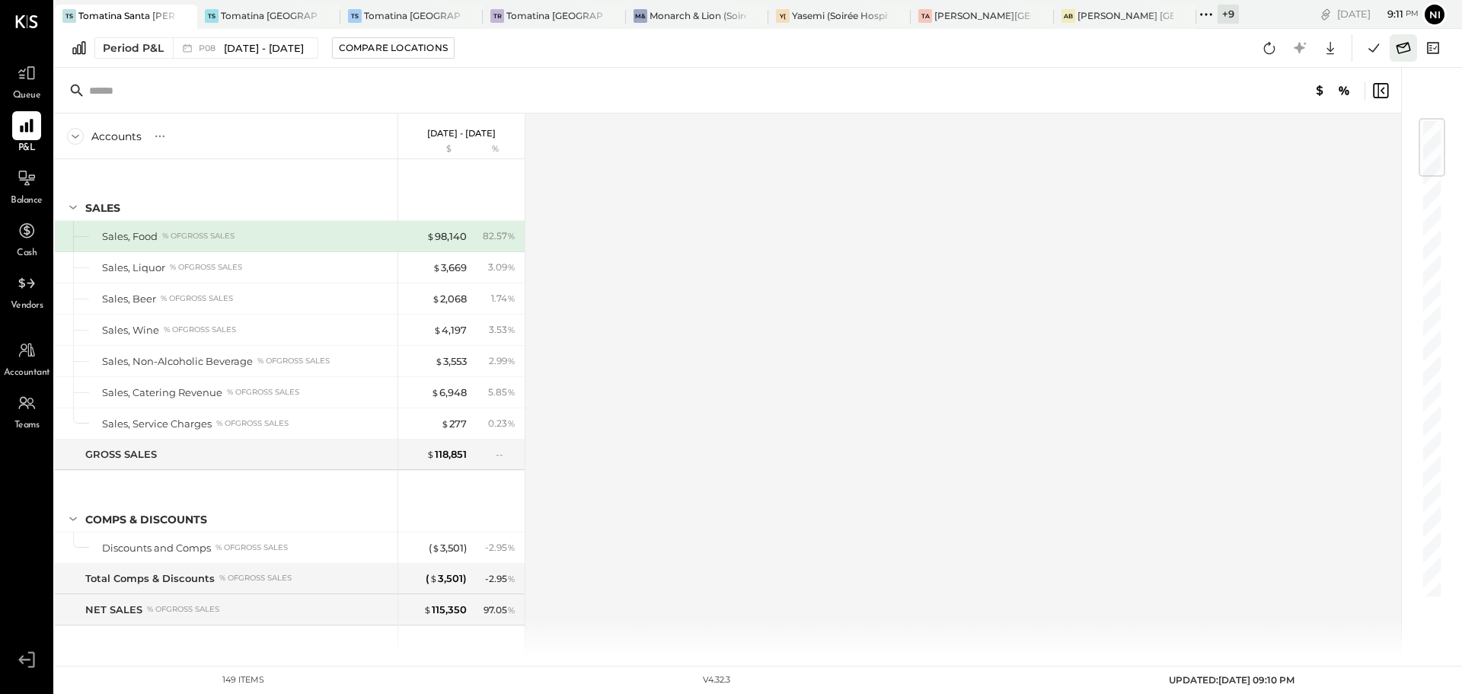
click at [1396, 50] on icon at bounding box center [1403, 48] width 20 height 20
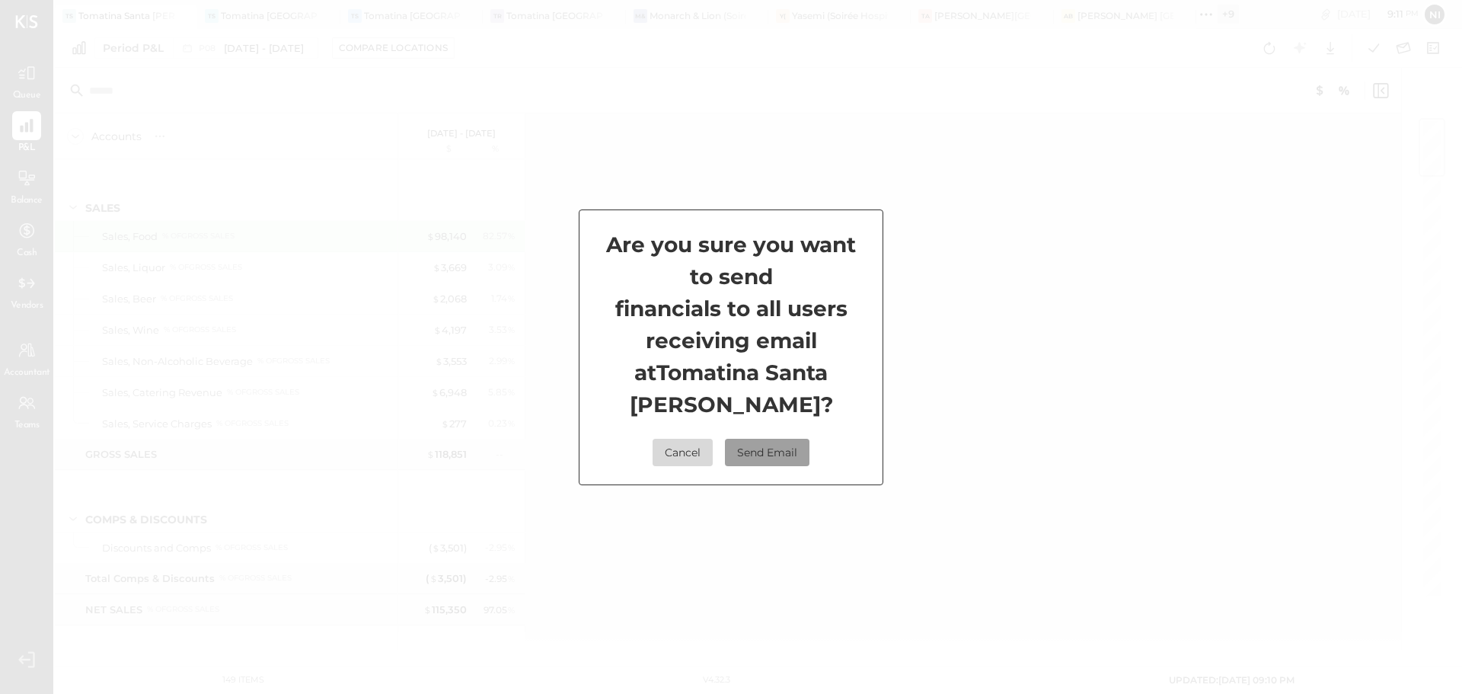
click at [773, 439] on button "Send Email" at bounding box center [767, 452] width 85 height 27
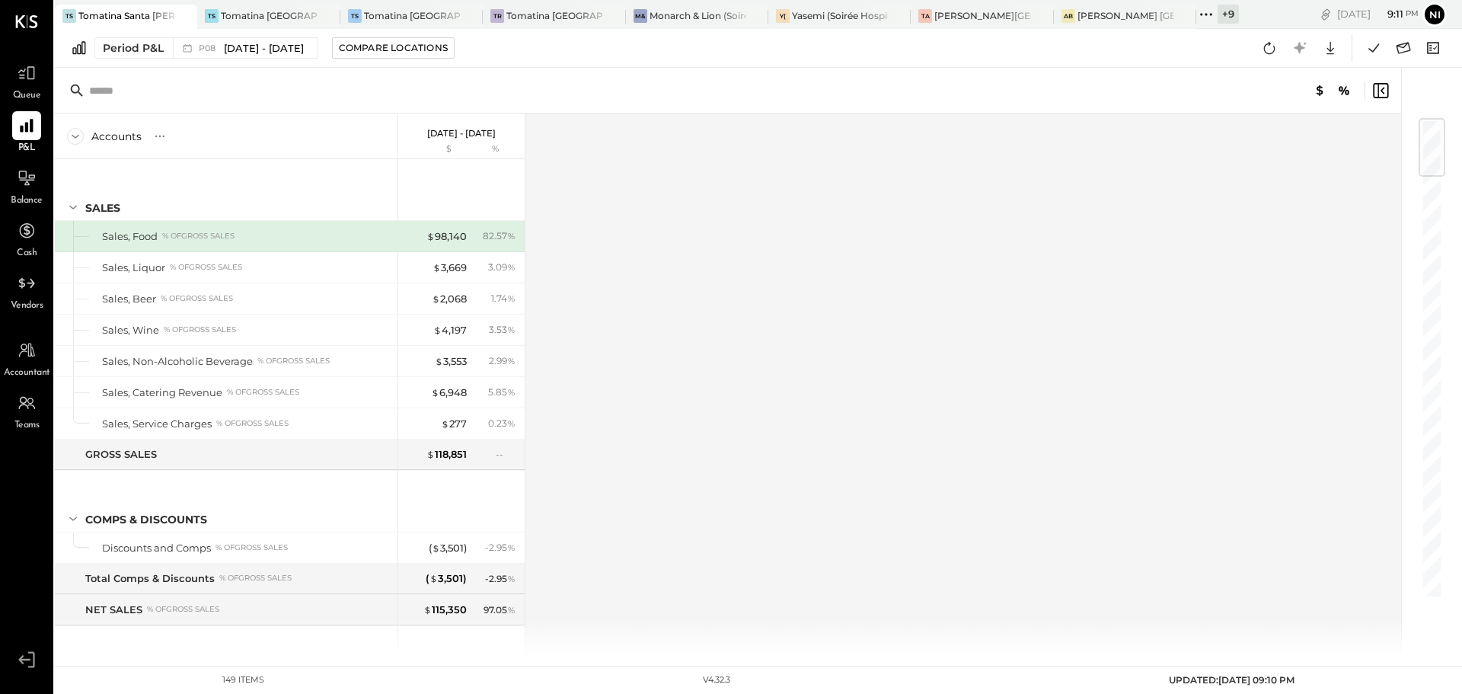
click at [1208, 13] on icon at bounding box center [1206, 15] width 20 height 20
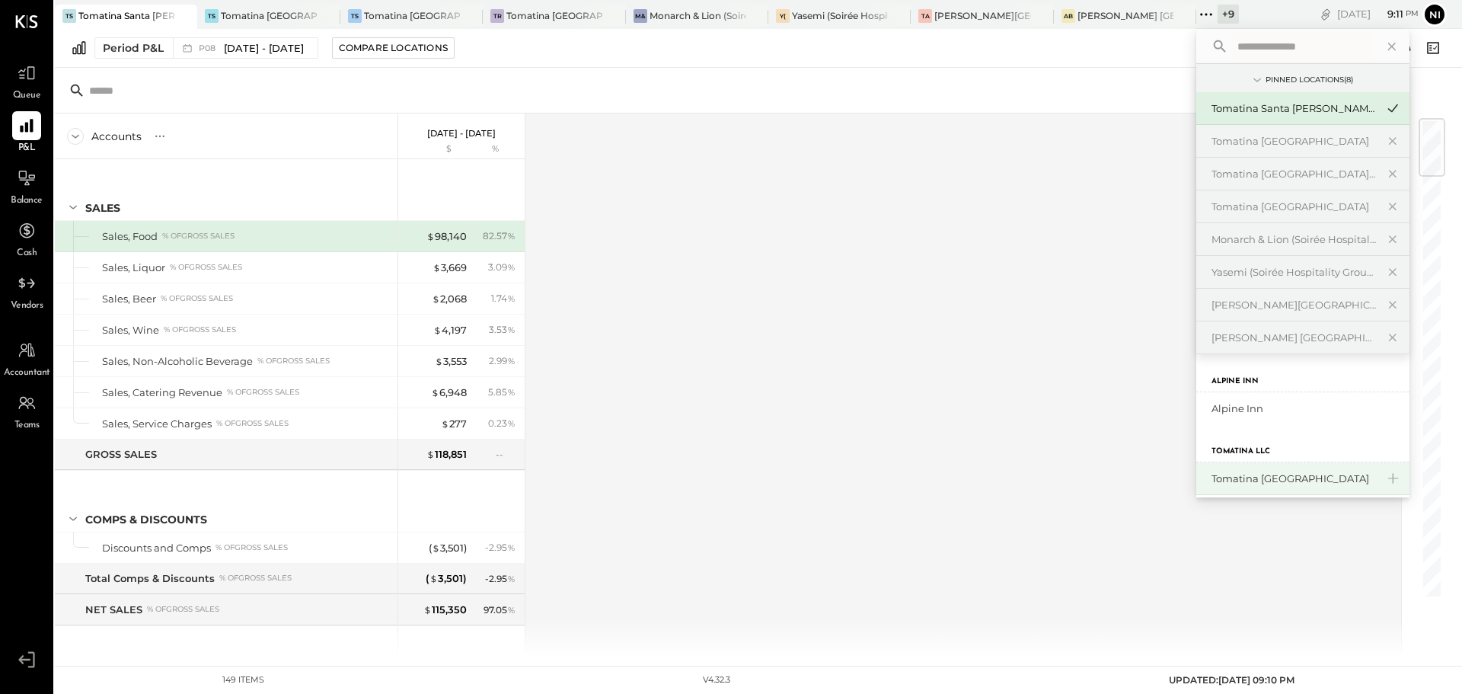
click at [1282, 480] on div "Tomatina [GEOGRAPHIC_DATA]" at bounding box center [1293, 478] width 164 height 14
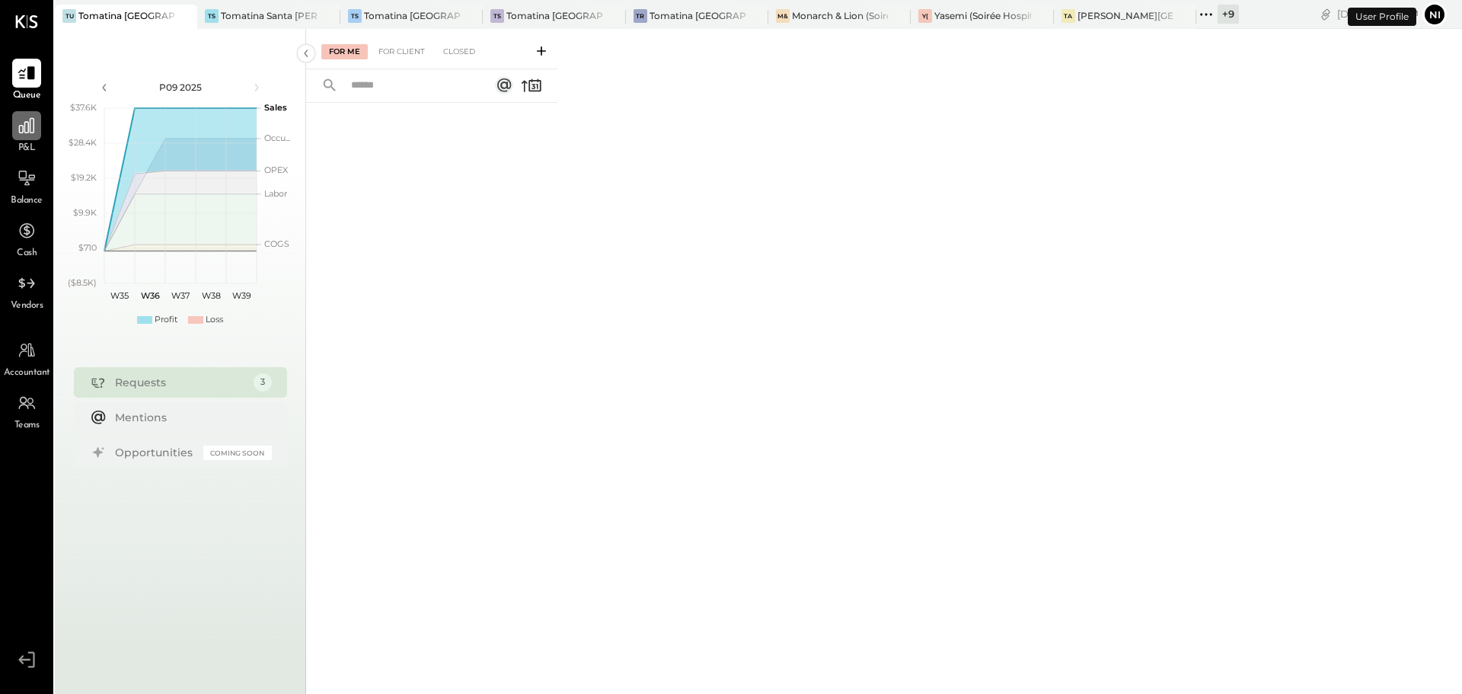
click at [33, 137] on div at bounding box center [26, 125] width 29 height 29
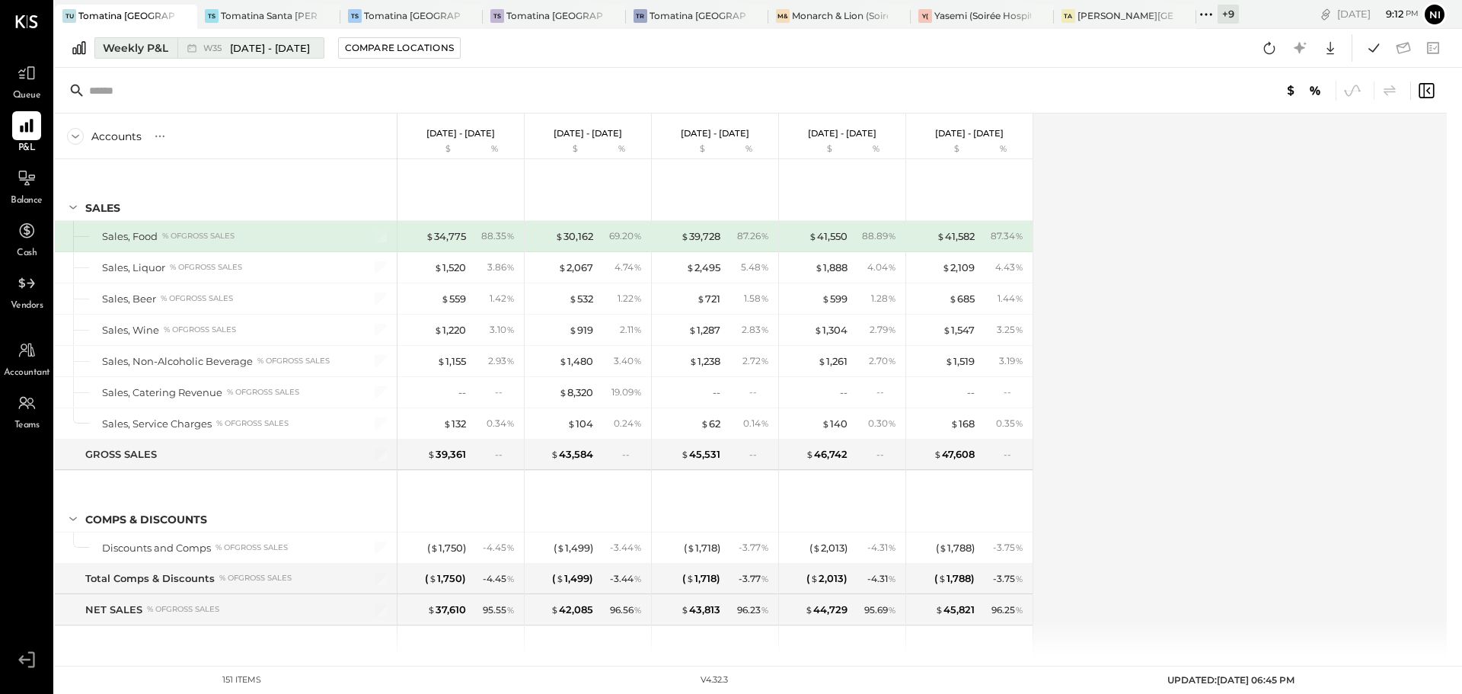
click at [140, 49] on div "Weekly P&L" at bounding box center [135, 47] width 65 height 15
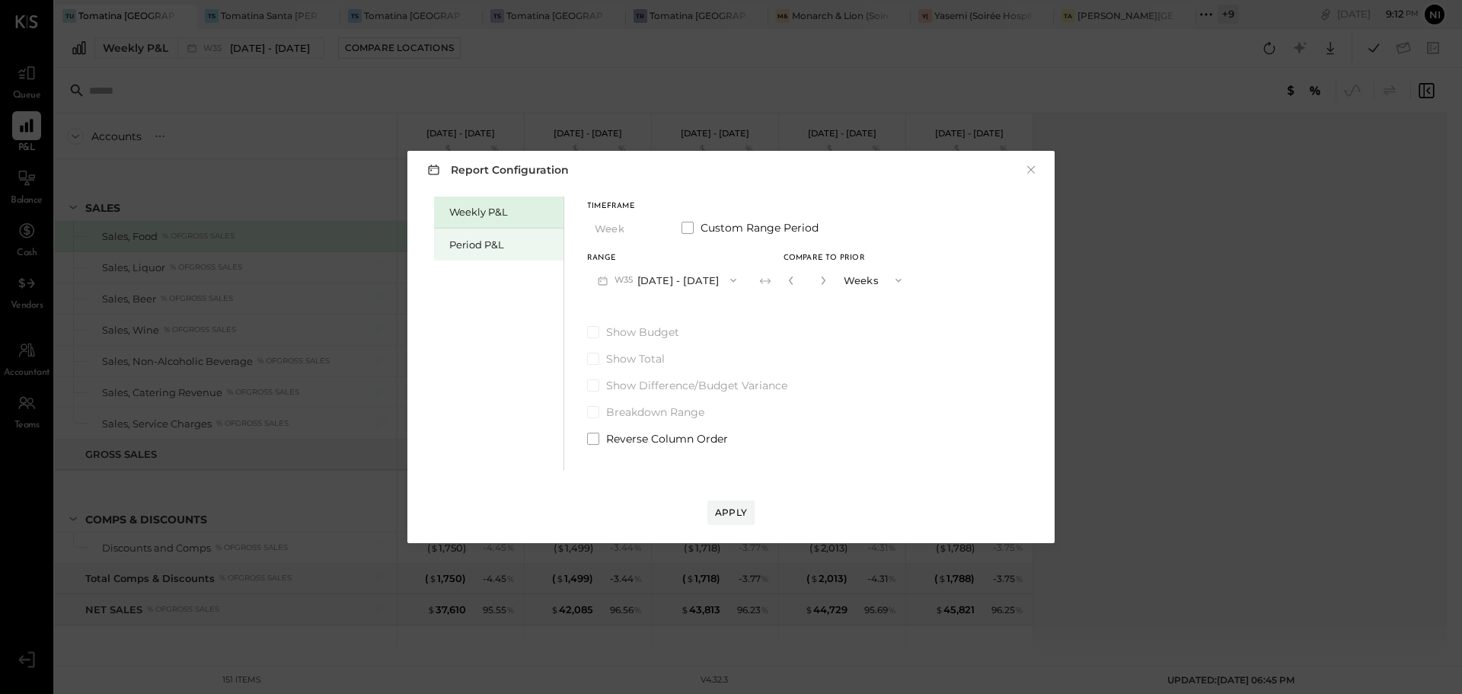
click at [485, 254] on div "Period P&L" at bounding box center [498, 244] width 129 height 32
click at [679, 284] on button "P09 [DATE] - [DATE]" at bounding box center [666, 280] width 158 height 28
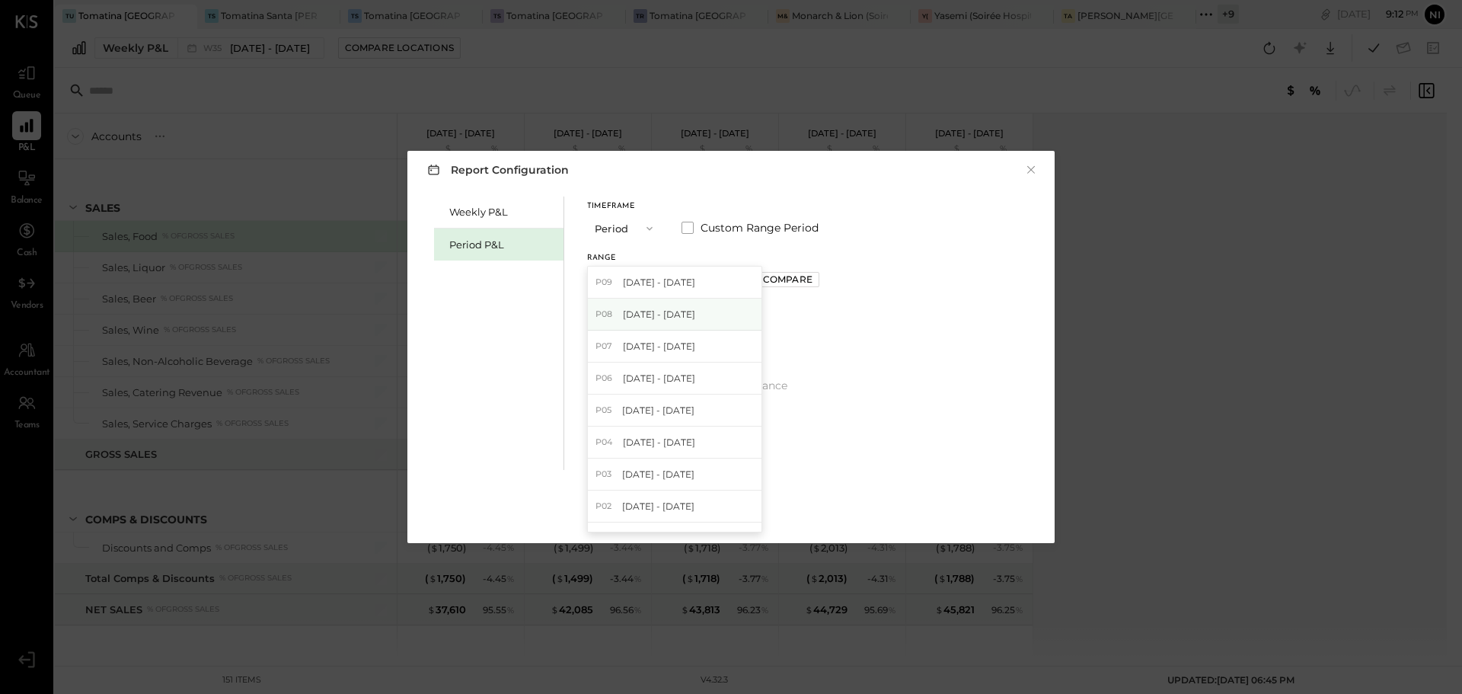
click at [660, 317] on span "[DATE] - [DATE]" at bounding box center [659, 314] width 72 height 13
click at [733, 509] on div "Apply" at bounding box center [731, 512] width 32 height 13
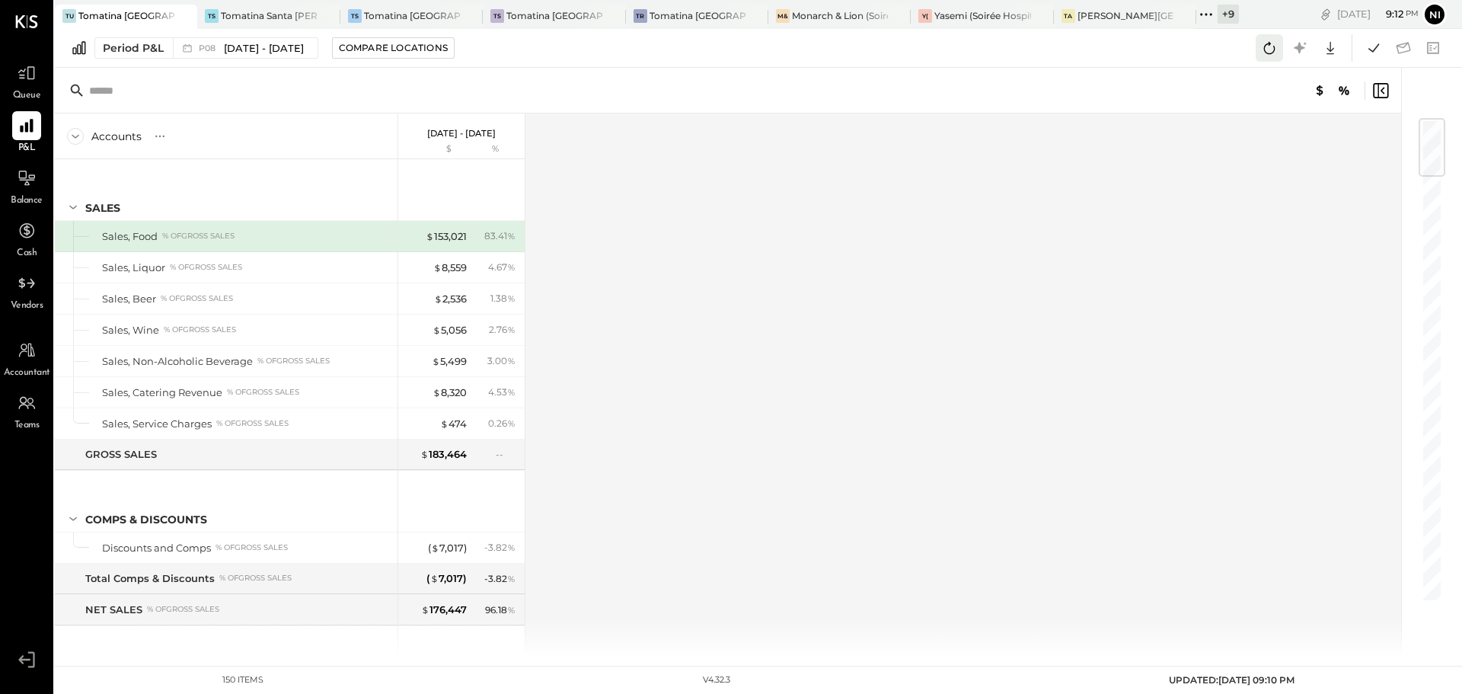
click at [1271, 46] on icon at bounding box center [1269, 48] width 20 height 20
click at [1372, 43] on icon at bounding box center [1374, 48] width 20 height 20
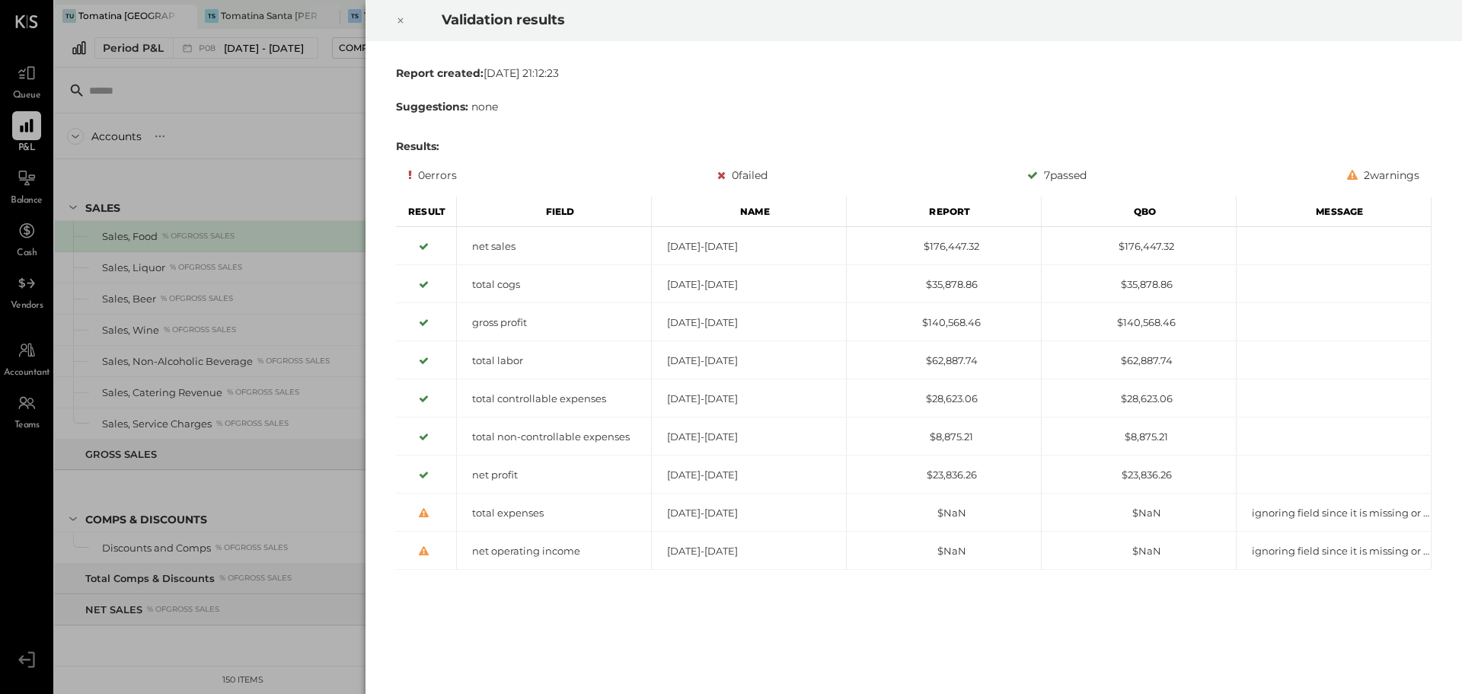
click at [400, 21] on icon at bounding box center [400, 20] width 5 height 5
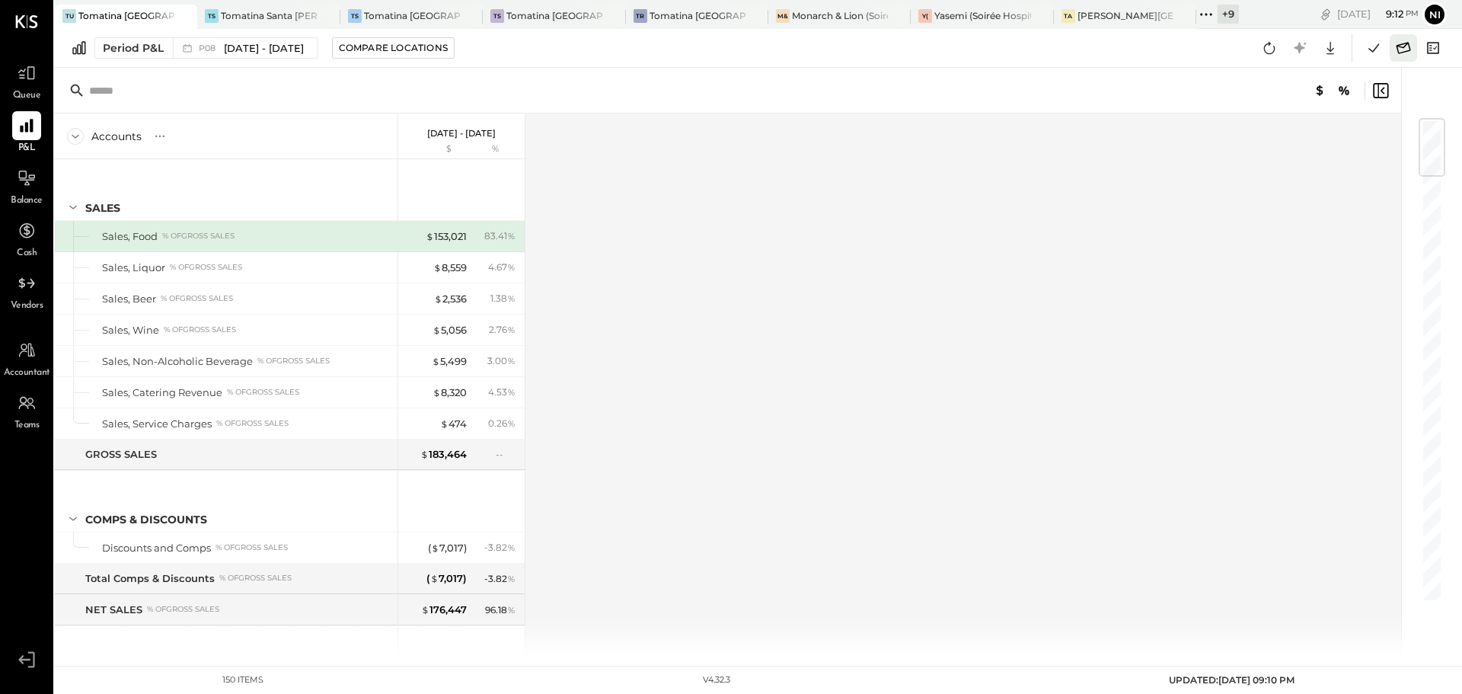
click at [1402, 51] on icon at bounding box center [1403, 48] width 20 height 20
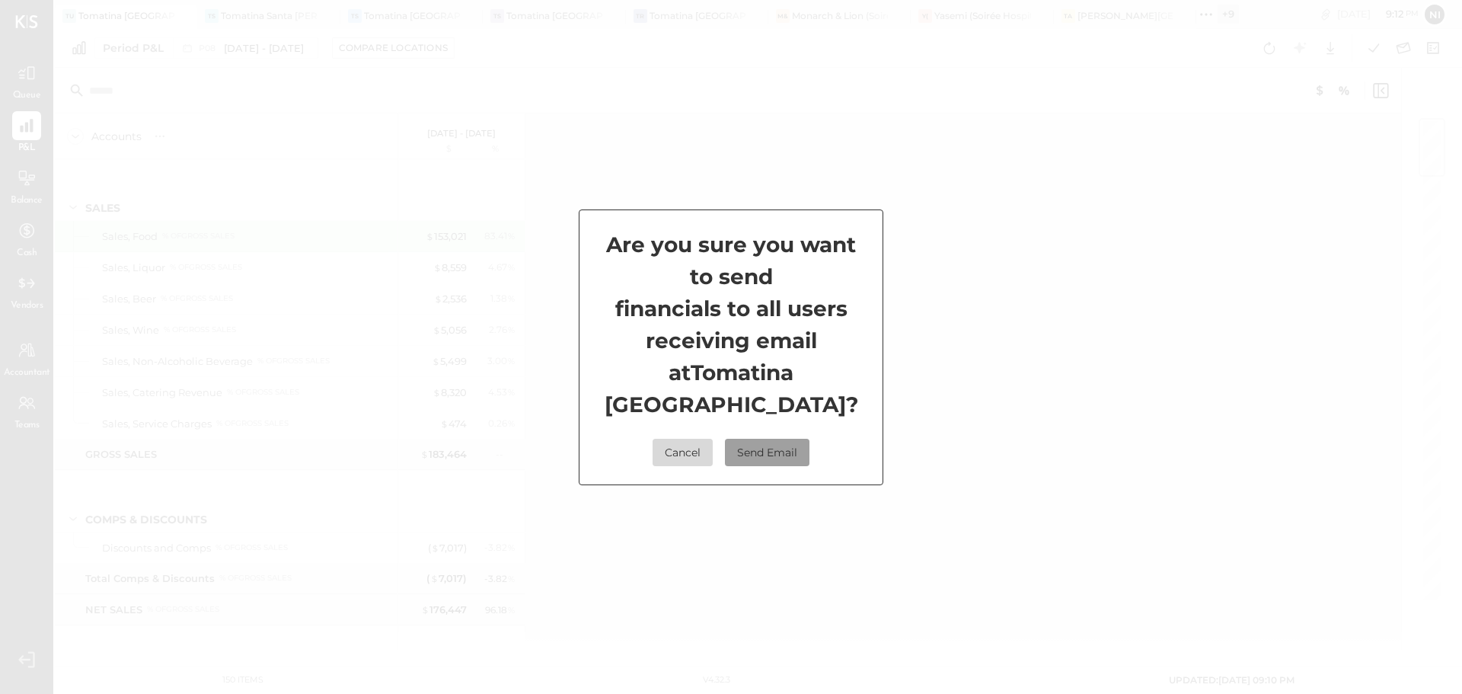
click at [770, 439] on button "Send Email" at bounding box center [767, 452] width 85 height 27
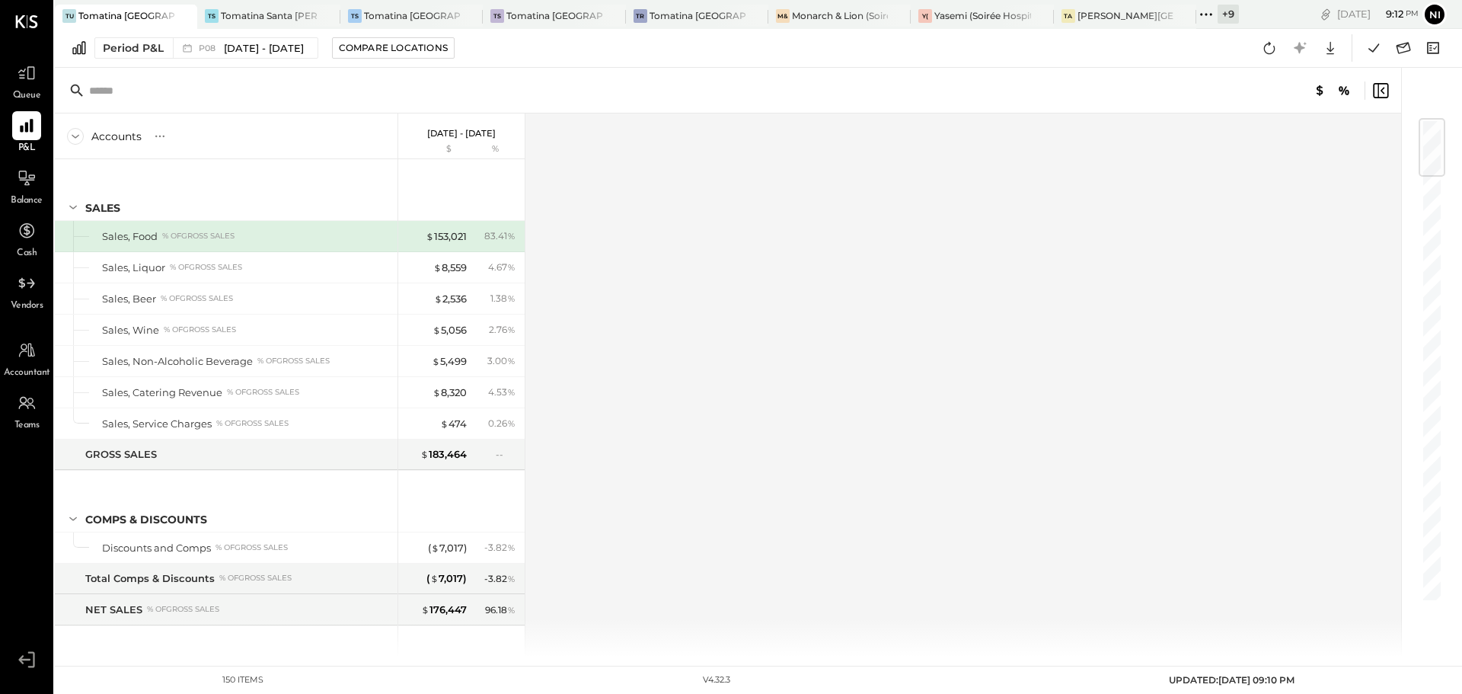
click at [1213, 10] on icon at bounding box center [1206, 15] width 20 height 20
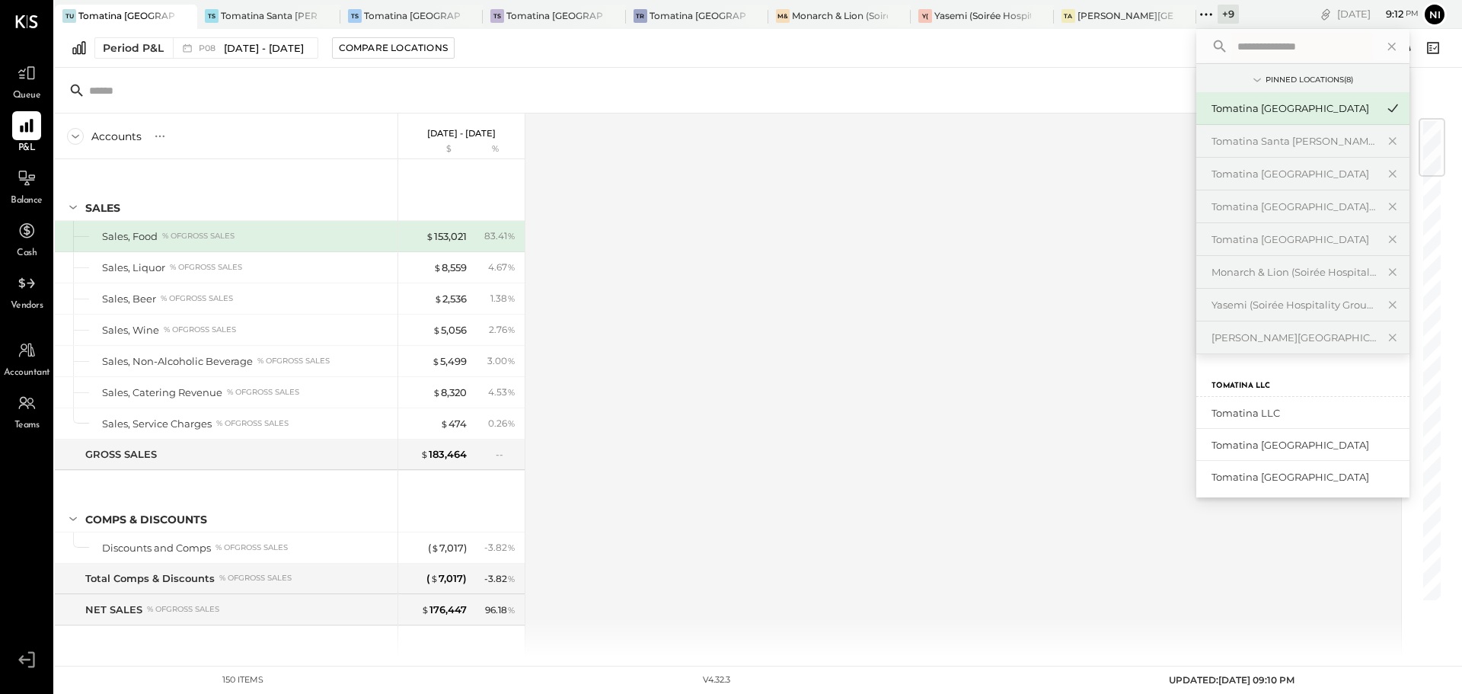
scroll to position [381, 0]
click at [1294, 377] on div "Tomatina [GEOGRAPHIC_DATA]" at bounding box center [1293, 372] width 164 height 14
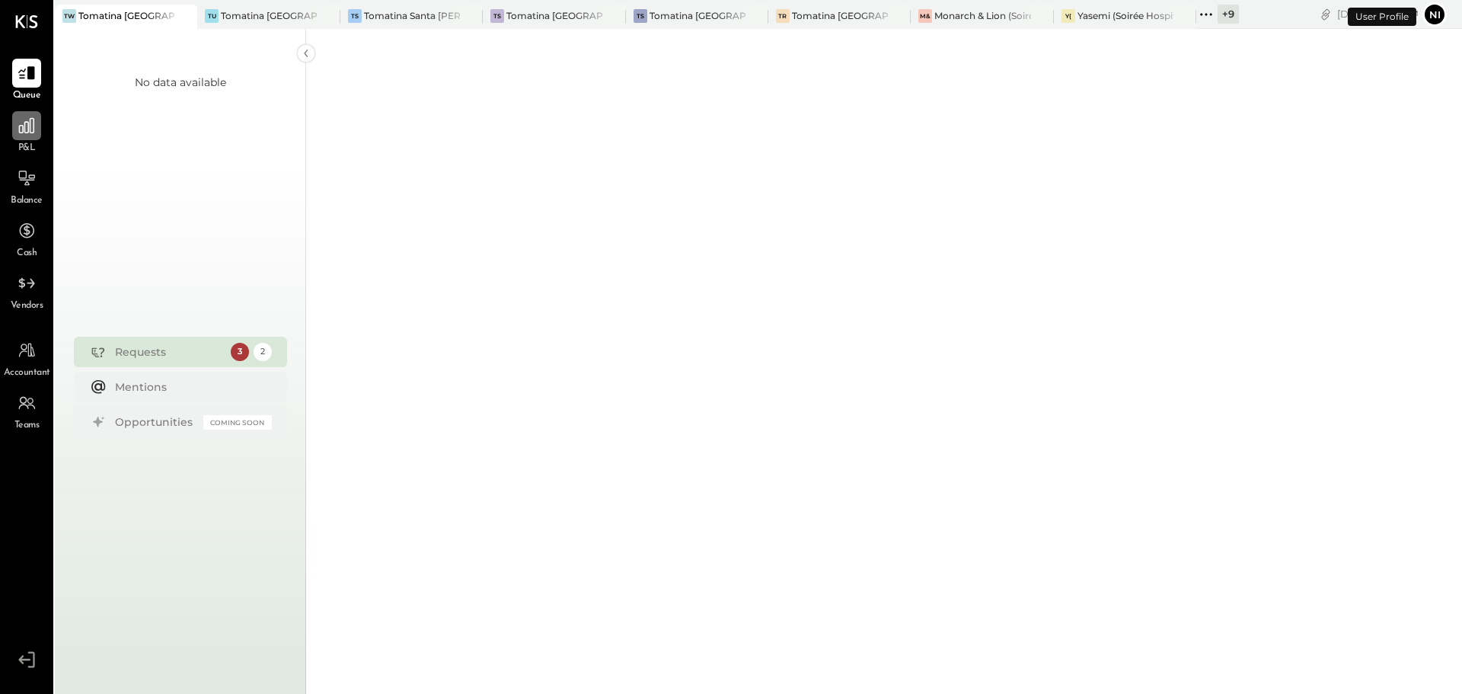
click at [24, 132] on icon at bounding box center [27, 126] width 20 height 20
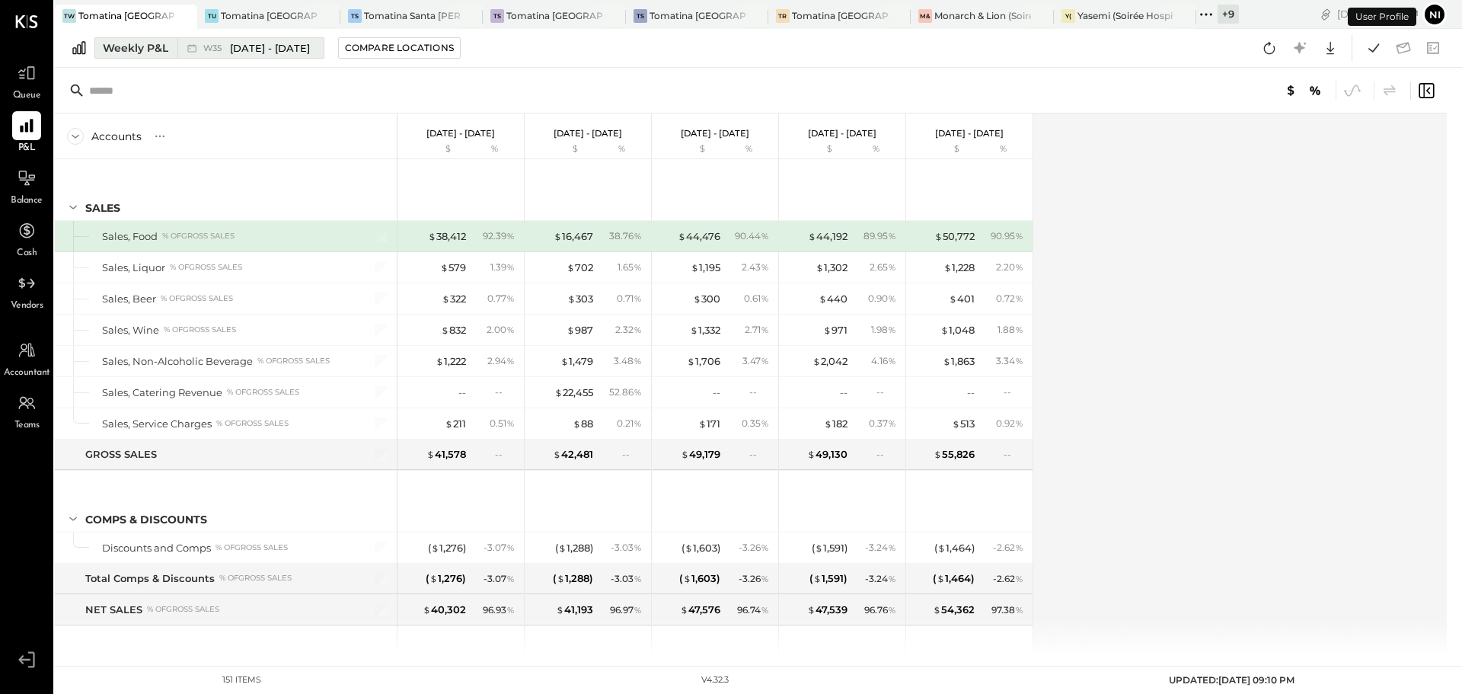
click at [269, 52] on span "[DATE] - [DATE]" at bounding box center [270, 48] width 80 height 14
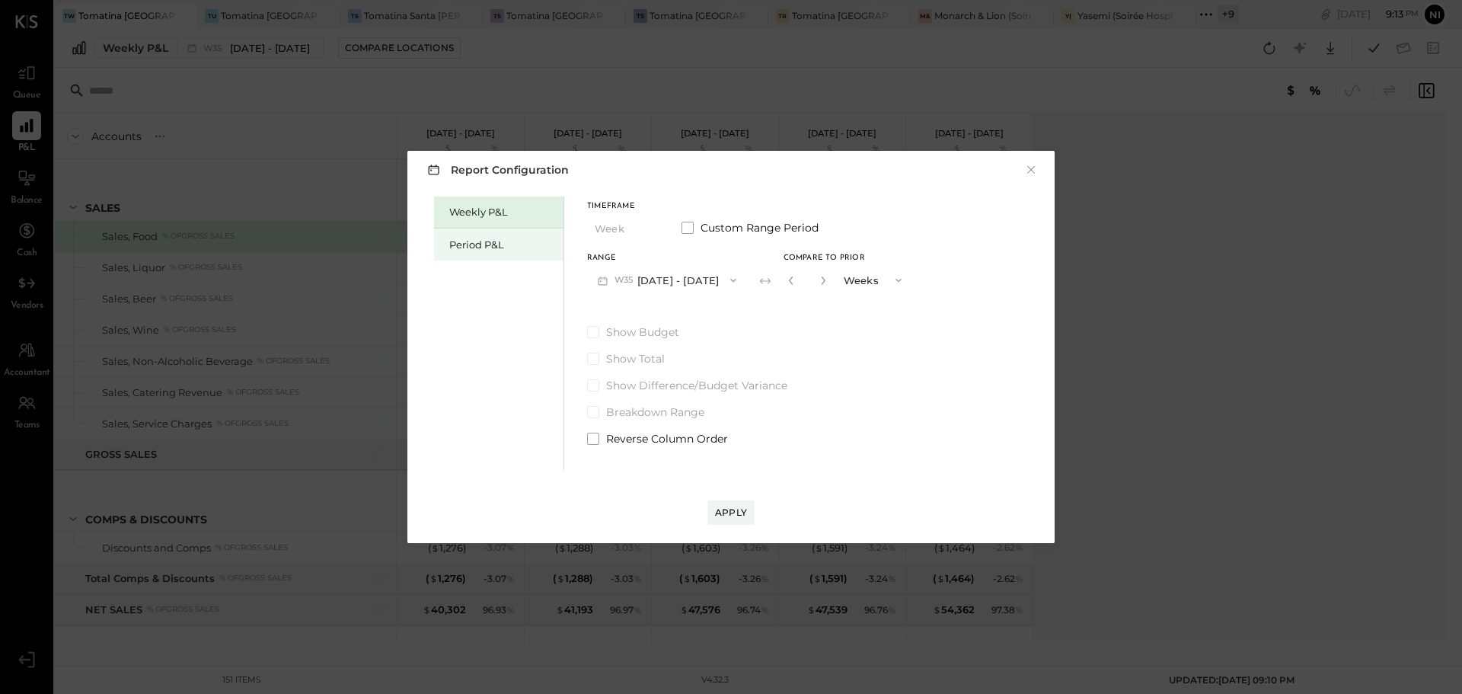
click at [479, 244] on div "Period P&L" at bounding box center [502, 245] width 107 height 14
click at [652, 280] on button "P09 [DATE] - [DATE]" at bounding box center [666, 280] width 158 height 28
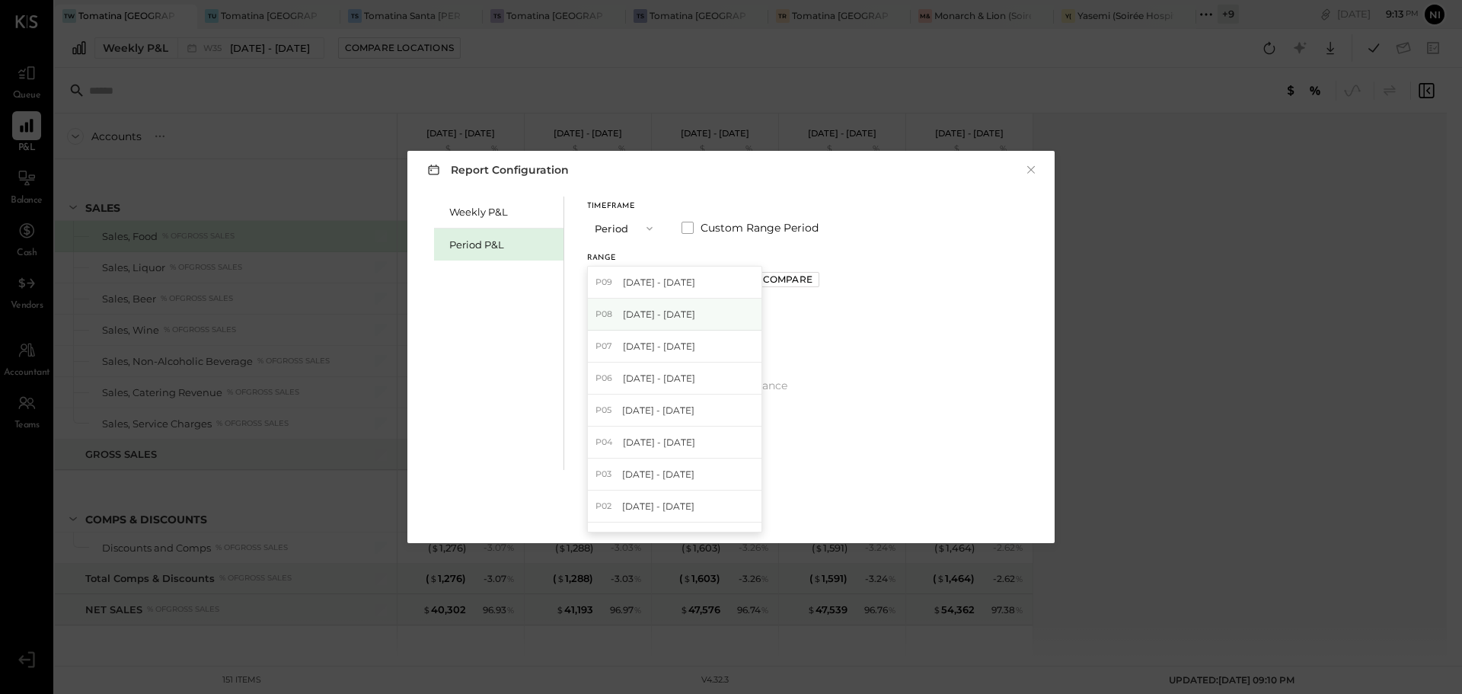
click at [646, 305] on div "P08 [DATE] - [DATE]" at bounding box center [675, 314] width 174 height 32
click at [728, 510] on div "Apply" at bounding box center [731, 512] width 32 height 13
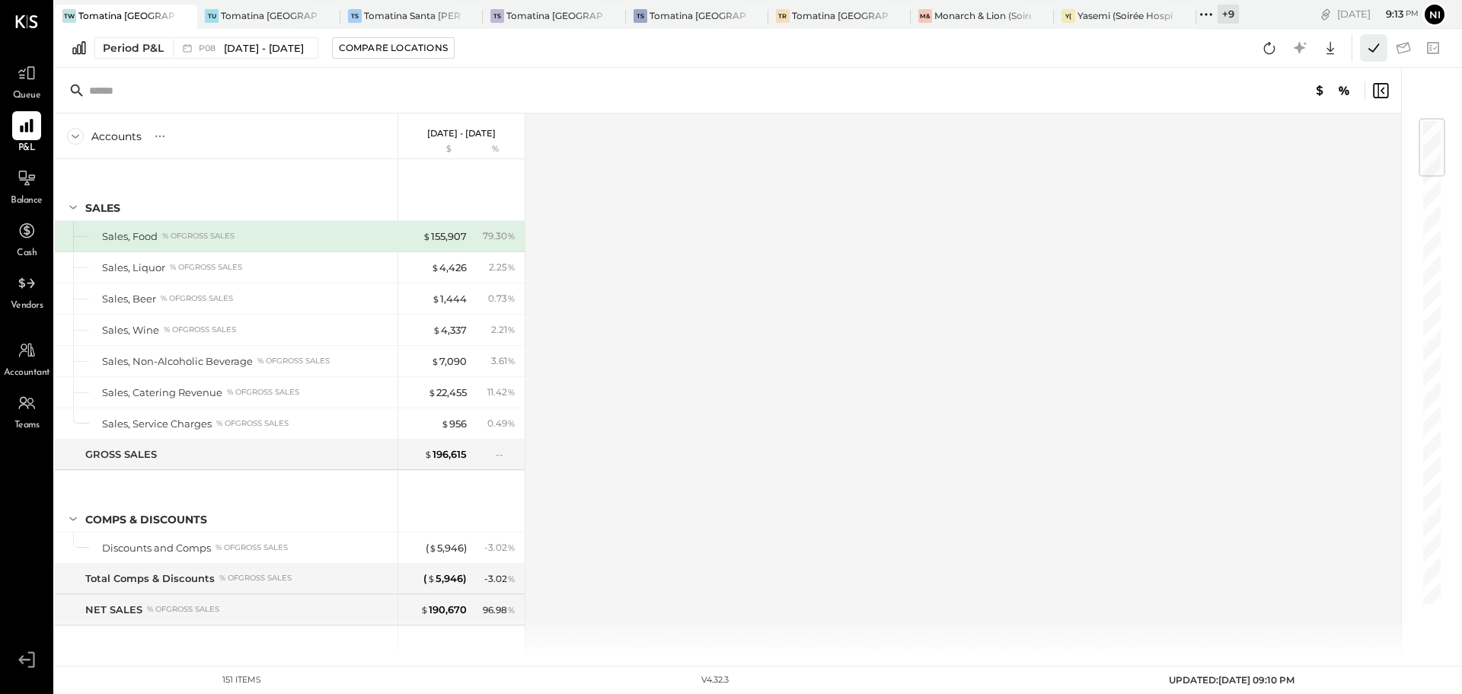
click at [1376, 55] on icon at bounding box center [1374, 48] width 20 height 20
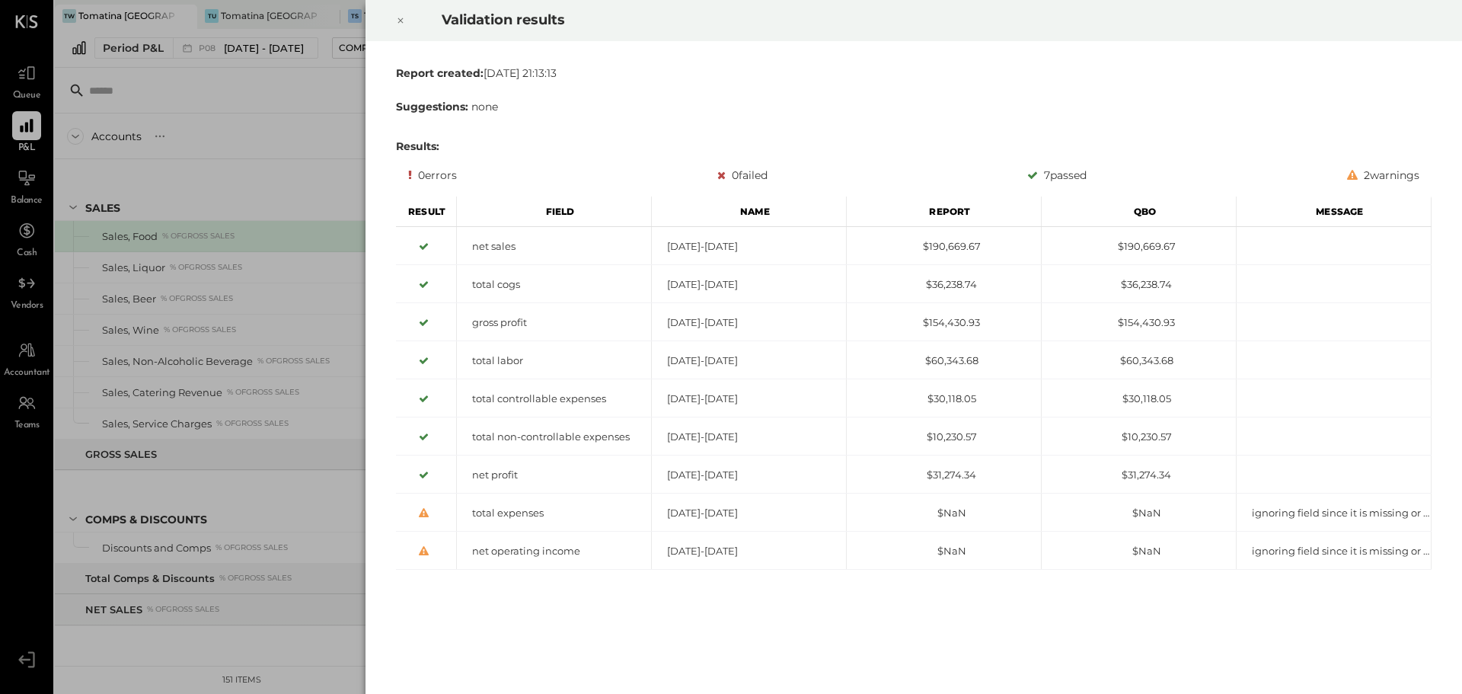
click at [404, 21] on icon at bounding box center [400, 20] width 9 height 18
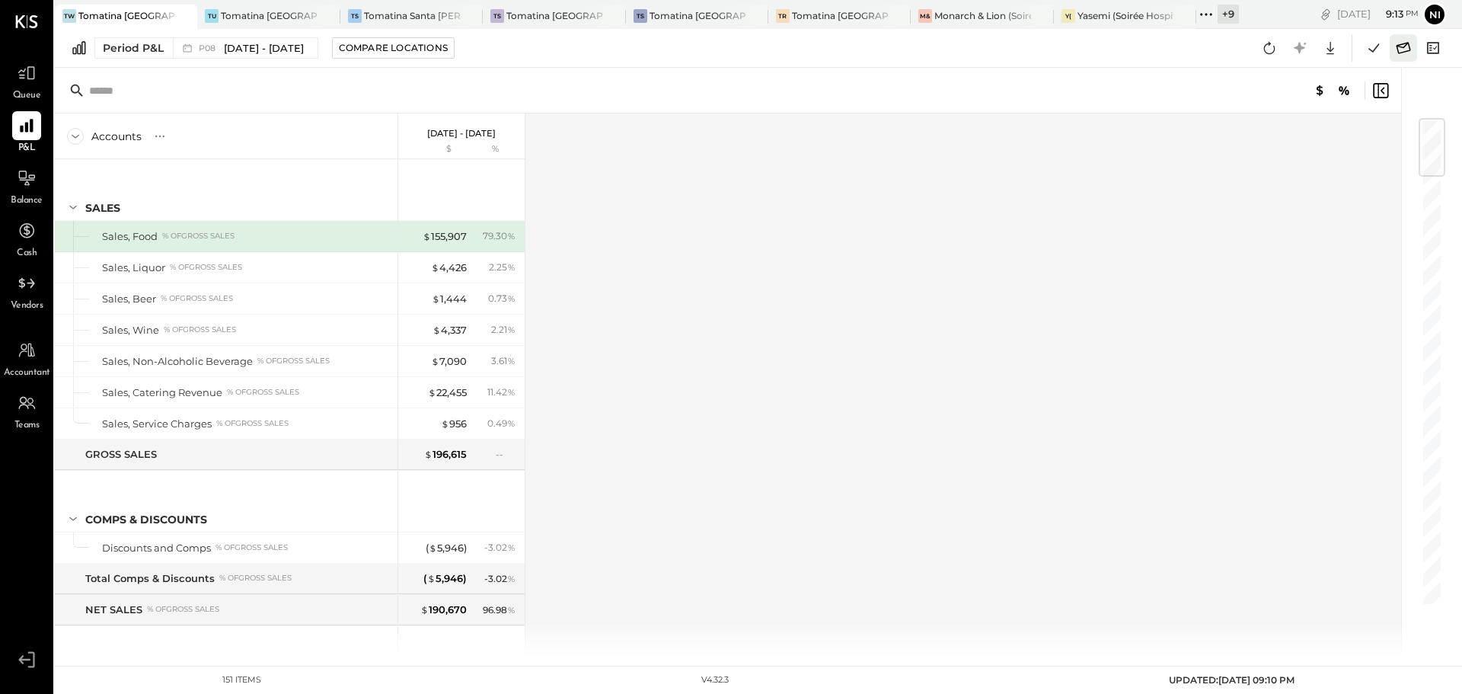
click at [1409, 47] on icon at bounding box center [1403, 48] width 20 height 20
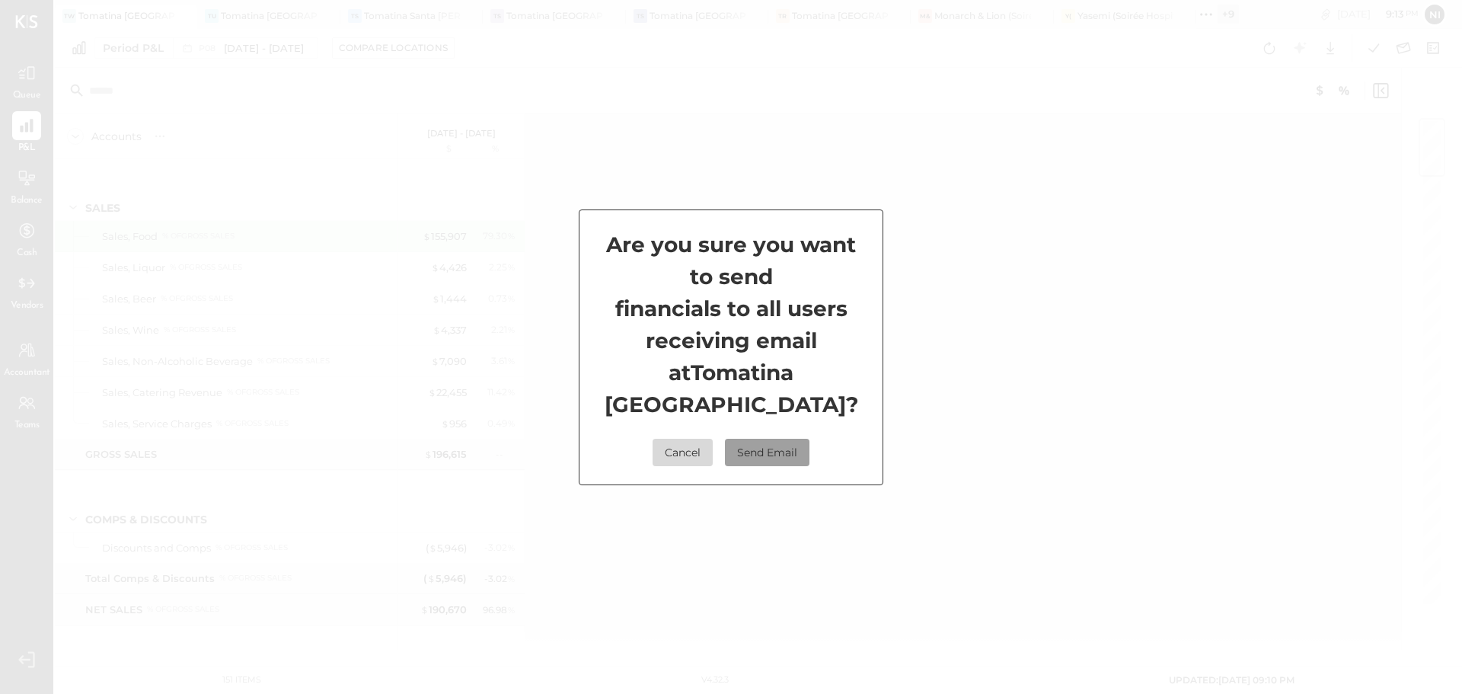
click at [789, 461] on button "Send Email" at bounding box center [767, 452] width 85 height 27
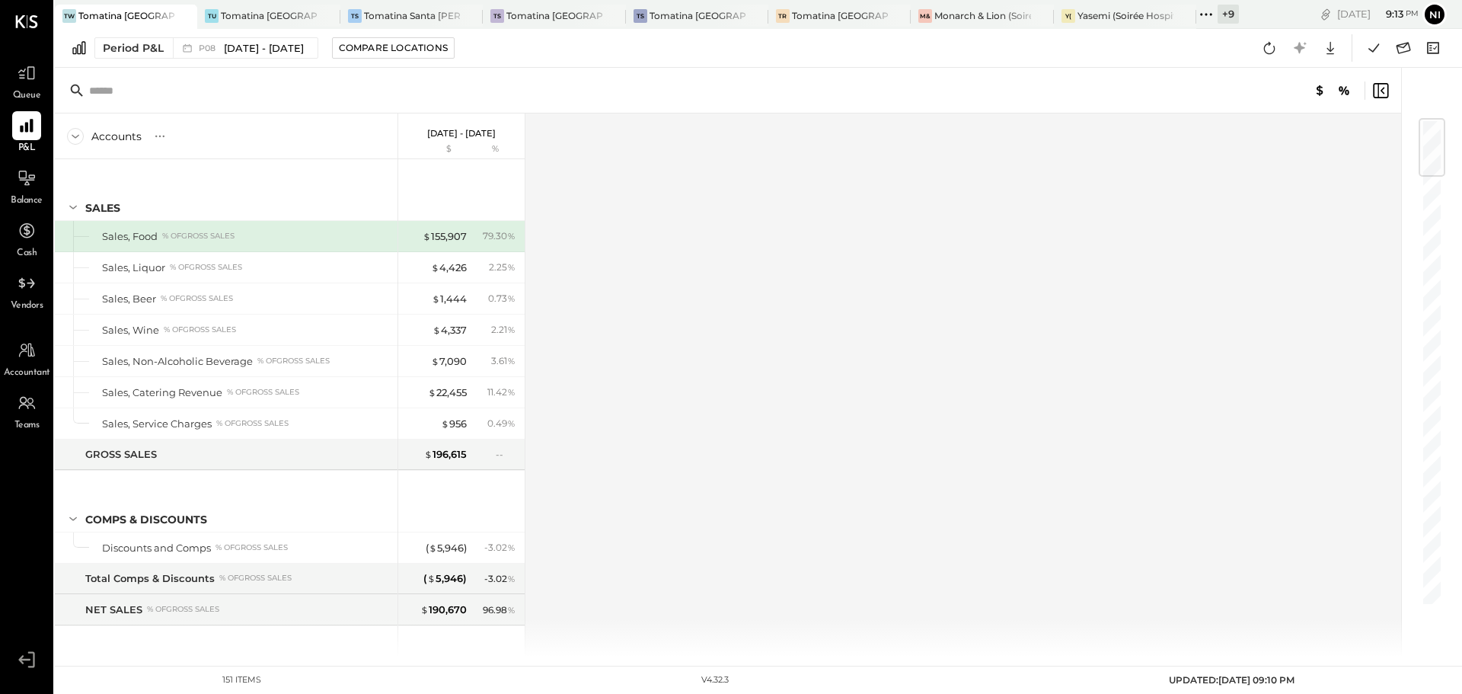
click at [1209, 14] on icon at bounding box center [1206, 15] width 20 height 20
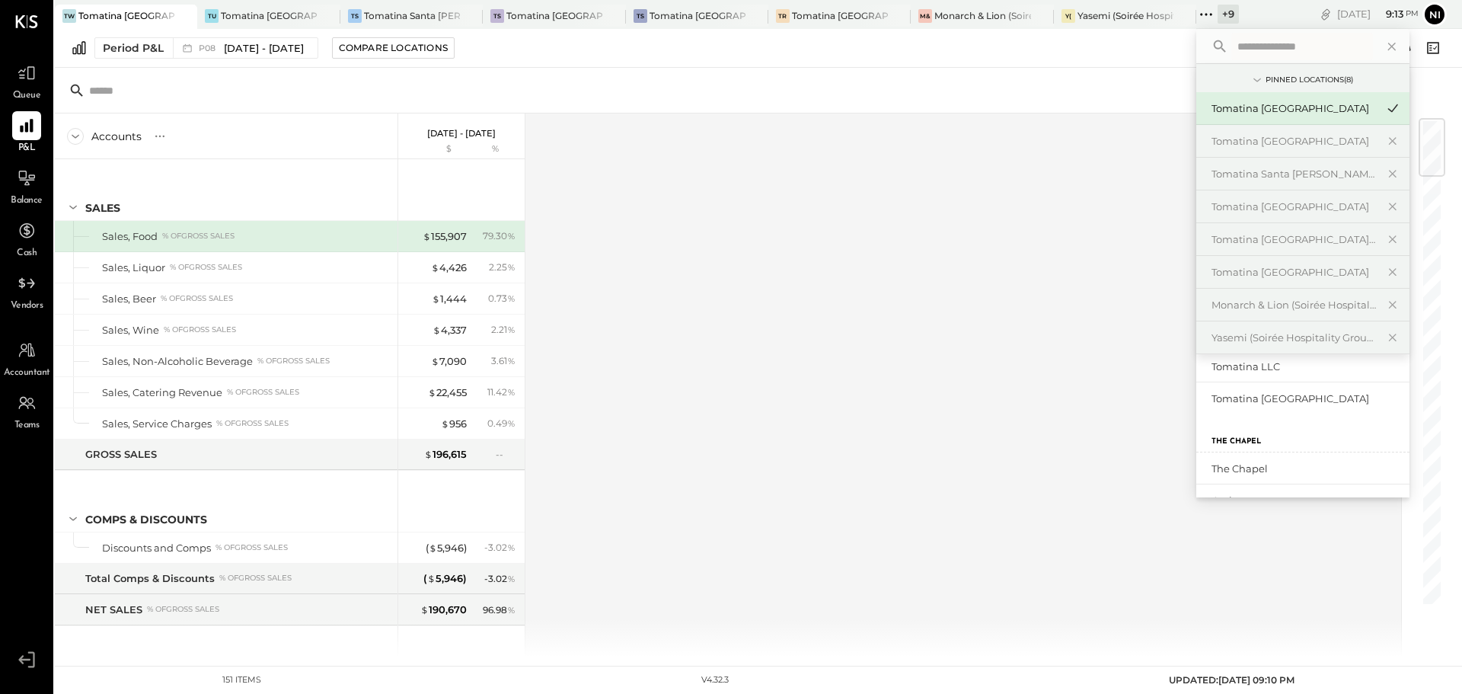
scroll to position [228, 0]
click at [1275, 388] on div "Tomatina [GEOGRAPHIC_DATA]" at bounding box center [1293, 384] width 164 height 14
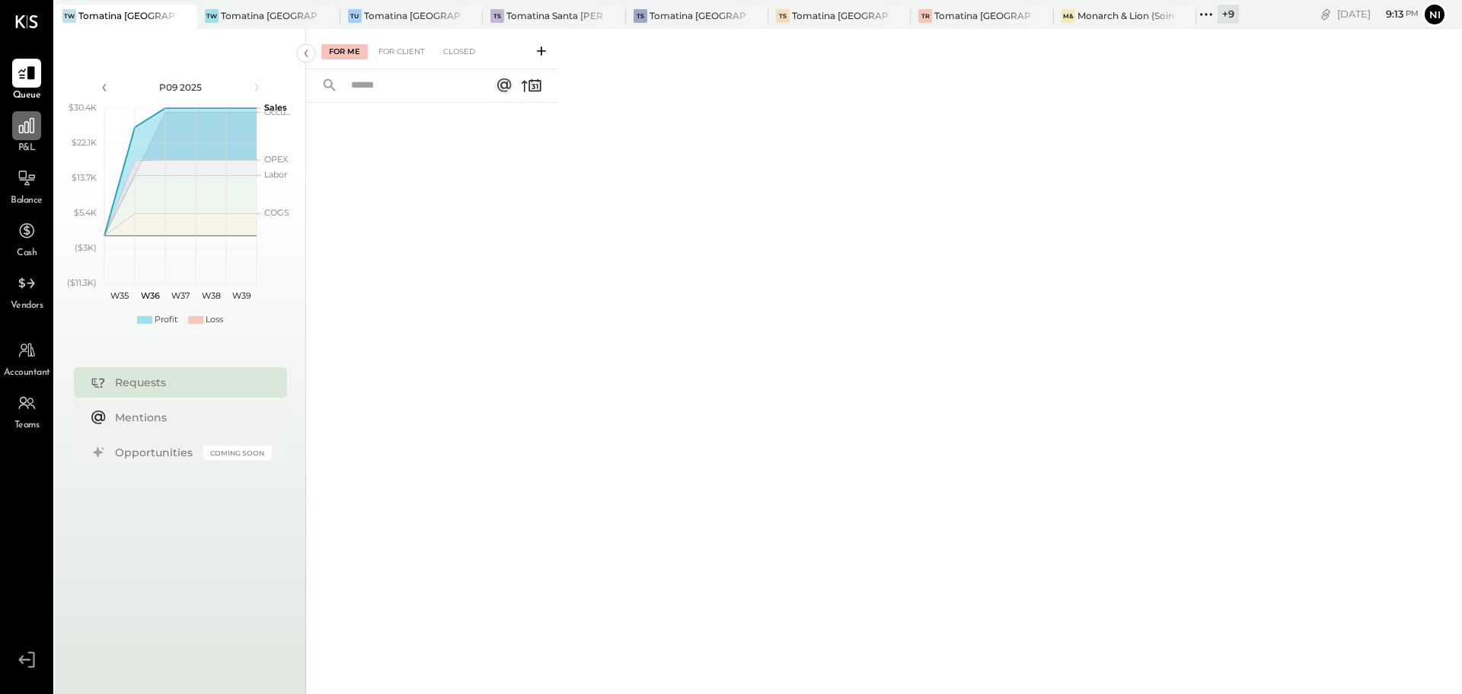
click at [19, 136] on icon at bounding box center [27, 126] width 20 height 20
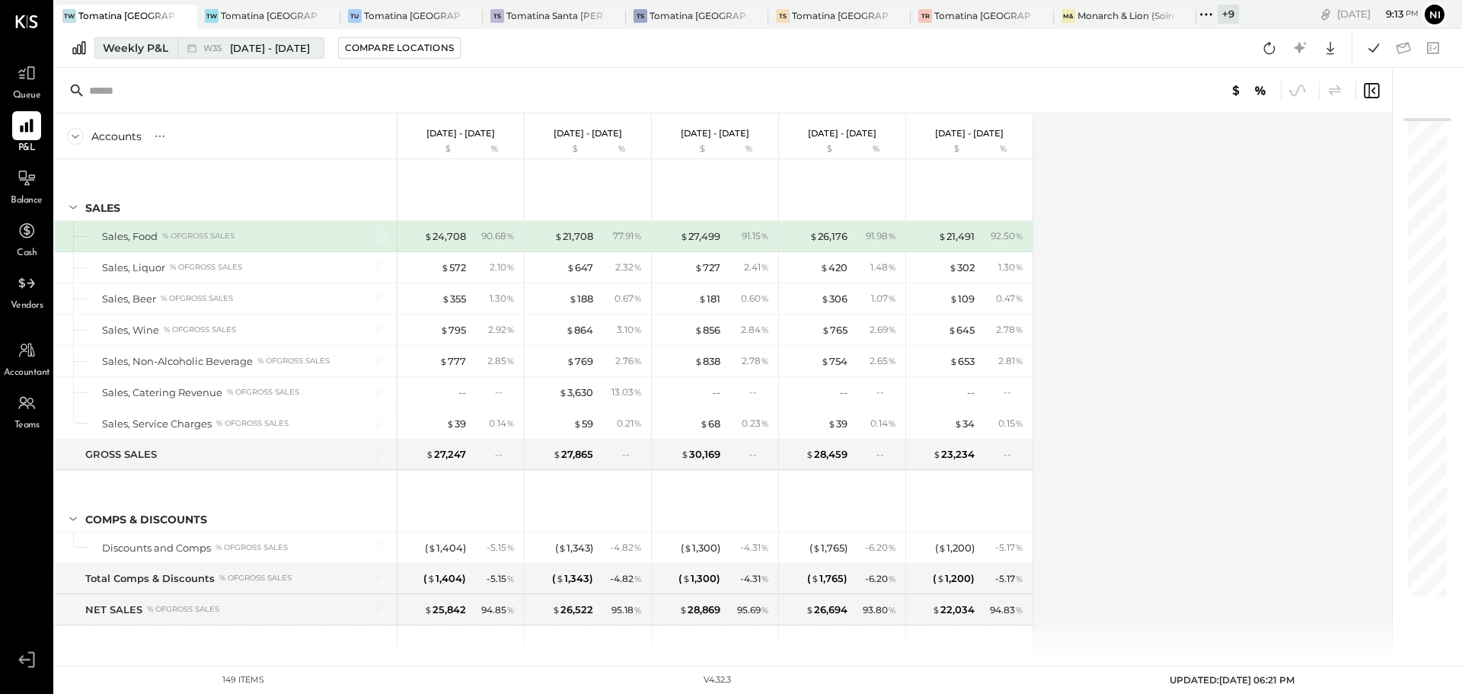
click at [145, 50] on div "Weekly P&L" at bounding box center [135, 47] width 65 height 15
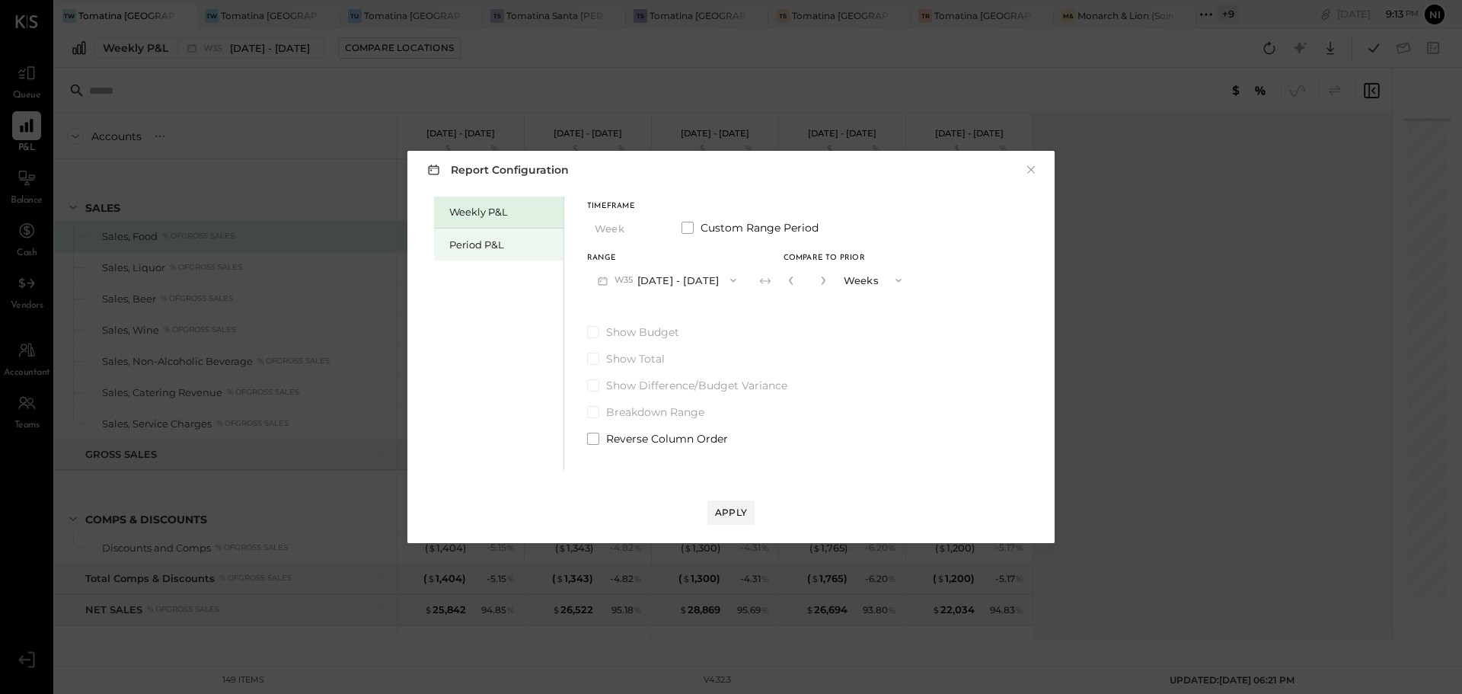
click at [474, 247] on div "Period P&L" at bounding box center [502, 245] width 107 height 14
click at [743, 514] on div "Apply" at bounding box center [731, 512] width 32 height 13
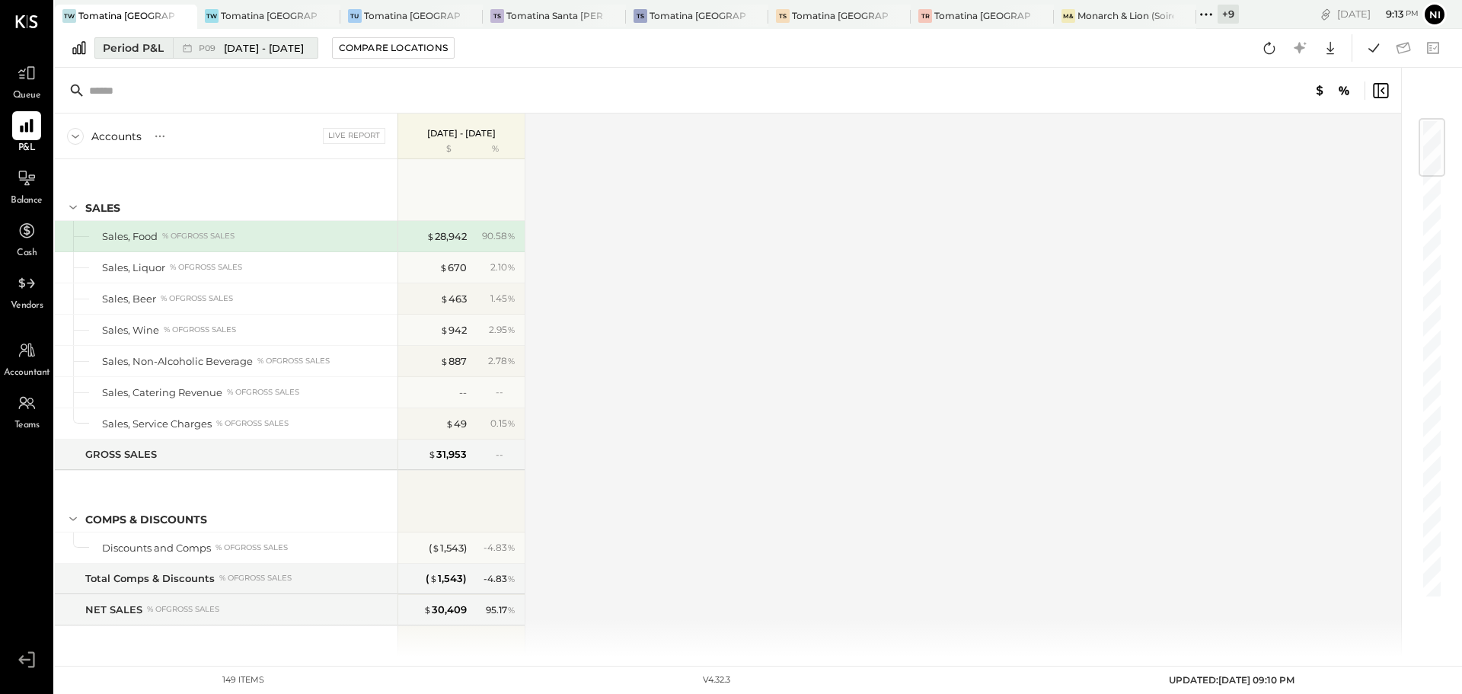
click at [279, 43] on span "[DATE] - [DATE]" at bounding box center [264, 48] width 80 height 14
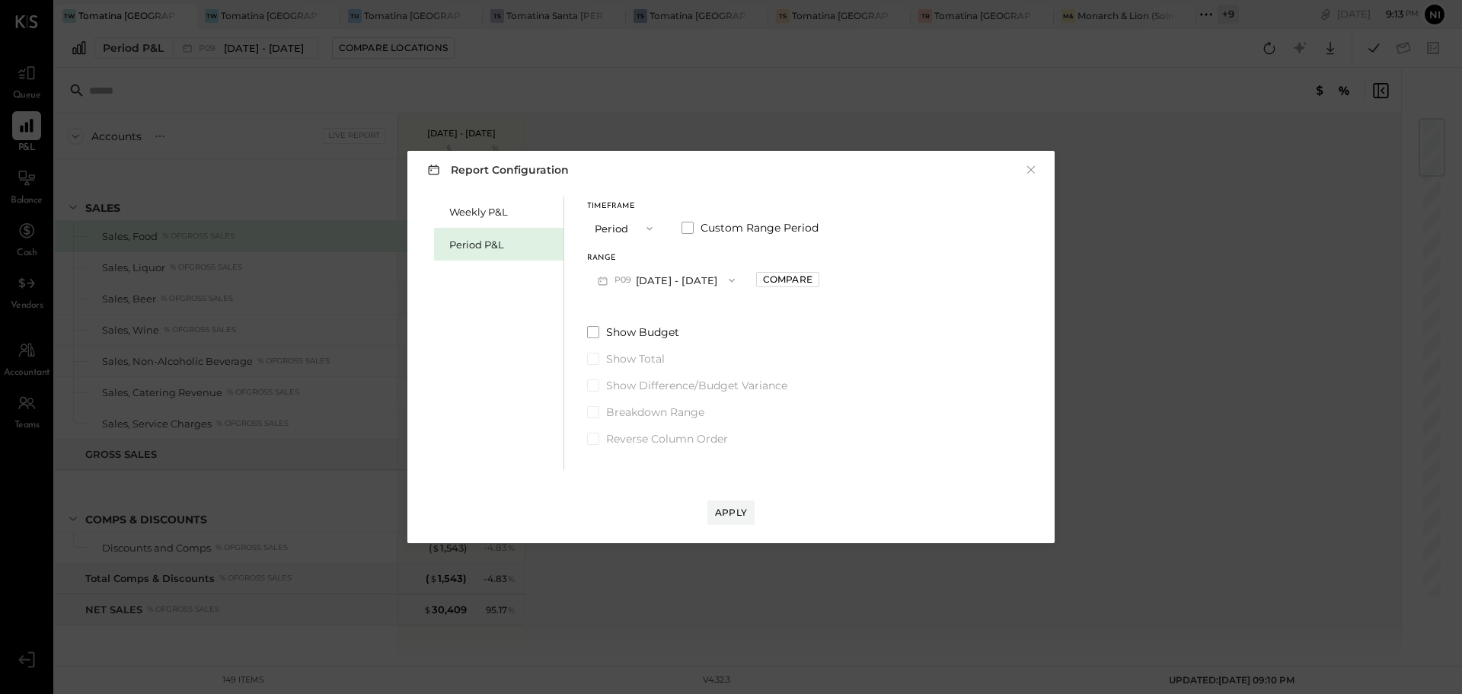
click at [625, 279] on span "P09" at bounding box center [624, 280] width 21 height 12
click at [632, 314] on span "[DATE] - [DATE]" at bounding box center [659, 314] width 72 height 13
click at [726, 514] on div "Apply" at bounding box center [731, 512] width 32 height 13
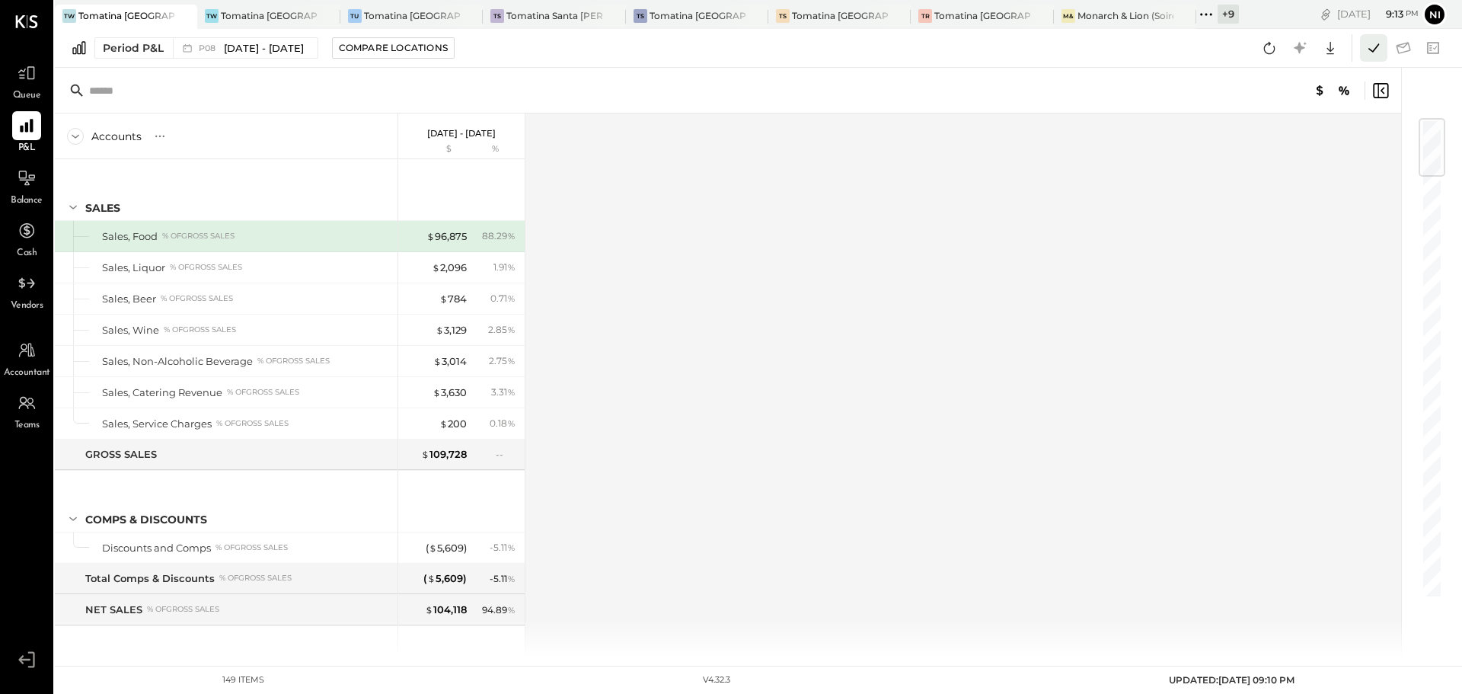
click at [1371, 52] on icon at bounding box center [1374, 48] width 20 height 20
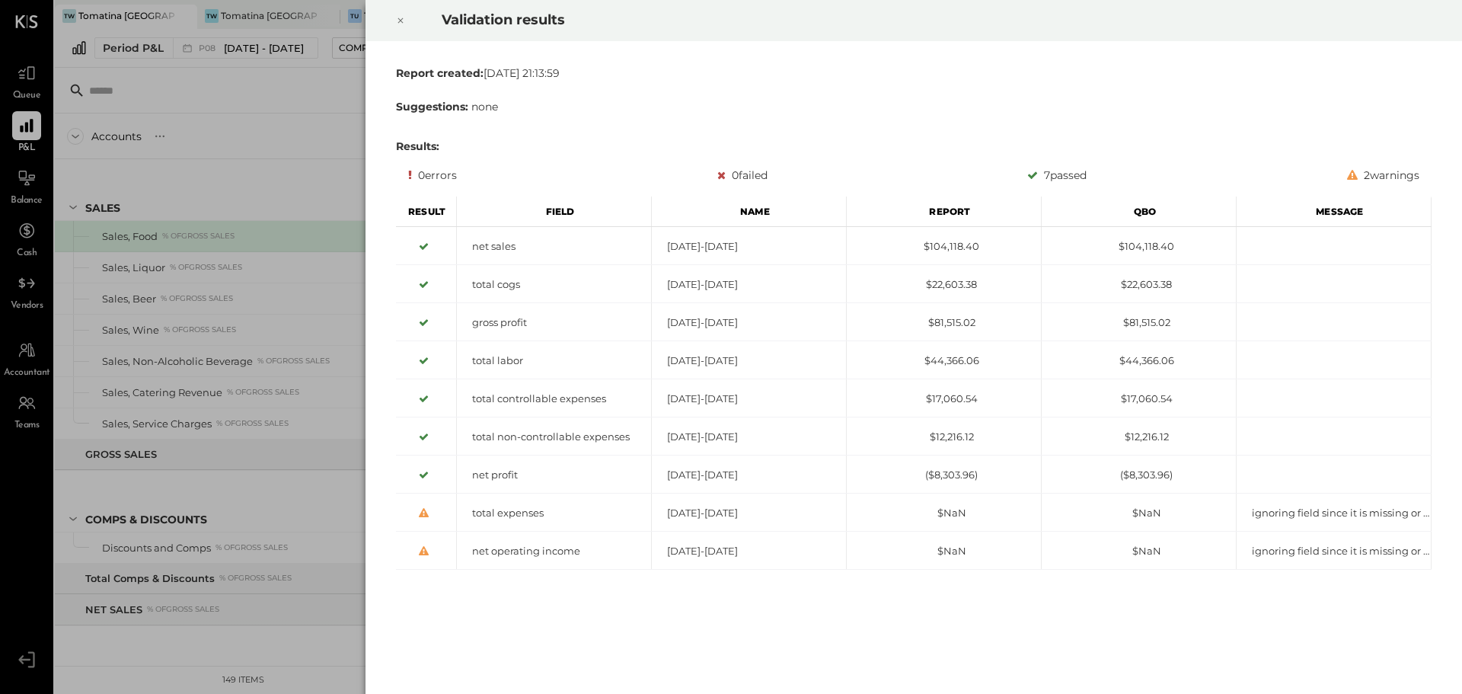
click at [404, 16] on icon at bounding box center [400, 20] width 9 height 18
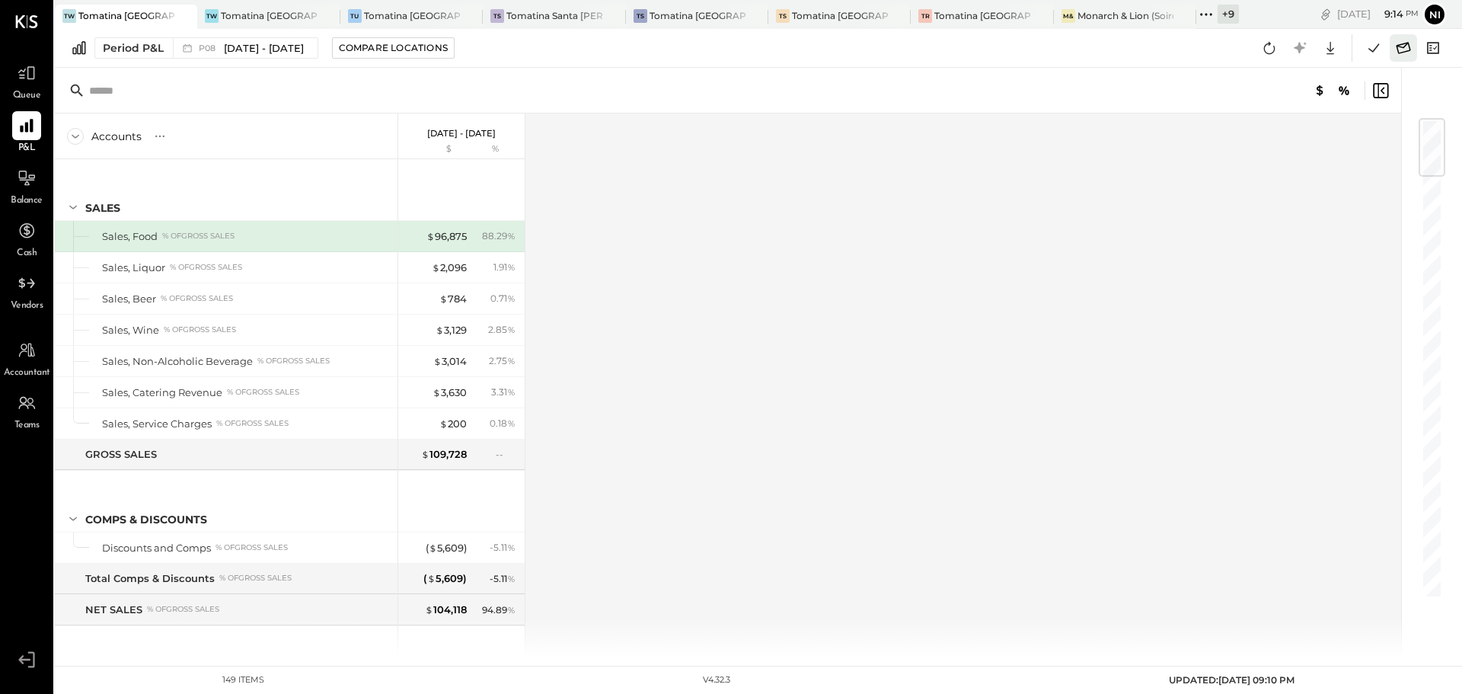
click at [1404, 48] on icon at bounding box center [1403, 48] width 20 height 20
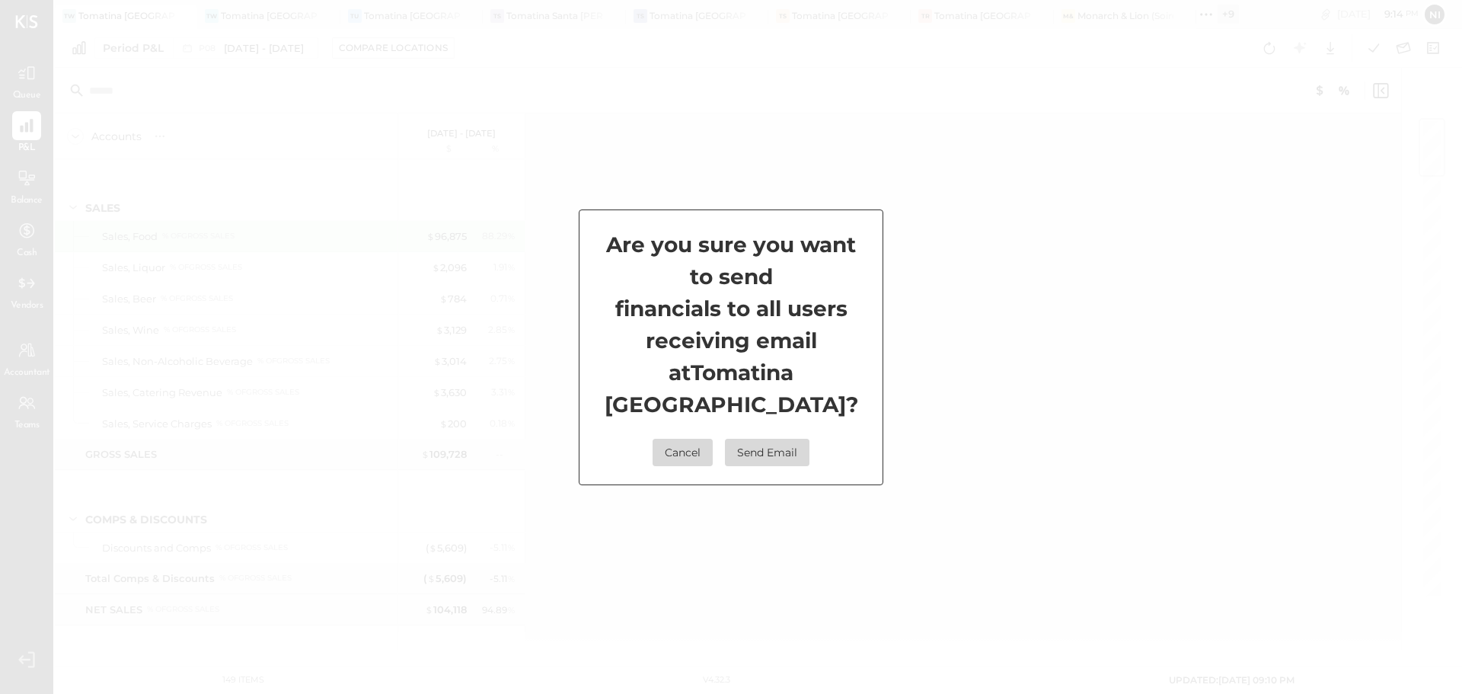
drag, startPoint x: 761, startPoint y: 439, endPoint x: 844, endPoint y: 481, distance: 93.3
click at [763, 439] on button "Send Email" at bounding box center [767, 452] width 85 height 27
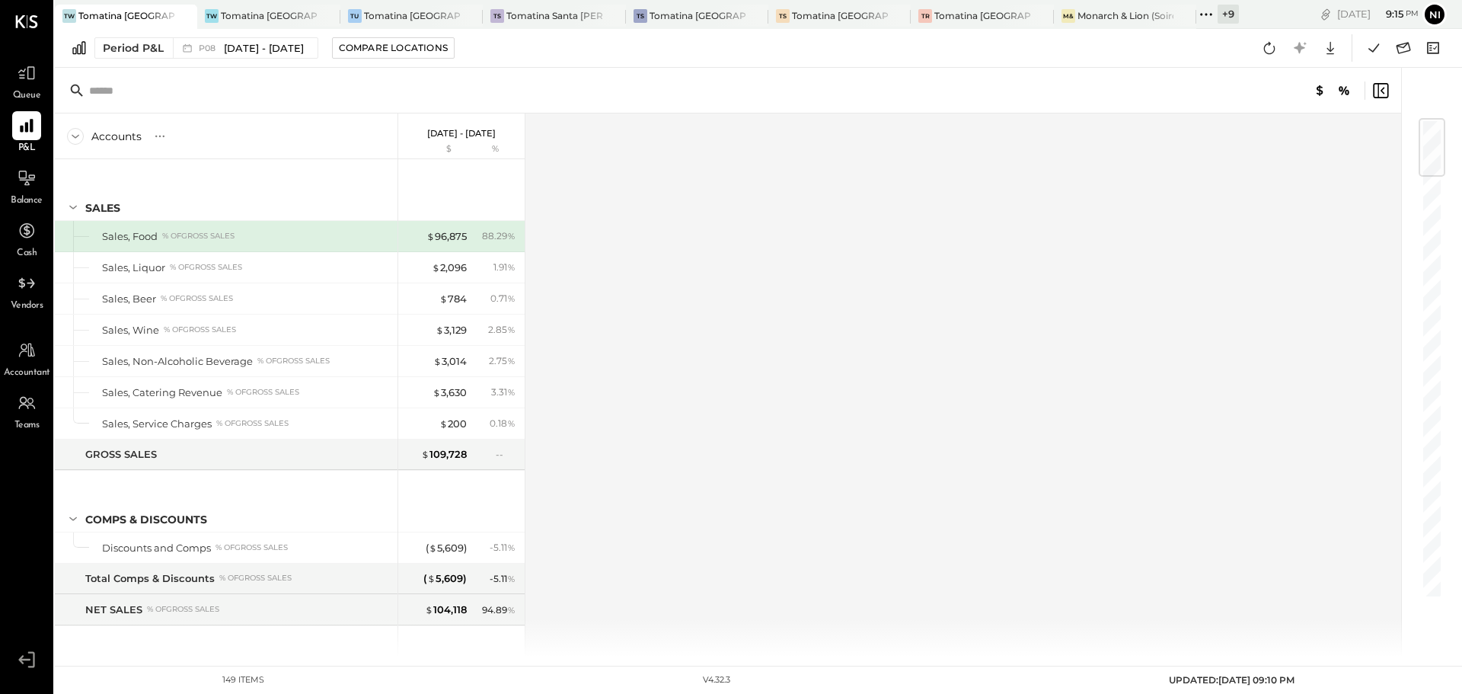
click at [854, 356] on div "Accounts S % GL [DATE] - [DATE] $ % SALES Sales, Food % of GROSS SALES Sales, L…" at bounding box center [729, 384] width 1348 height 543
